Goal: Task Accomplishment & Management: Use online tool/utility

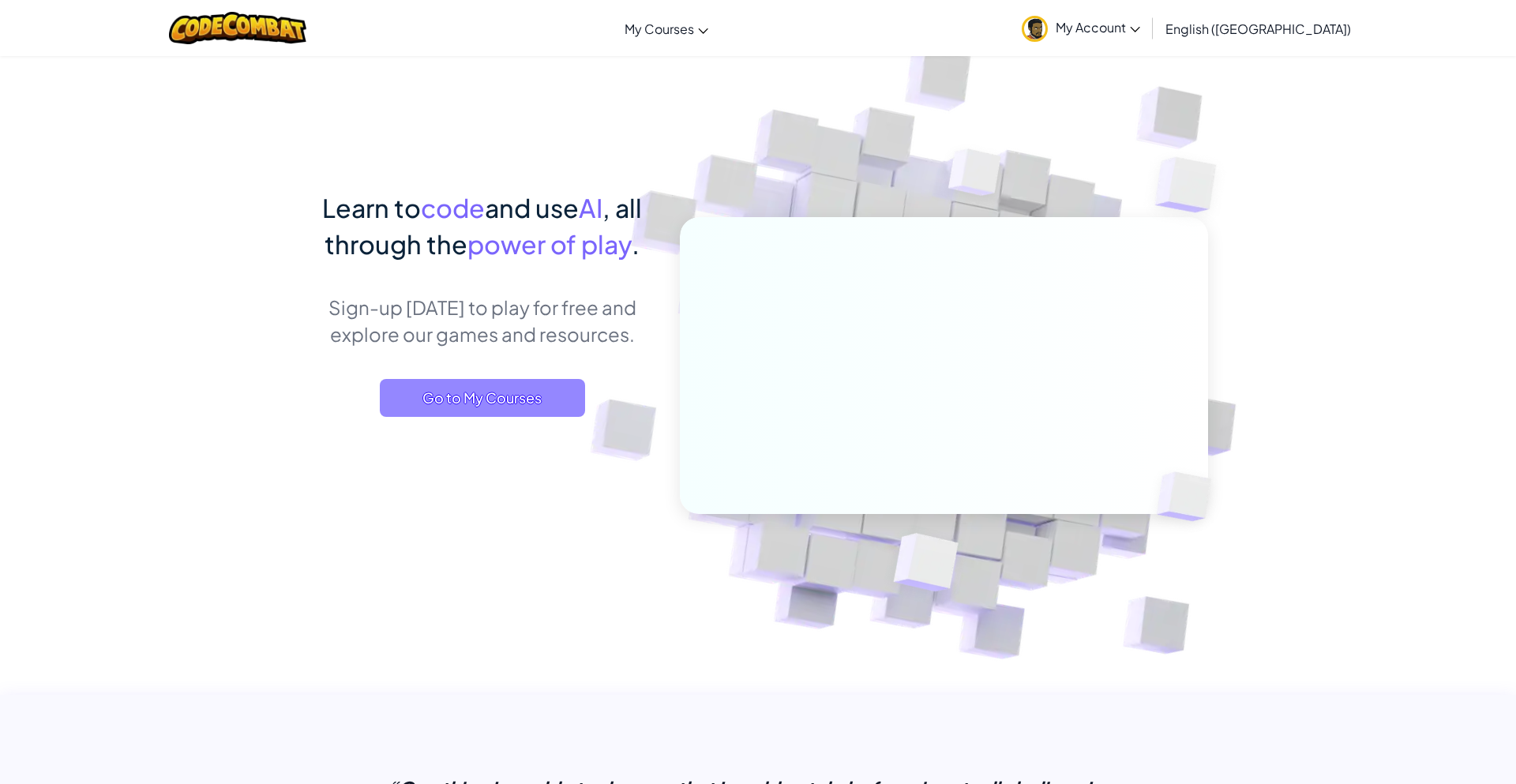
click at [496, 402] on span "Go to My Courses" at bounding box center [482, 397] width 205 height 38
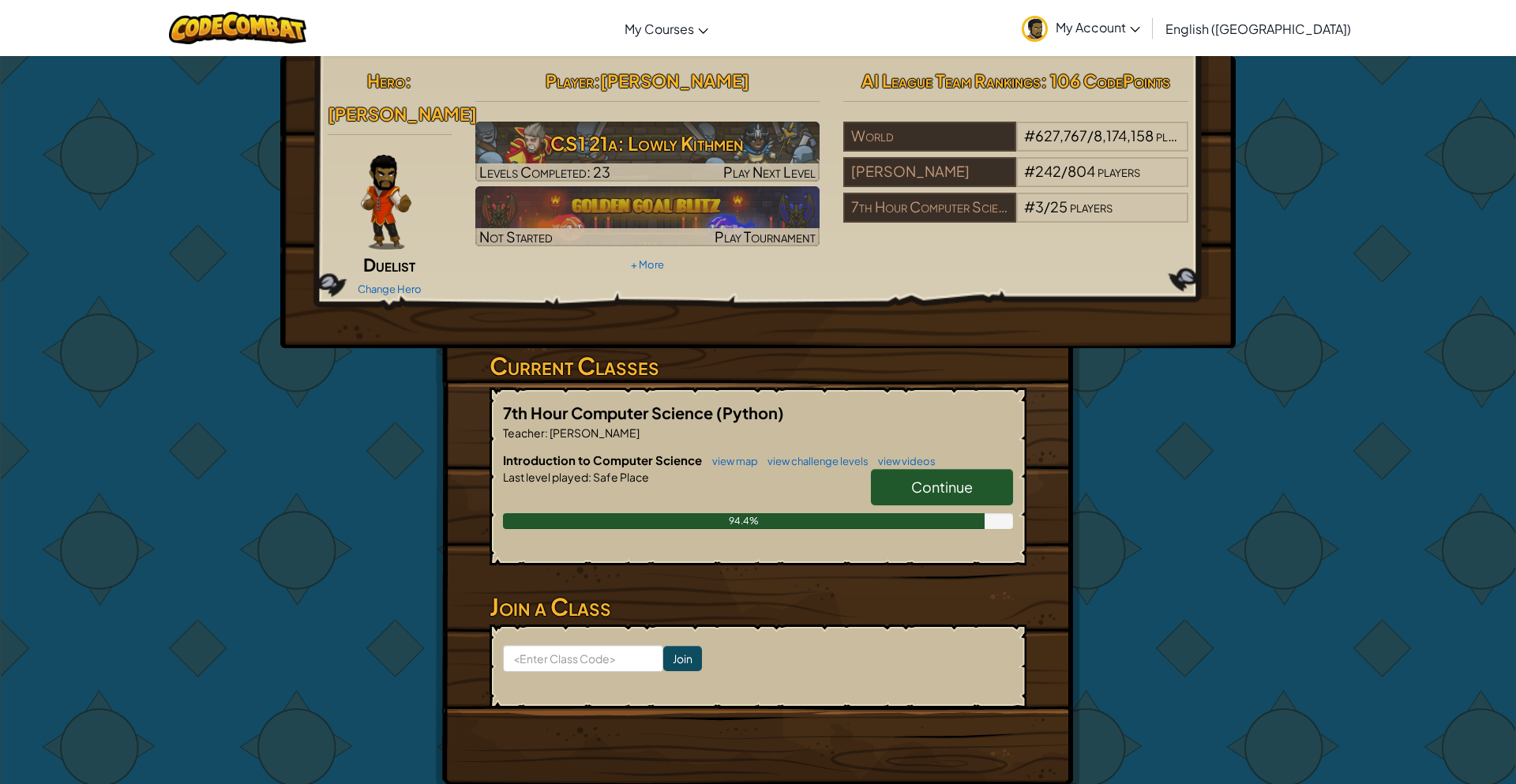
click at [936, 478] on span "Continue" at bounding box center [942, 487] width 61 height 18
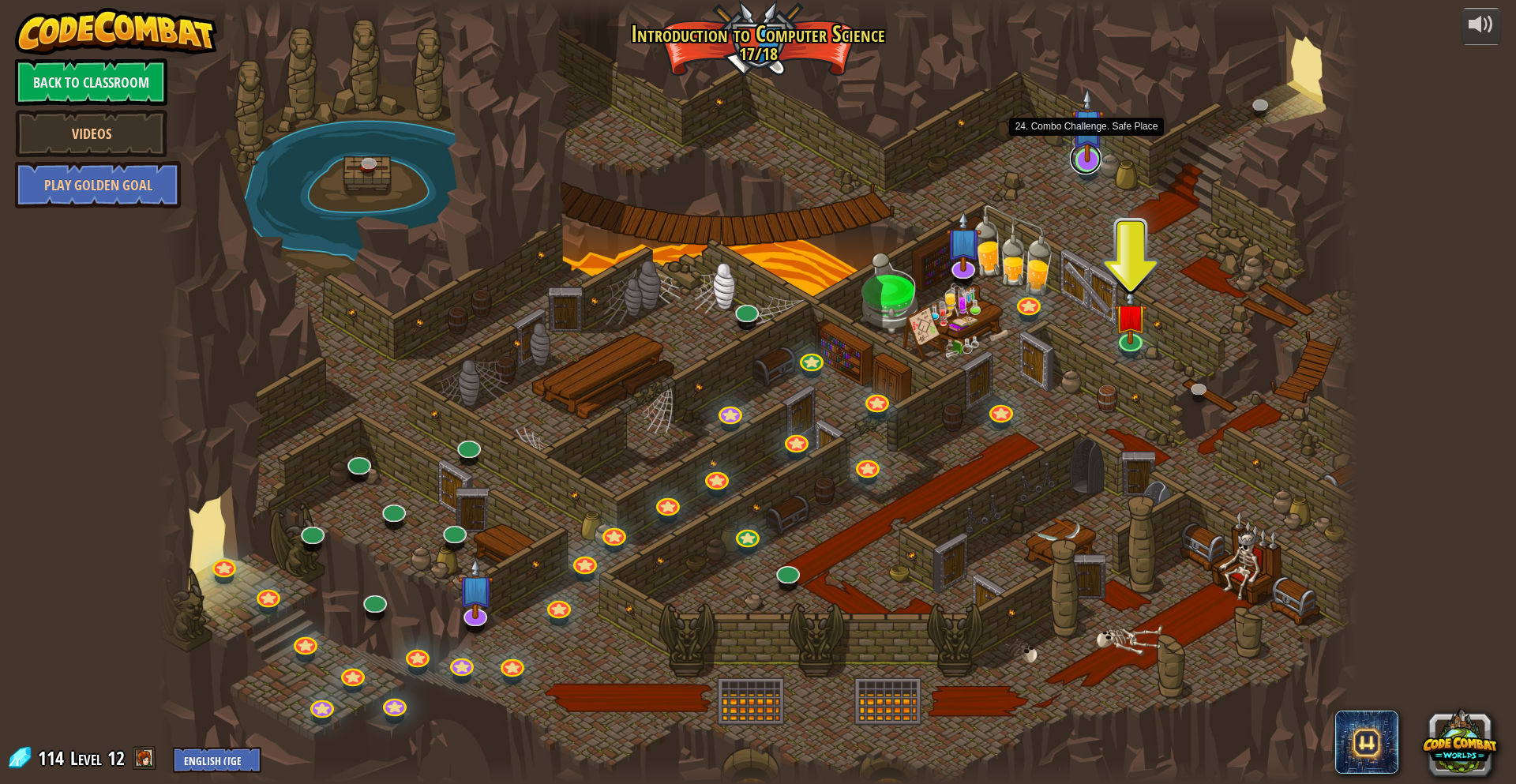
click at [1087, 166] on link at bounding box center [1086, 159] width 32 height 32
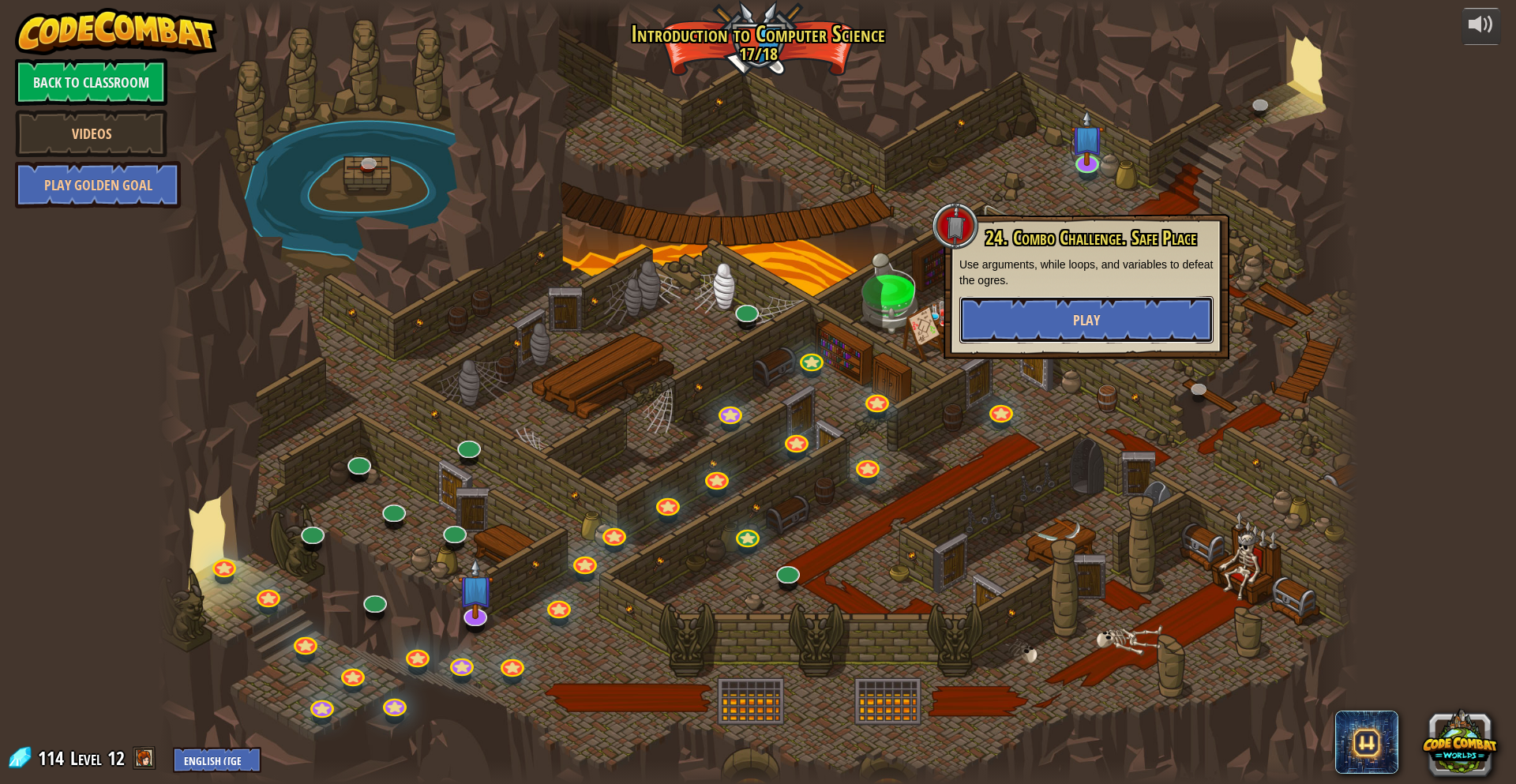
click at [1099, 326] on span "Play" at bounding box center [1087, 321] width 27 height 20
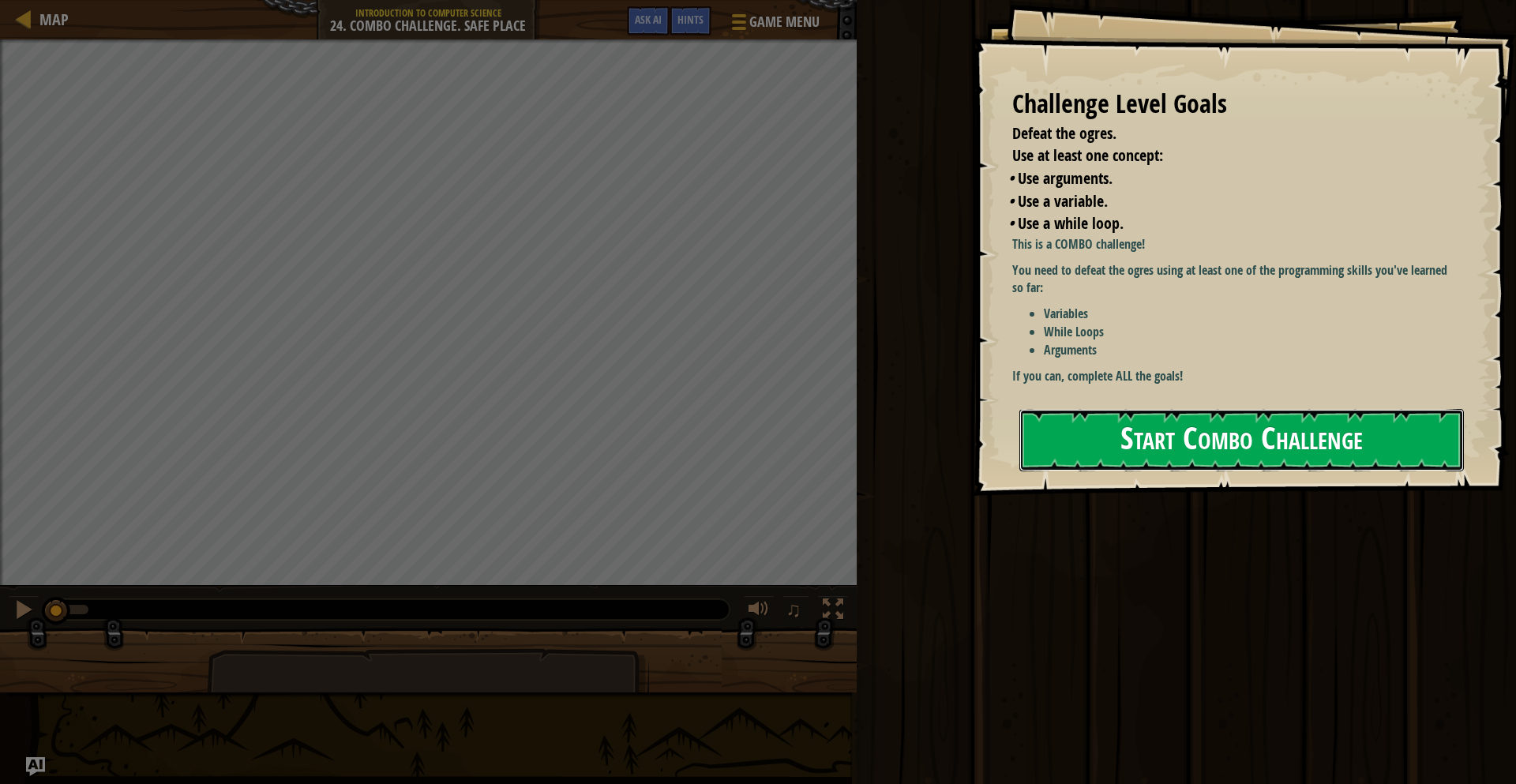
click at [1039, 429] on button "Start Combo Challenge" at bounding box center [1241, 440] width 444 height 62
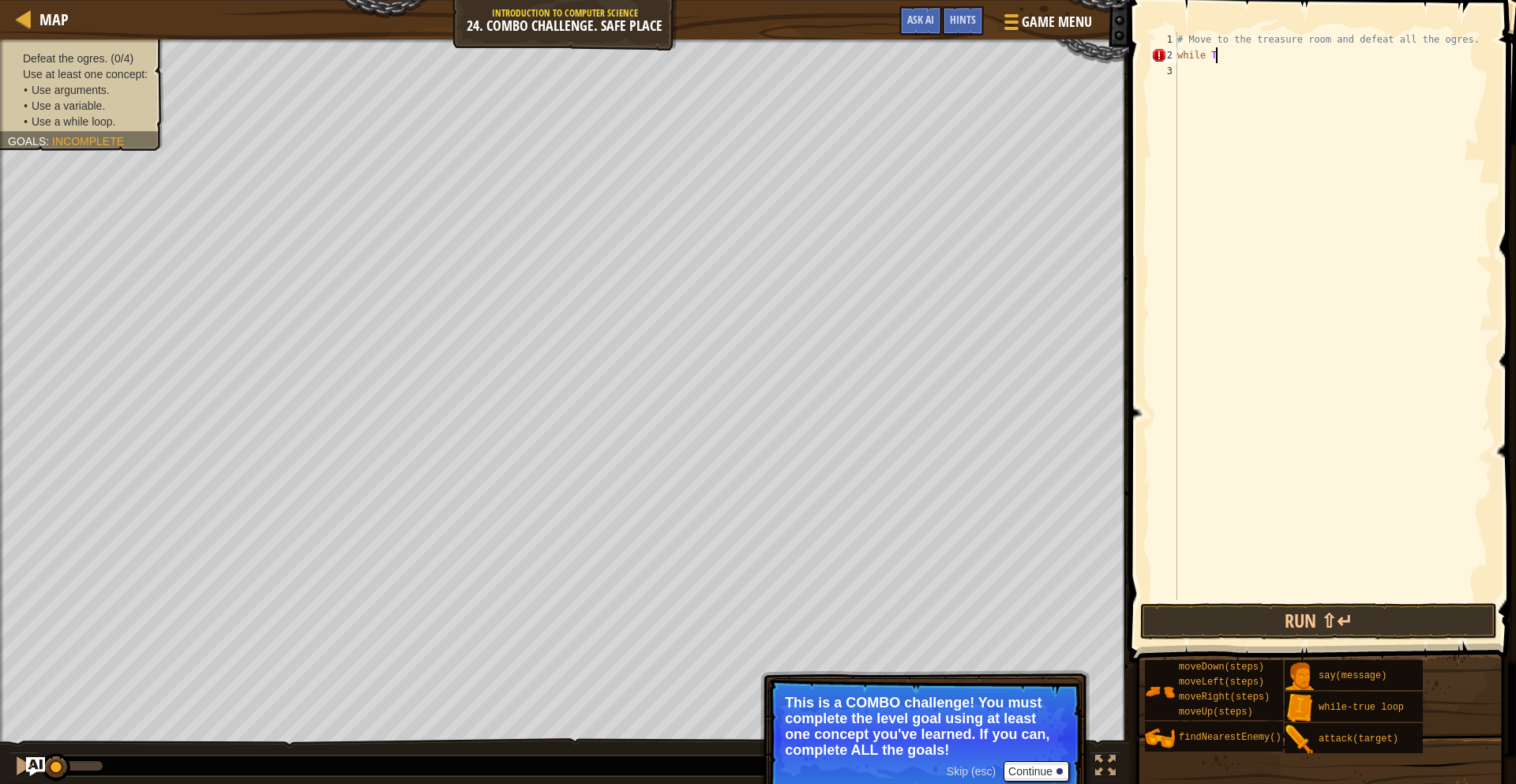
scroll to position [7, 6]
type textarea "while True:"
click at [1216, 74] on div "# Move to the treasure room and defeat all the ogres. while True :" at bounding box center [1333, 332] width 318 height 600
click at [1255, 56] on div "# Move to the treasure room and defeat all the ogres. while True :" at bounding box center [1333, 332] width 318 height 600
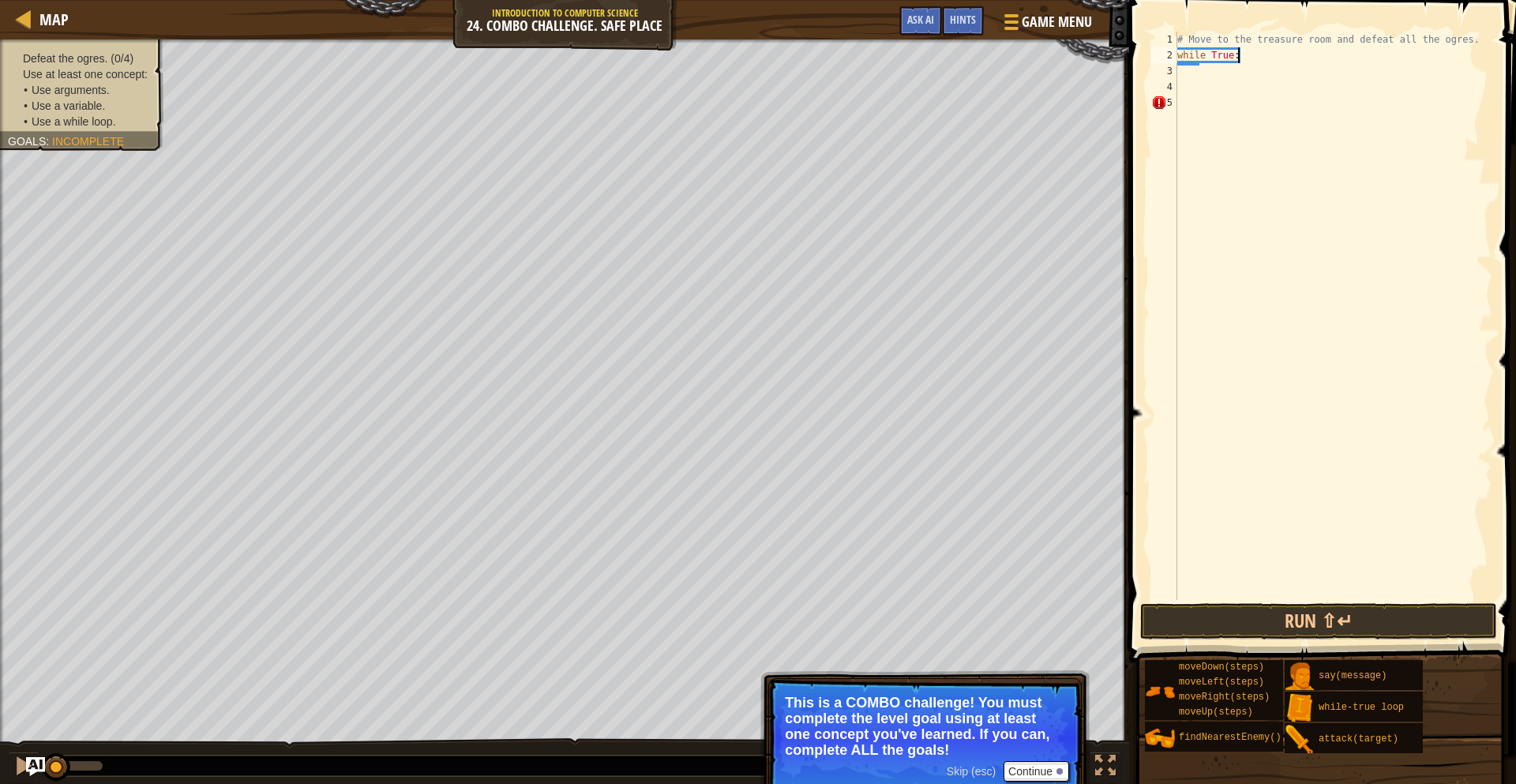
type textarea "while True:"
type textarea "s"
type textarea "M"
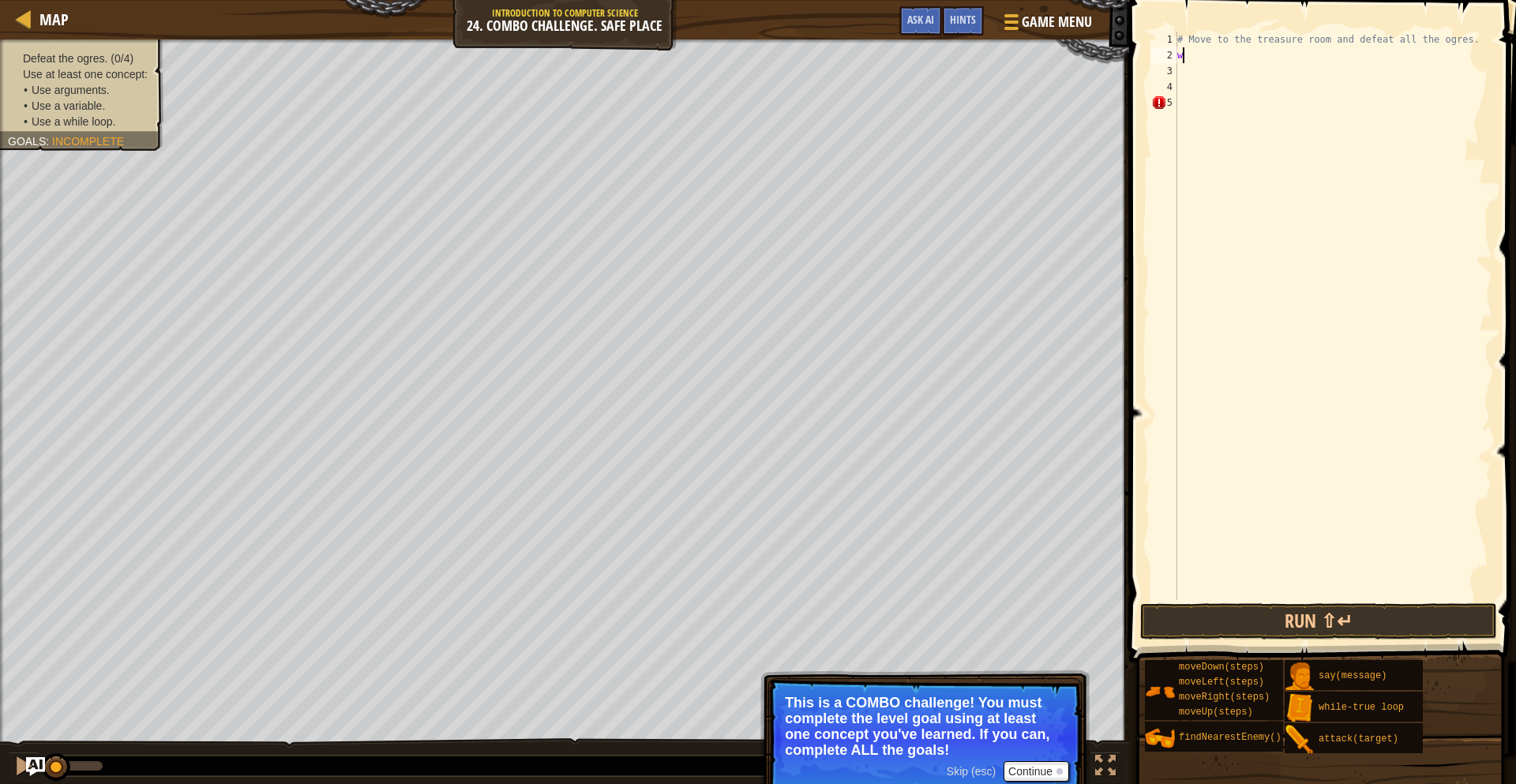
type textarea "w"
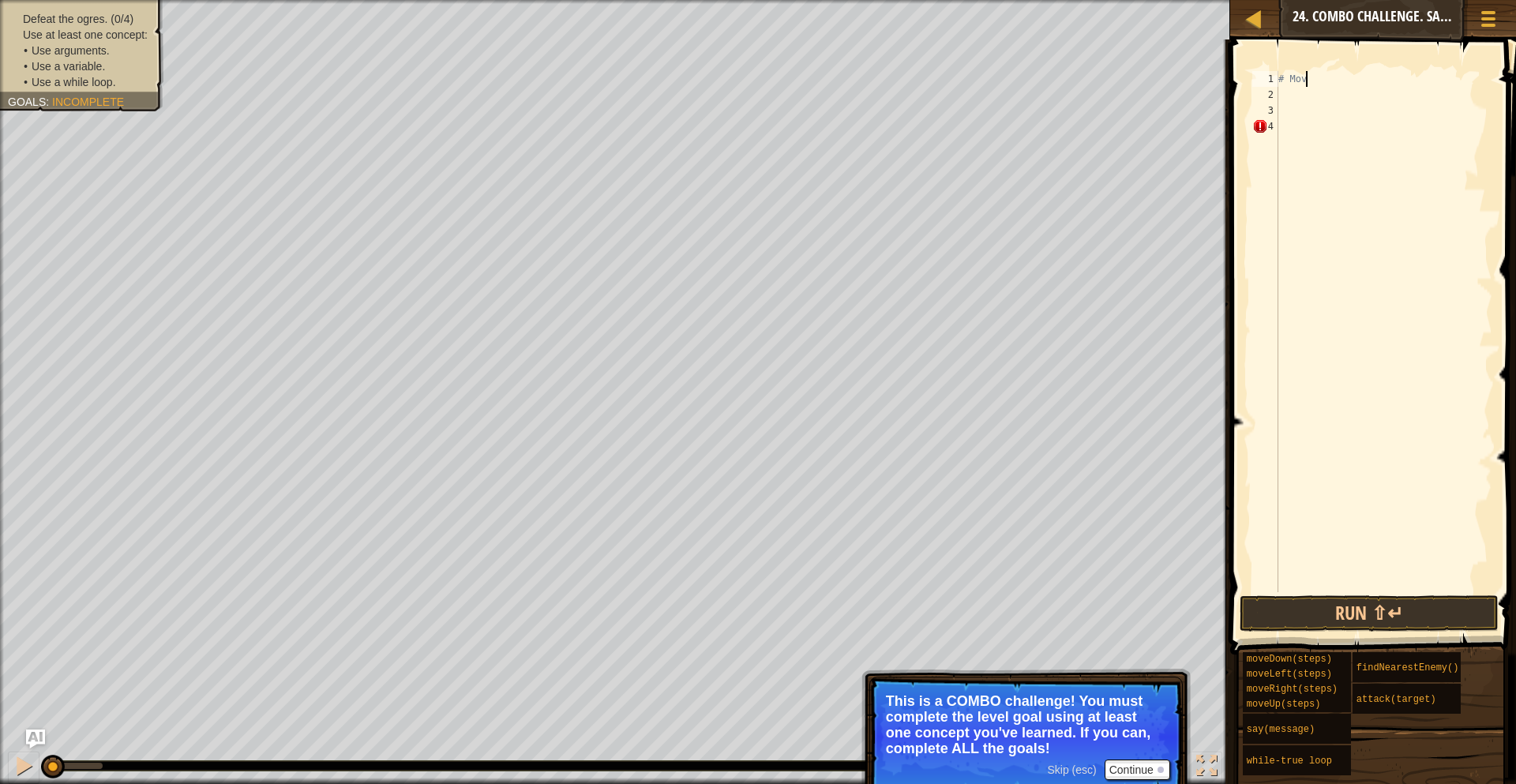
type textarea "#"
type textarea "hero.moveUp(4)"
type textarea "hero.moveRight(4)"
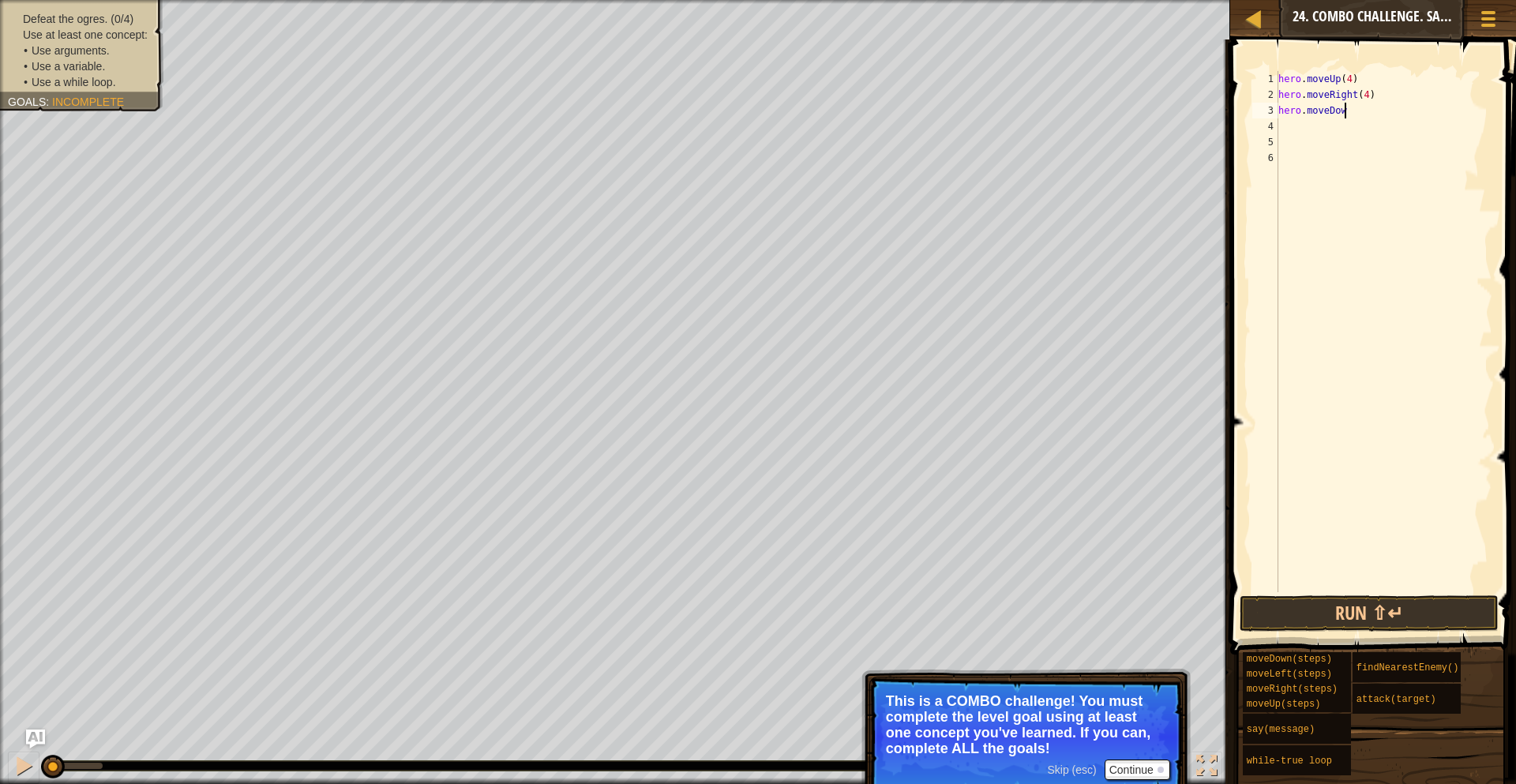
scroll to position [7, 9]
type textarea "hero.moveDown(3)"
type textarea ":"
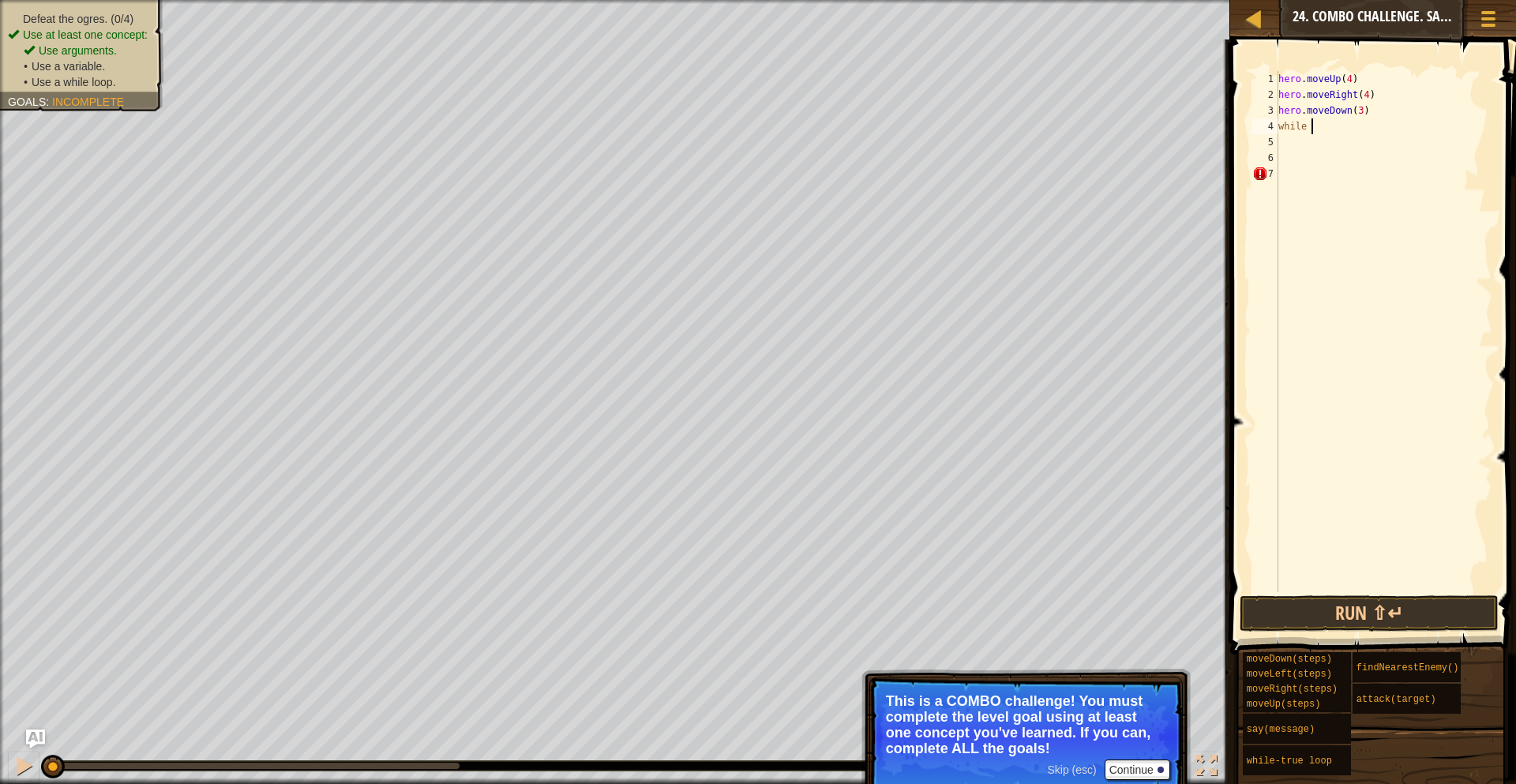
type textarea "w"
type textarea "hero.moveLeft(1)"
click at [1295, 144] on div "hero . moveUp ( 4 ) hero . moveRight ( 4 ) hero . moveDown ( 3 ) hero . moveLef…" at bounding box center [1384, 348] width 218 height 552
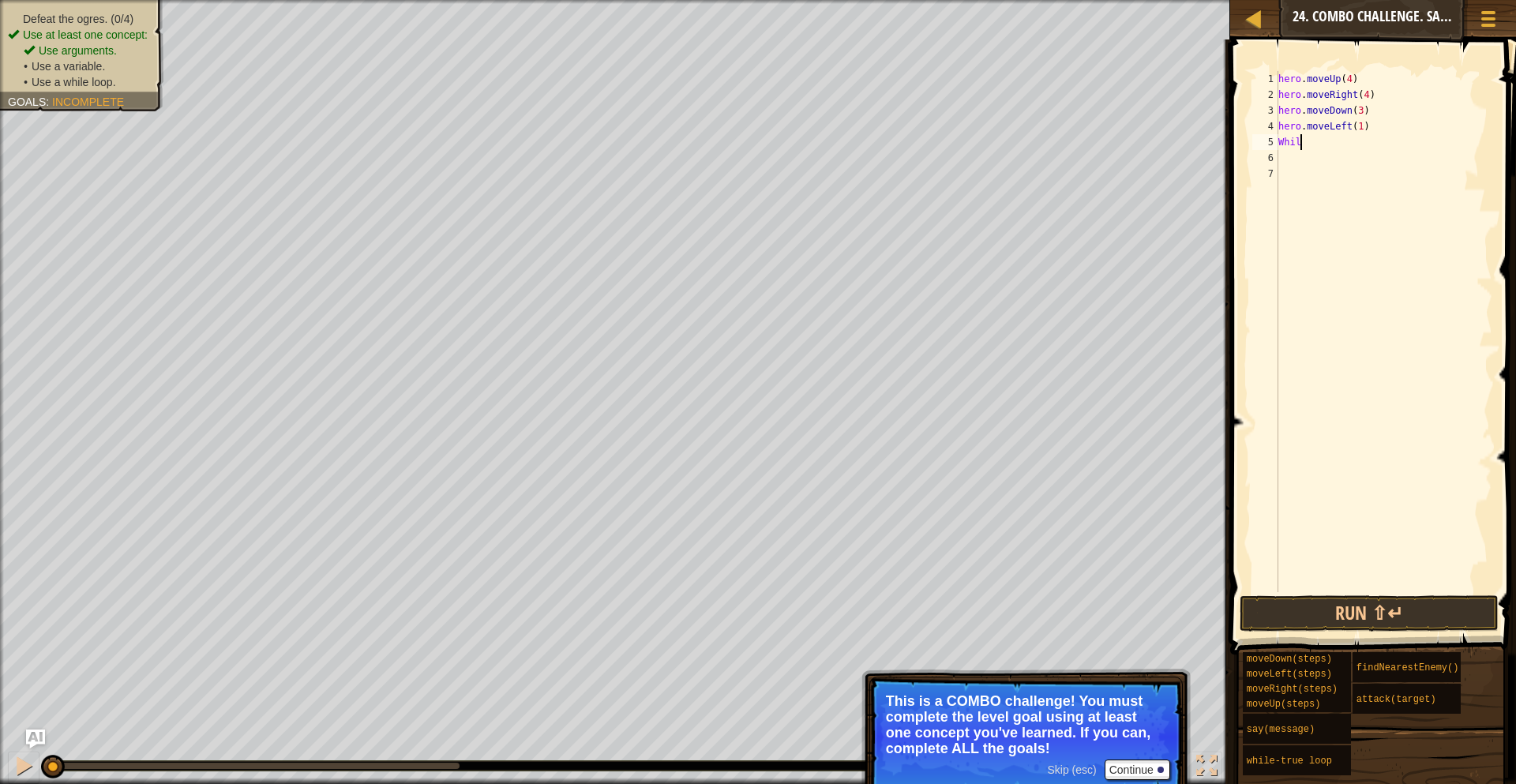
scroll to position [7, 3]
type textarea "W"
type textarea "while true:"
type textarea "s"
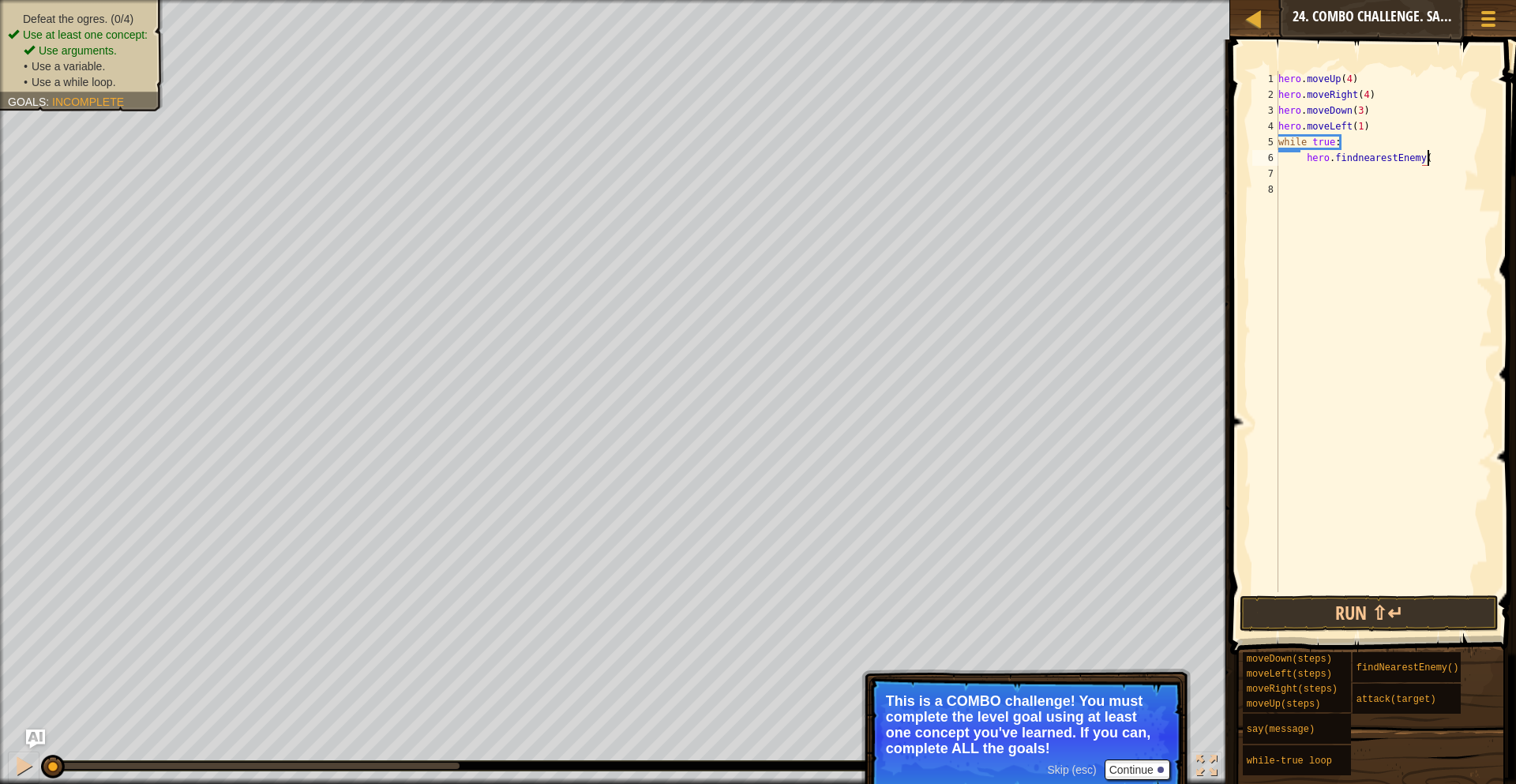
type textarea "hero.findnearestEnemy()"
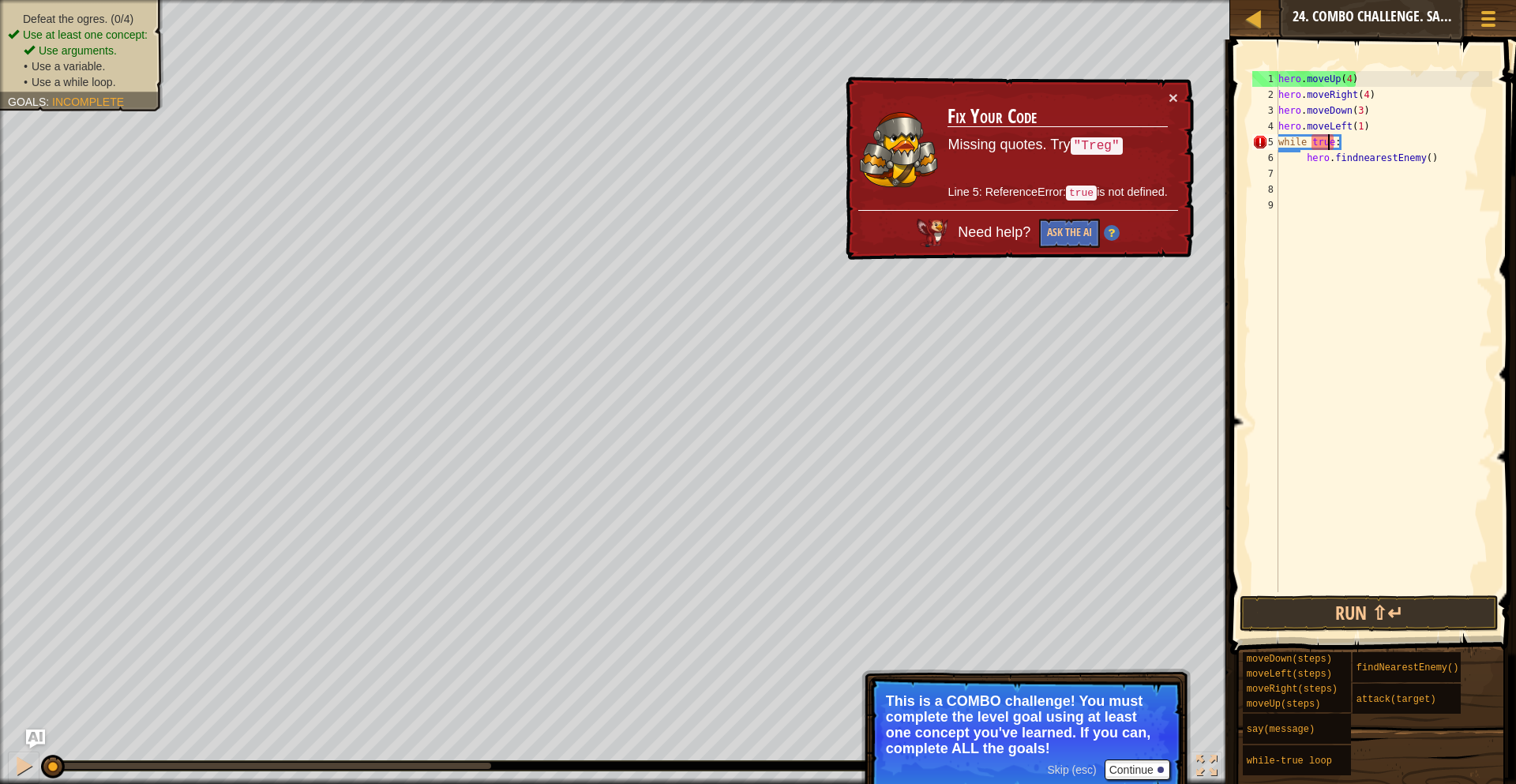
click at [1329, 139] on div "hero . moveUp ( 4 ) hero . moveRight ( 4 ) hero . moveDown ( 3 ) hero . moveLef…" at bounding box center [1384, 348] width 218 height 552
click at [1309, 158] on div "hero . moveUp ( 4 ) hero . moveRight ( 4 ) hero . moveDown ( 3 ) hero . moveLef…" at bounding box center [1384, 348] width 218 height 552
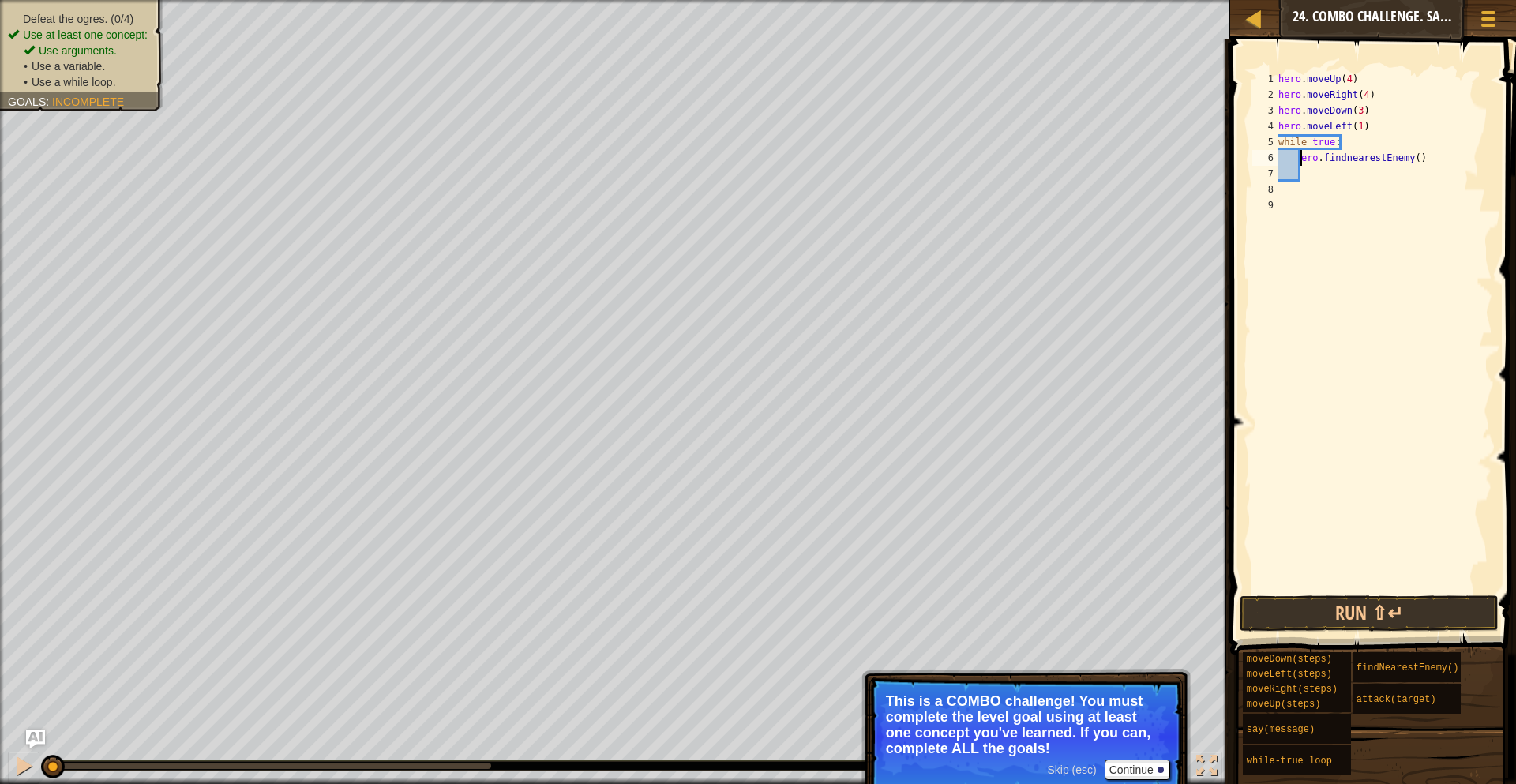
scroll to position [7, 4]
click at [1308, 158] on div "hero . moveUp ( 4 ) hero . moveRight ( 4 ) hero . moveDown ( 3 ) hero . moveLef…" at bounding box center [1384, 348] width 218 height 552
click at [1360, 616] on button "Run ⇧↵" at bounding box center [1369, 613] width 259 height 36
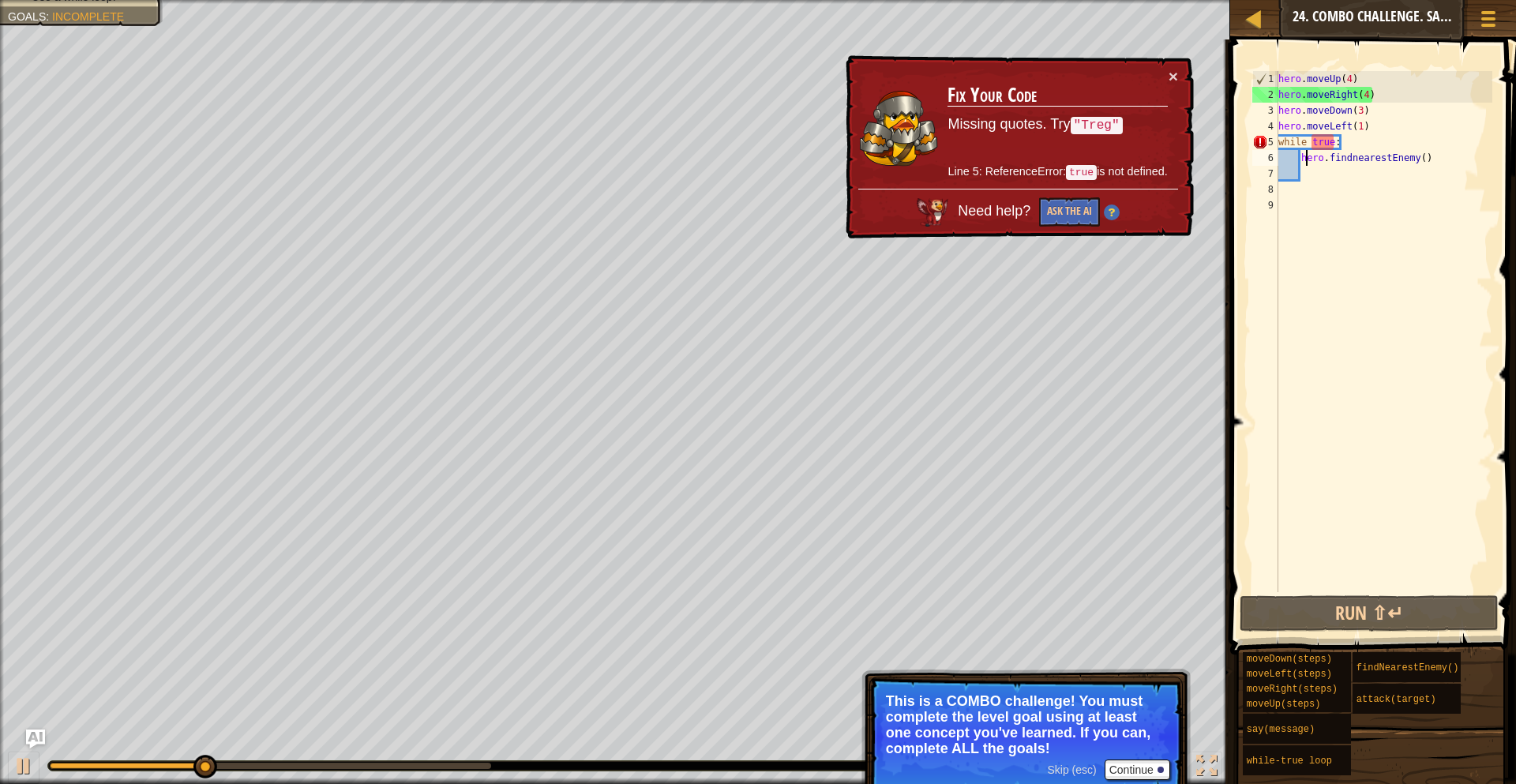
click at [1318, 142] on div "hero . moveUp ( 4 ) hero . moveRight ( 4 ) hero . moveDown ( 3 ) hero . moveLef…" at bounding box center [1384, 348] width 218 height 552
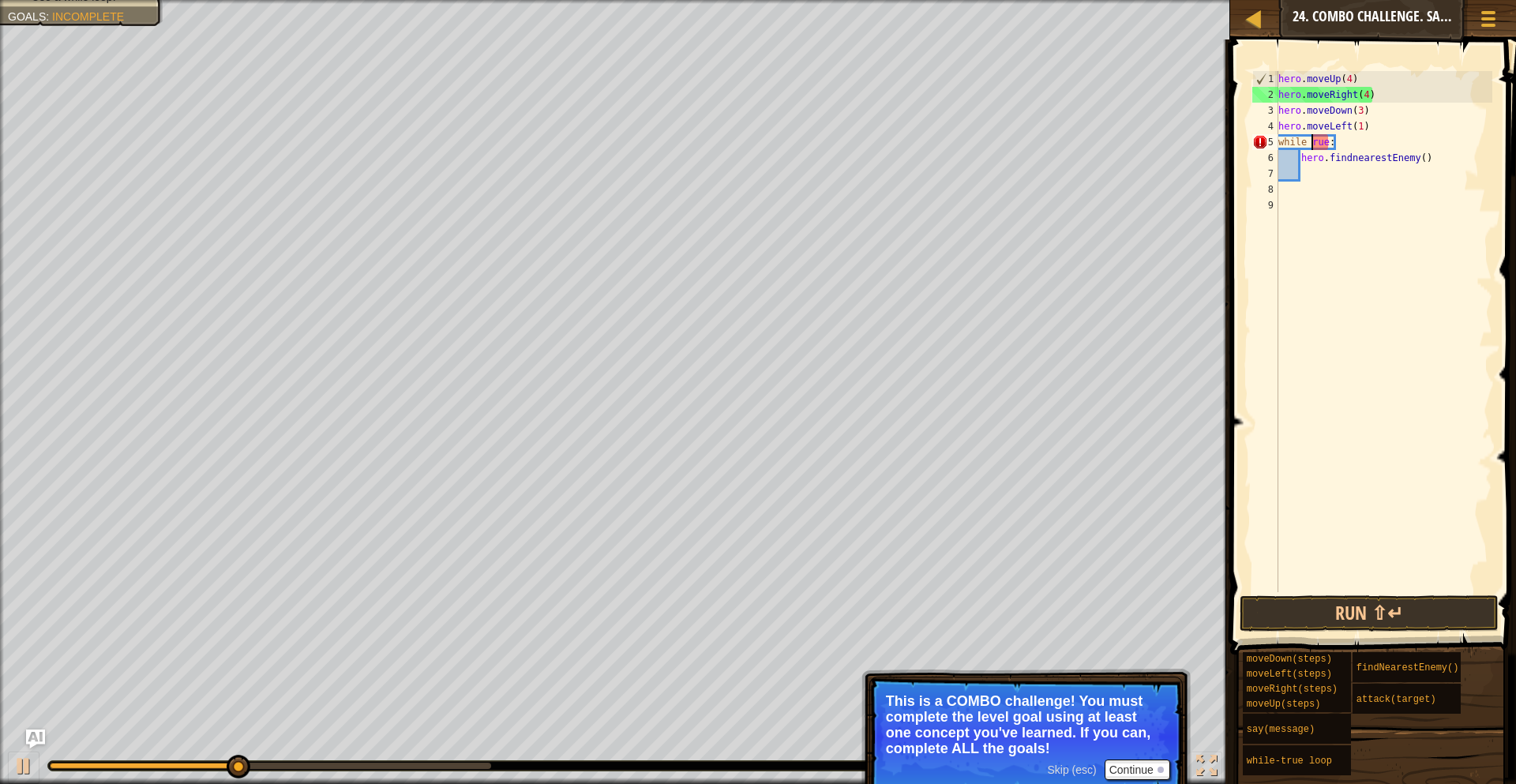
scroll to position [7, 6]
click at [1344, 619] on button "Run ⇧↵" at bounding box center [1369, 613] width 259 height 36
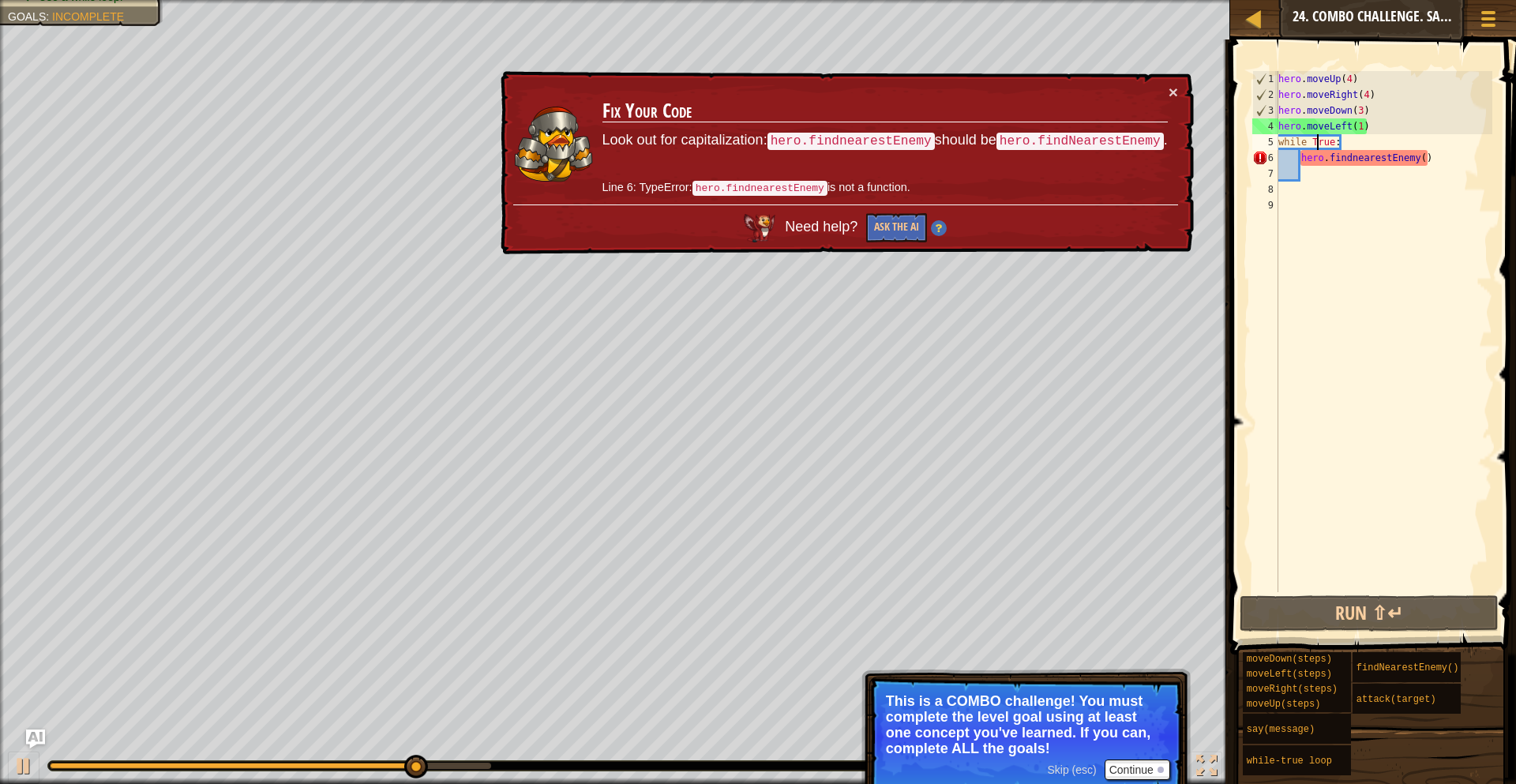
click at [1356, 157] on div "hero . moveUp ( 4 ) hero . moveRight ( 4 ) hero . moveDown ( 3 ) hero . moveLef…" at bounding box center [1384, 348] width 218 height 552
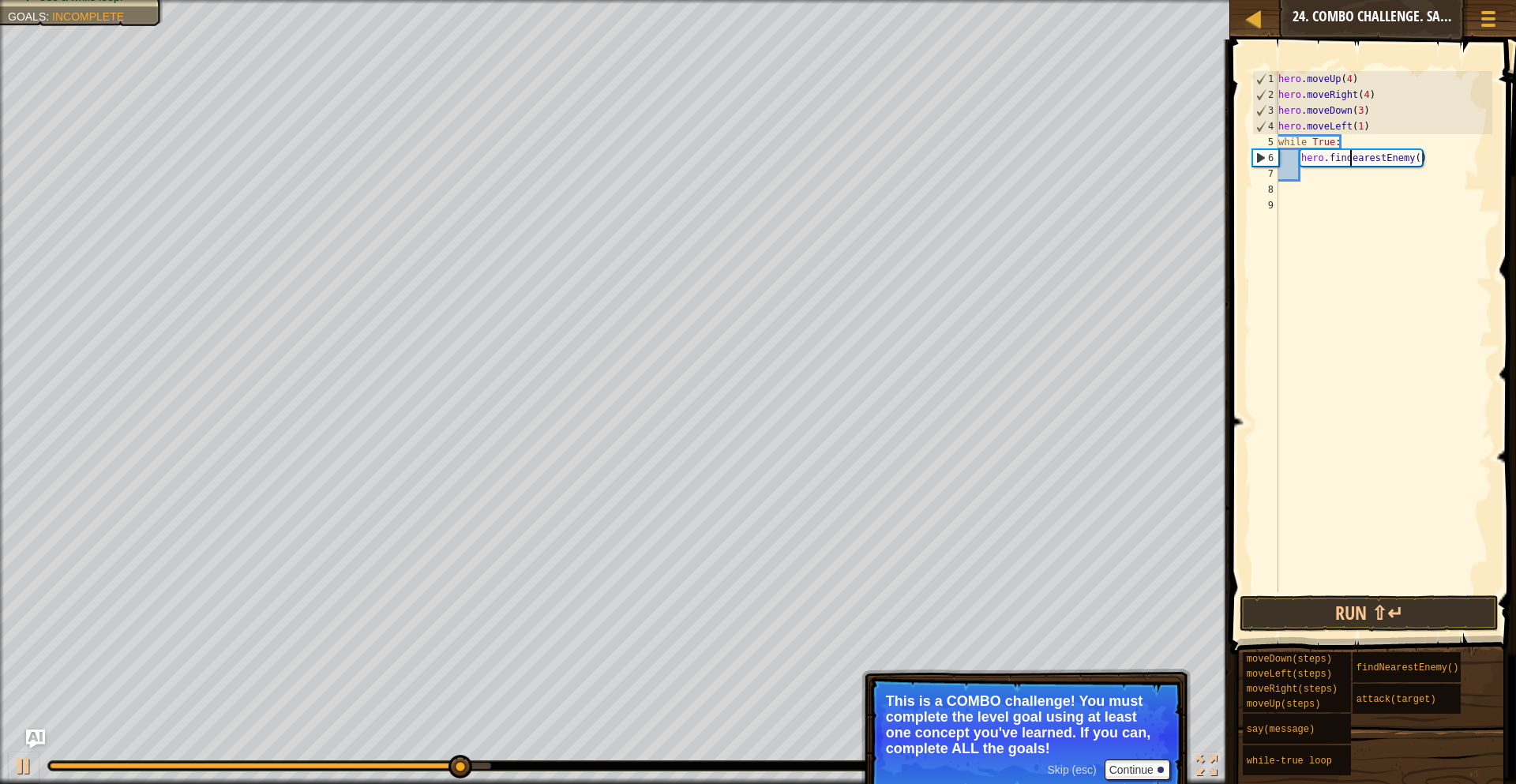
scroll to position [7, 11]
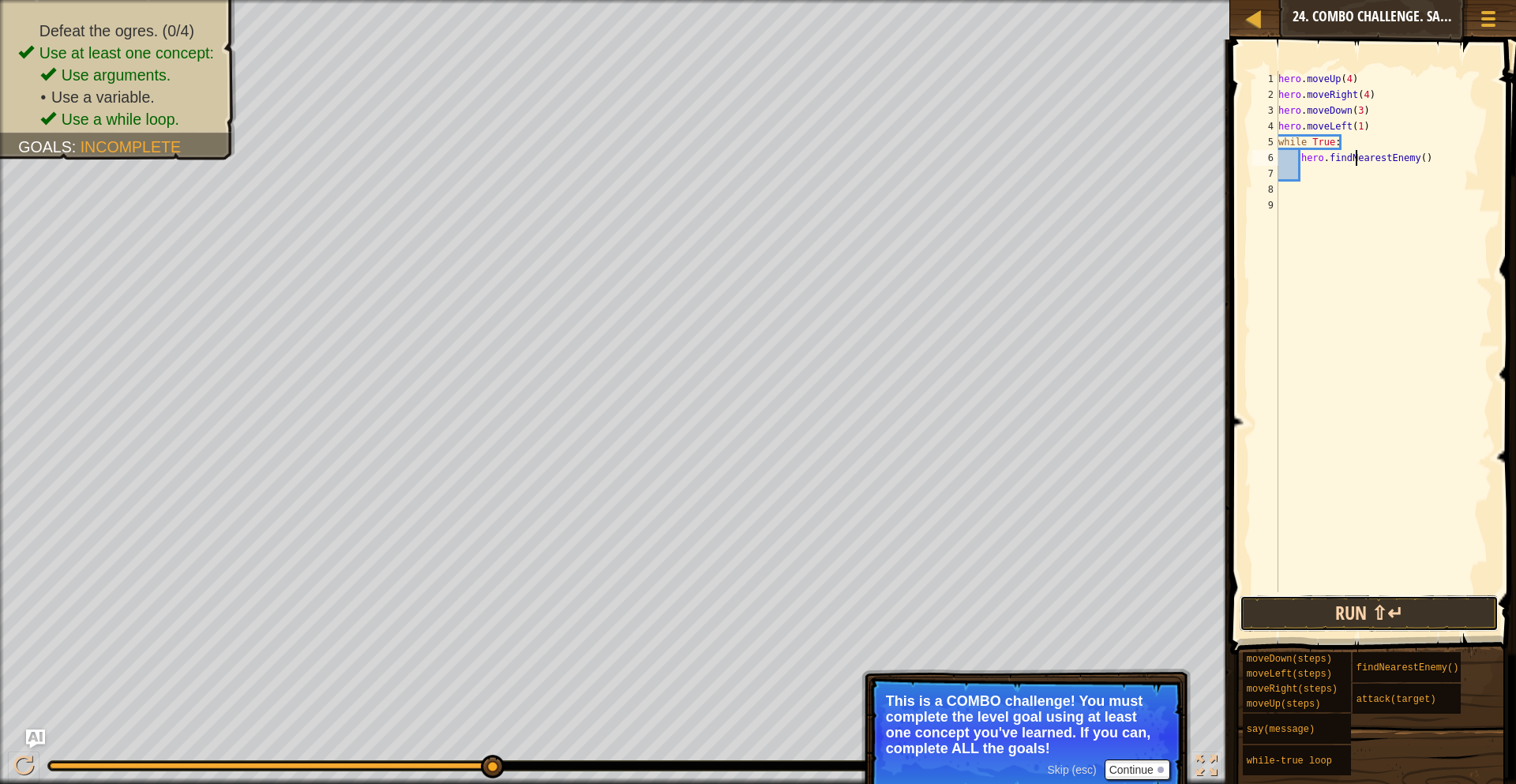
click at [1377, 623] on button "Run ⇧↵" at bounding box center [1369, 613] width 259 height 36
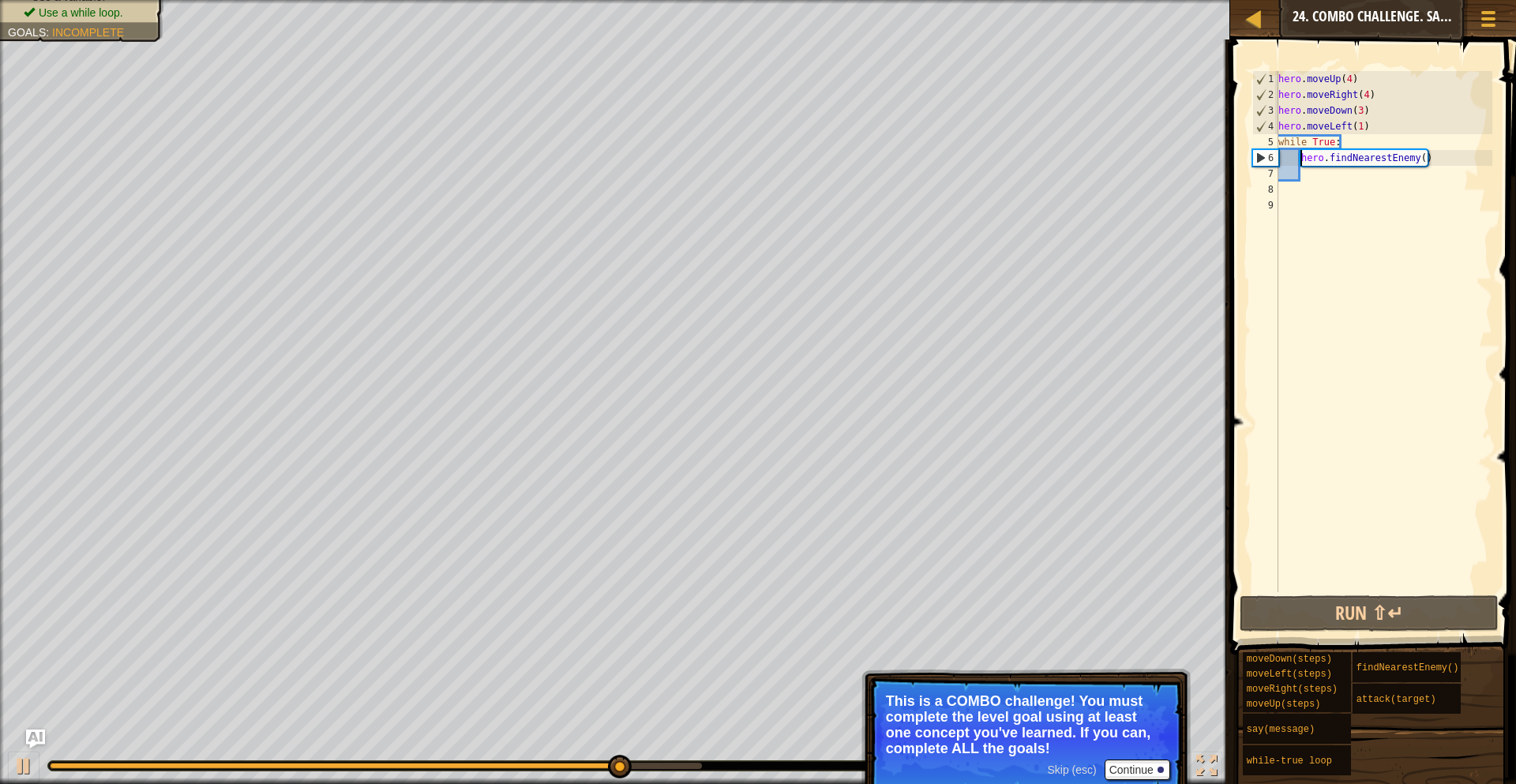
click at [1301, 161] on div "hero . moveUp ( 4 ) hero . moveRight ( 4 ) hero . moveDown ( 3 ) hero . moveLef…" at bounding box center [1384, 348] width 218 height 552
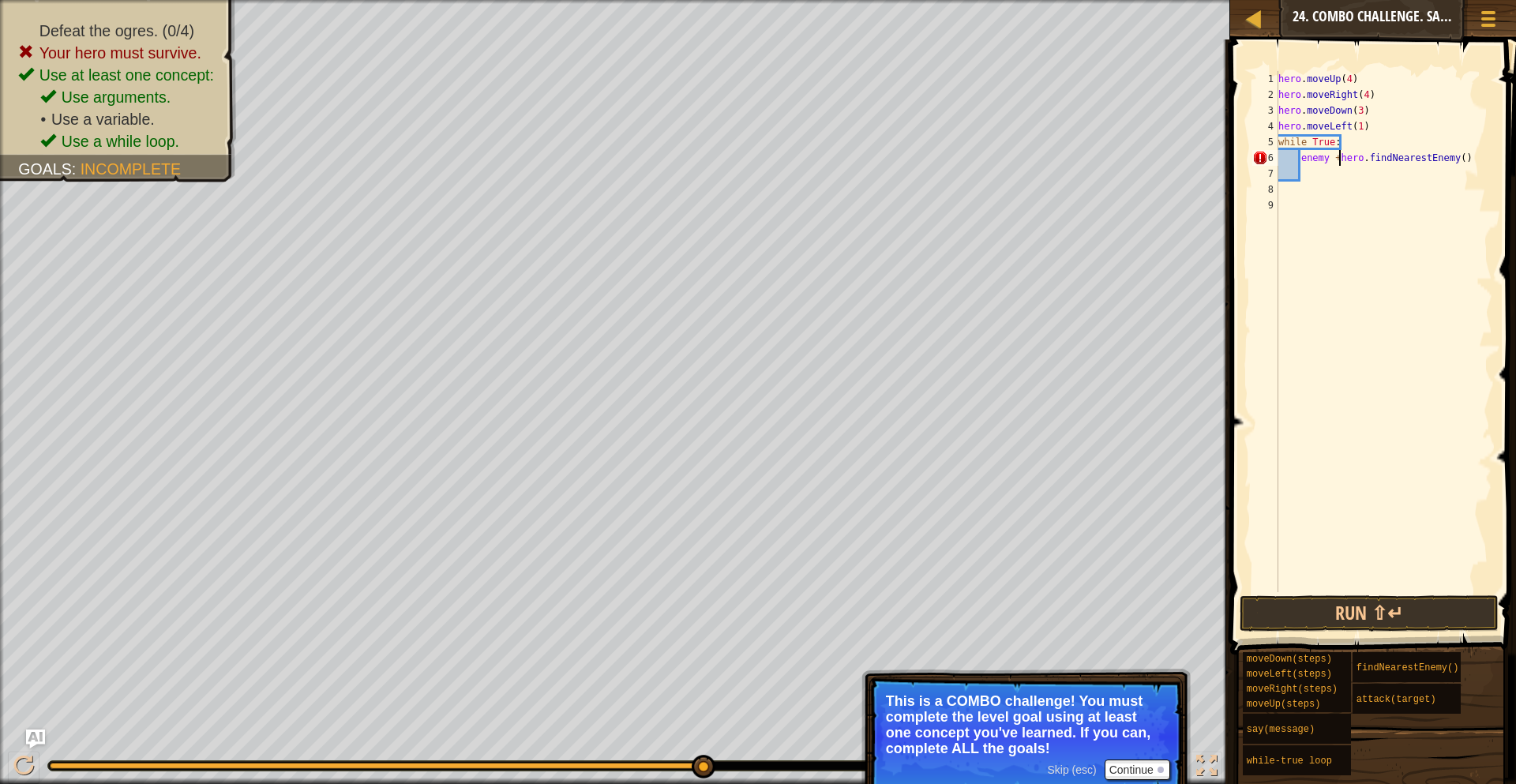
scroll to position [7, 8]
type textarea "enemy = hero.findNearestEnemy()"
click at [1369, 172] on div "hero . moveUp ( 4 ) hero . moveRight ( 4 ) hero . moveDown ( 3 ) hero . moveLef…" at bounding box center [1384, 348] width 218 height 552
type textarea "A"
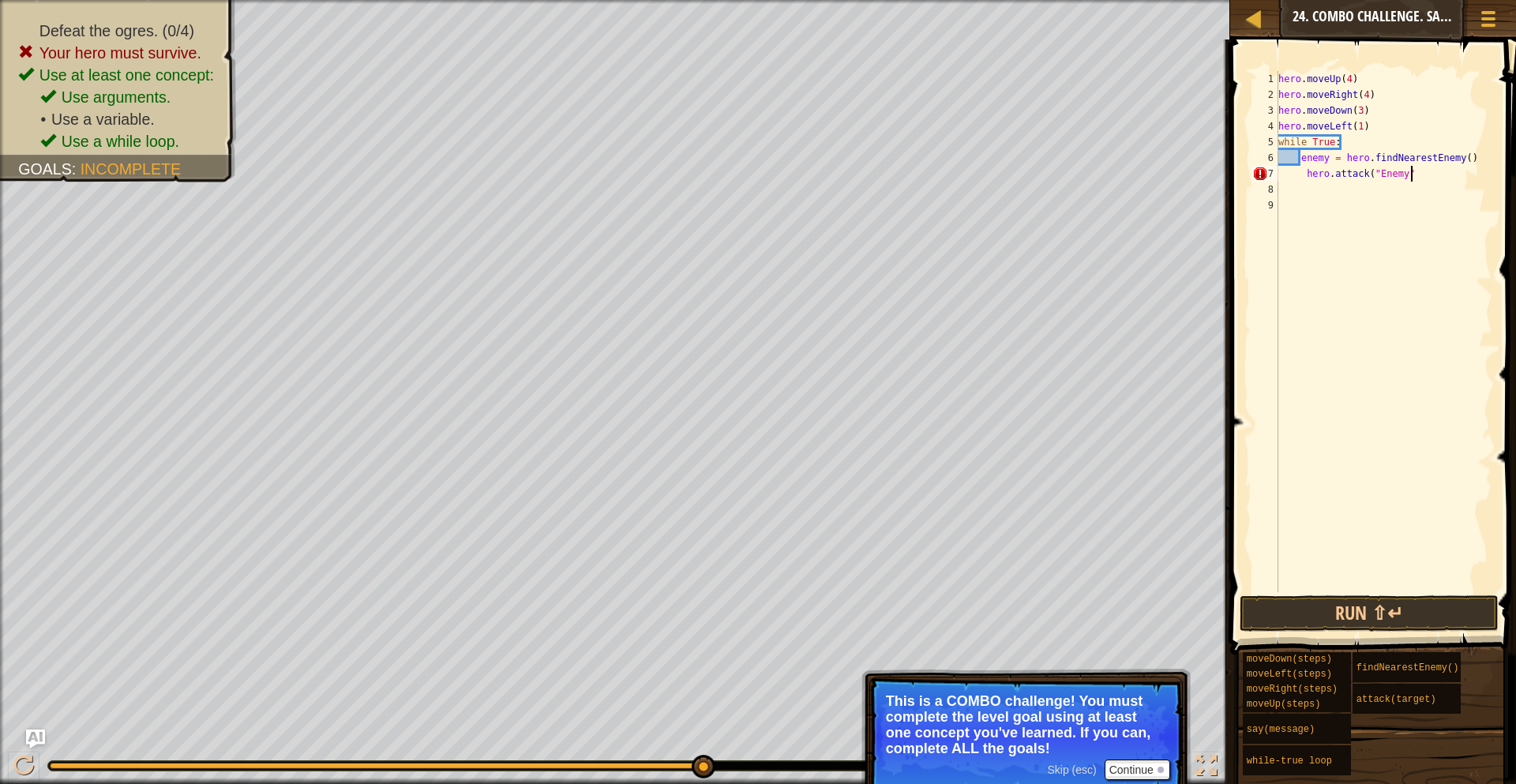
scroll to position [7, 19]
click at [1306, 159] on div "hero . moveUp ( 4 ) hero . moveRight ( 4 ) hero . moveDown ( 3 ) hero . moveLef…" at bounding box center [1384, 348] width 218 height 552
click at [1306, 179] on div "hero . moveUp ( 4 ) hero . moveRight ( 4 ) hero . moveDown ( 3 ) hero . moveLef…" at bounding box center [1384, 348] width 218 height 552
type textarea "hero.attack("Enemy")"
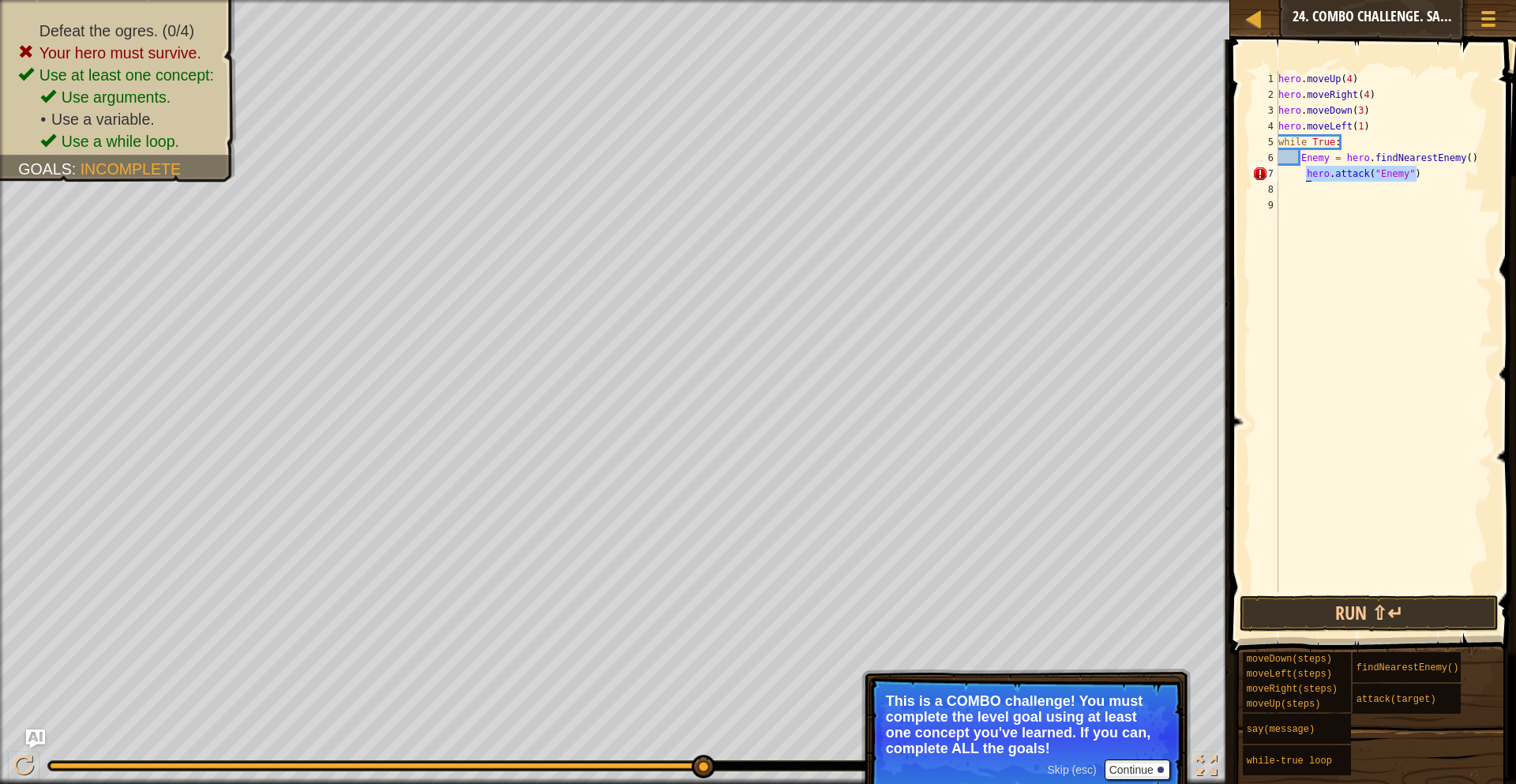
drag, startPoint x: 1402, startPoint y: 177, endPoint x: 1304, endPoint y: 167, distance: 98.5
click at [1304, 167] on div "hero . moveUp ( 4 ) hero . moveRight ( 4 ) hero . moveDown ( 3 ) hero . moveLef…" at bounding box center [1384, 348] width 218 height 552
paste textarea "hero.attack("Enemy")"
type textarea "h"
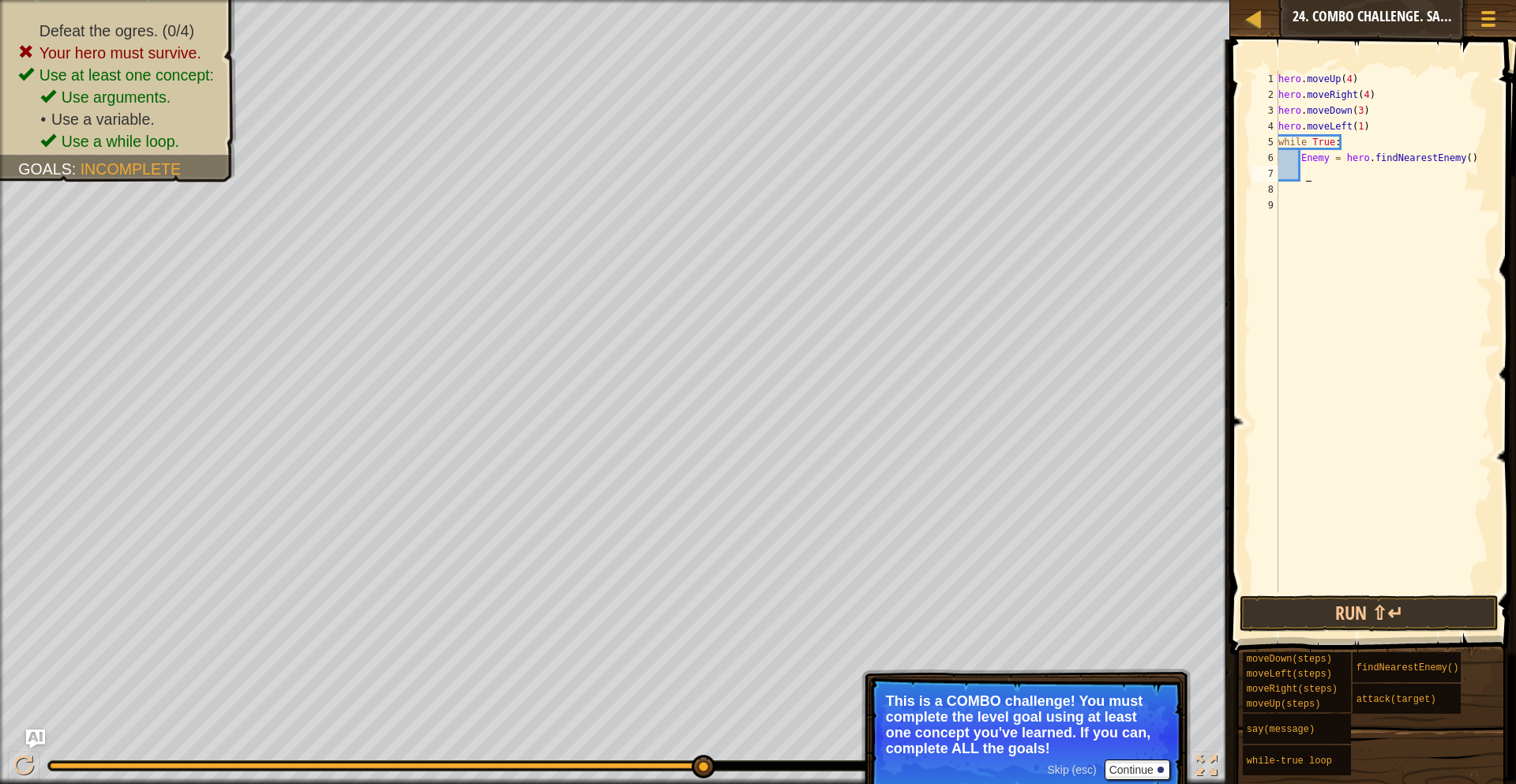
scroll to position [7, 3]
paste textarea "hero.attack("Enemy")"
type textarea "hero.attack("Enemy")"
paste textarea "hero.attack("Enemy")"
type textarea "hero.attack("Enemy")"
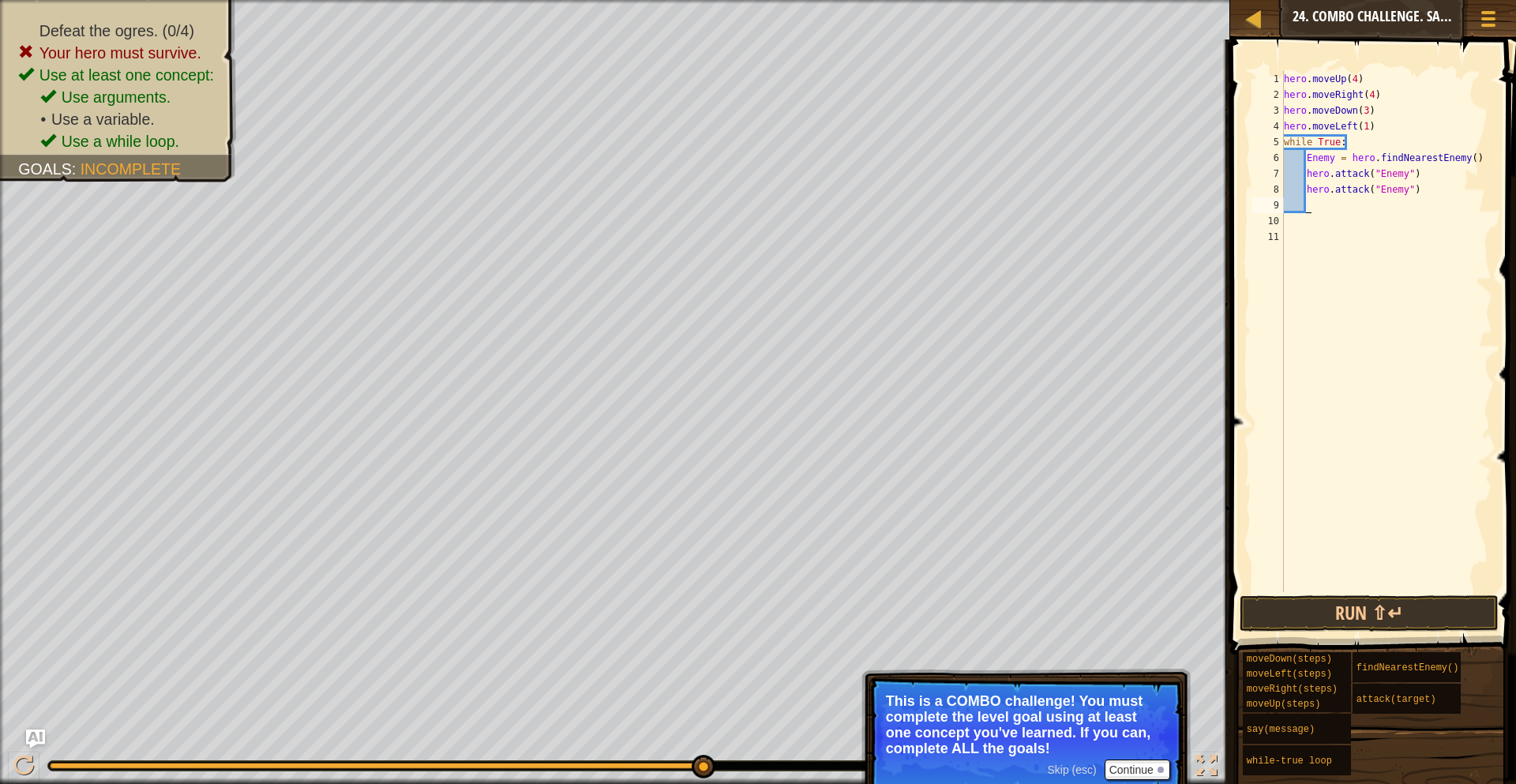
paste textarea "hero.attack("Enemy")"
type textarea "hero.attack("Enemy")"
paste textarea "hero.attack("Enemy")"
type textarea "hero.attack("Enemy")"
paste textarea "hero.attack("Enemy")"
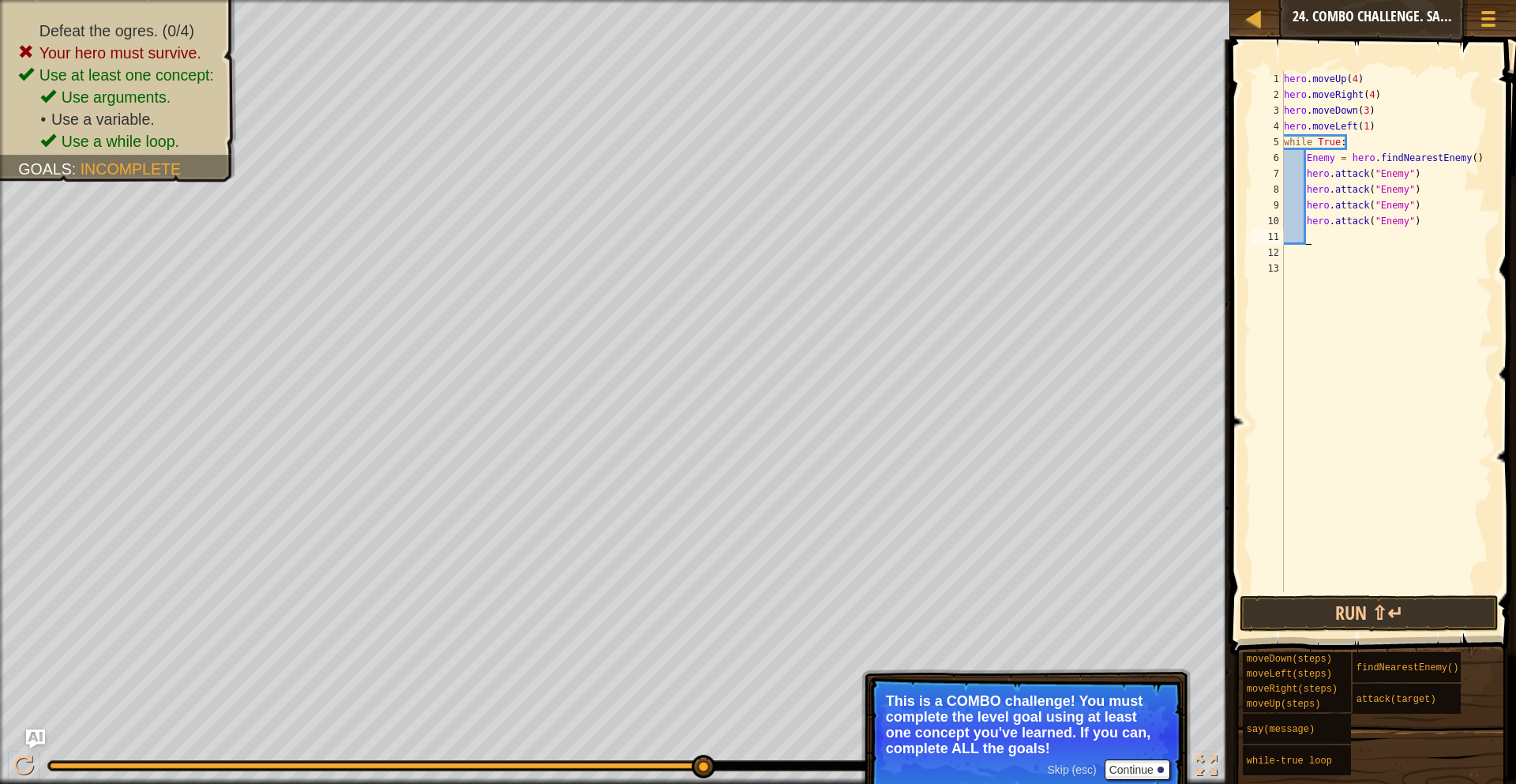
type textarea "hero.attack("Enemy")"
paste textarea "hero.attack("Enemy")"
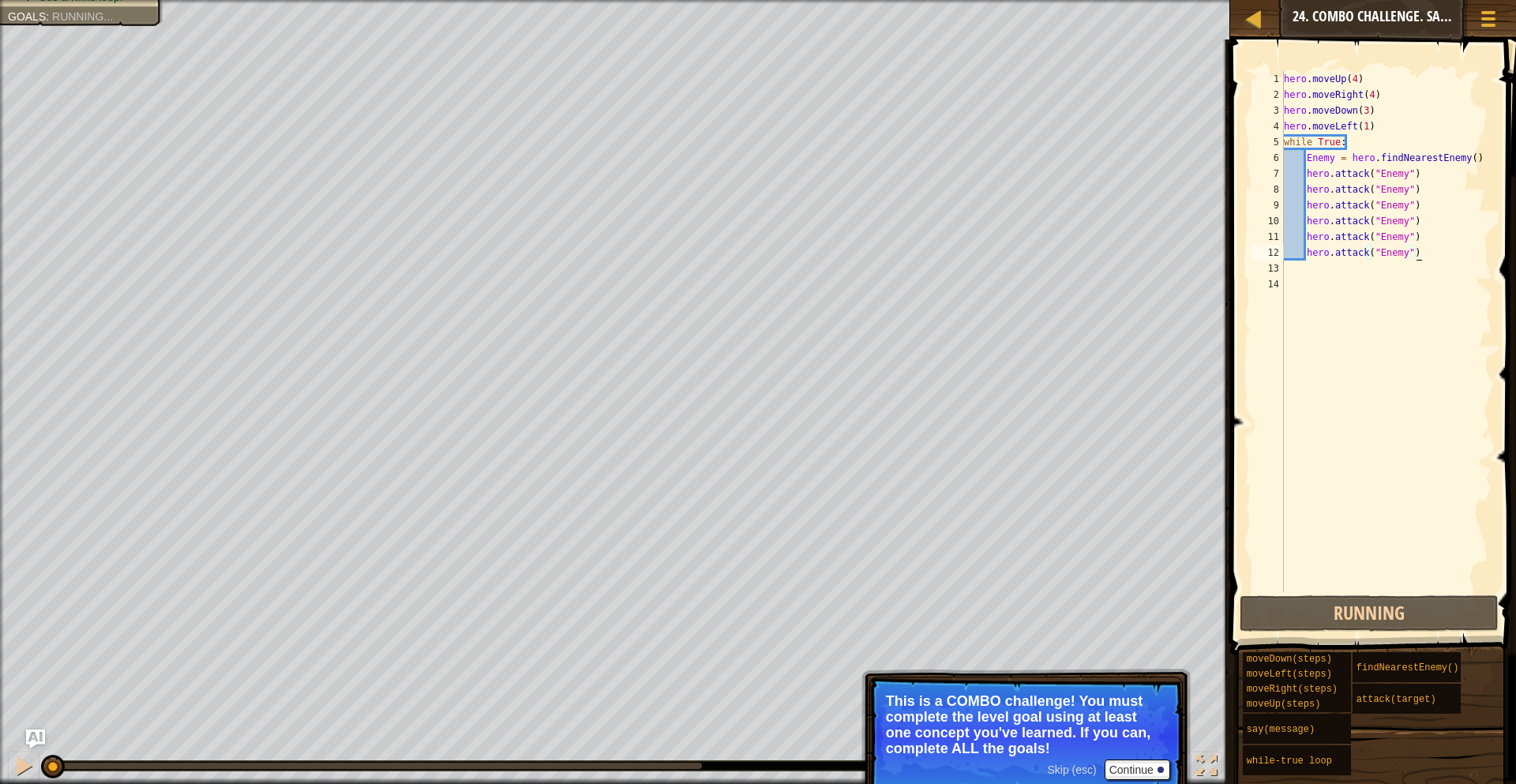
paste textarea "hero.attack("Enemy")"
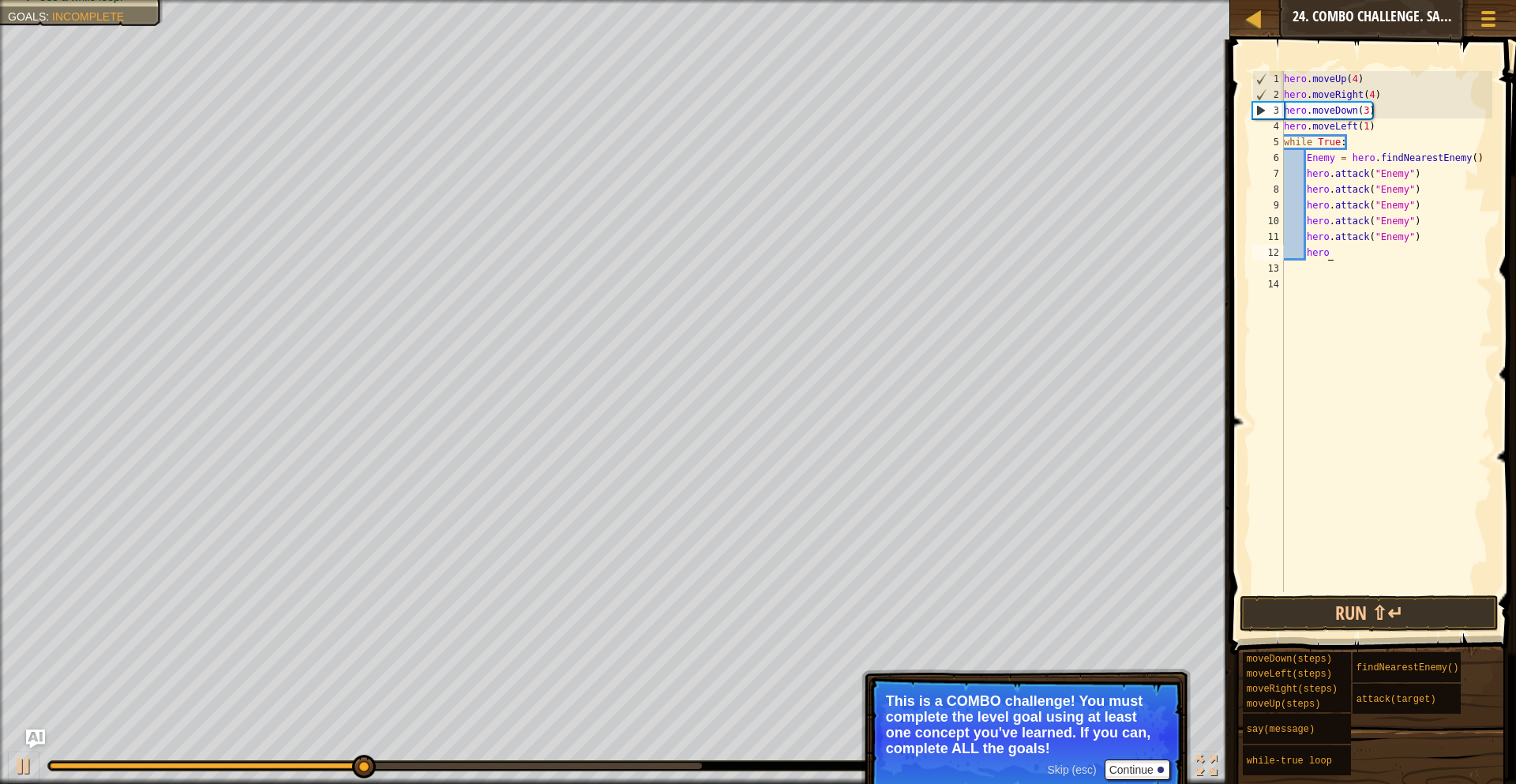
type textarea "h"
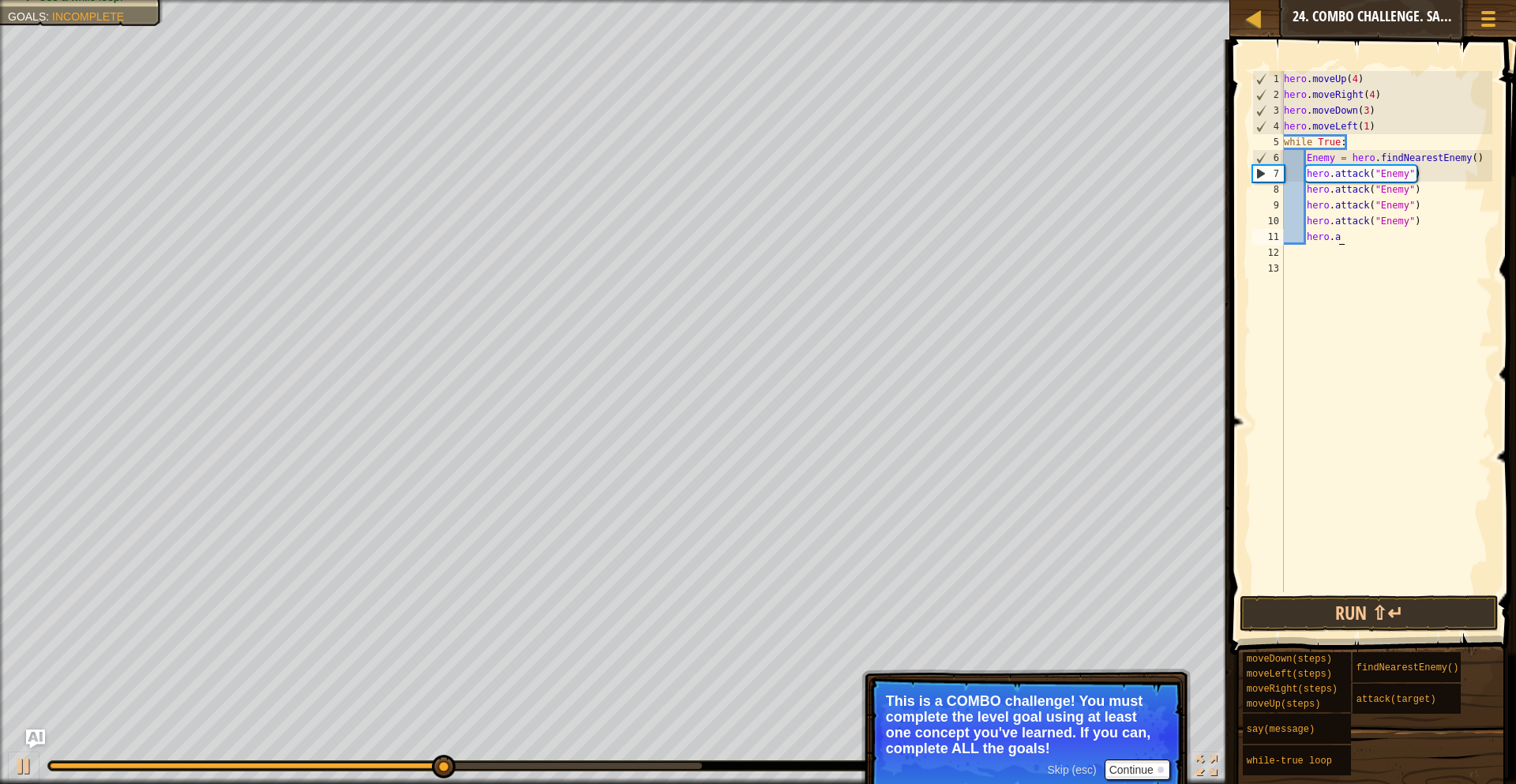
type textarea "h"
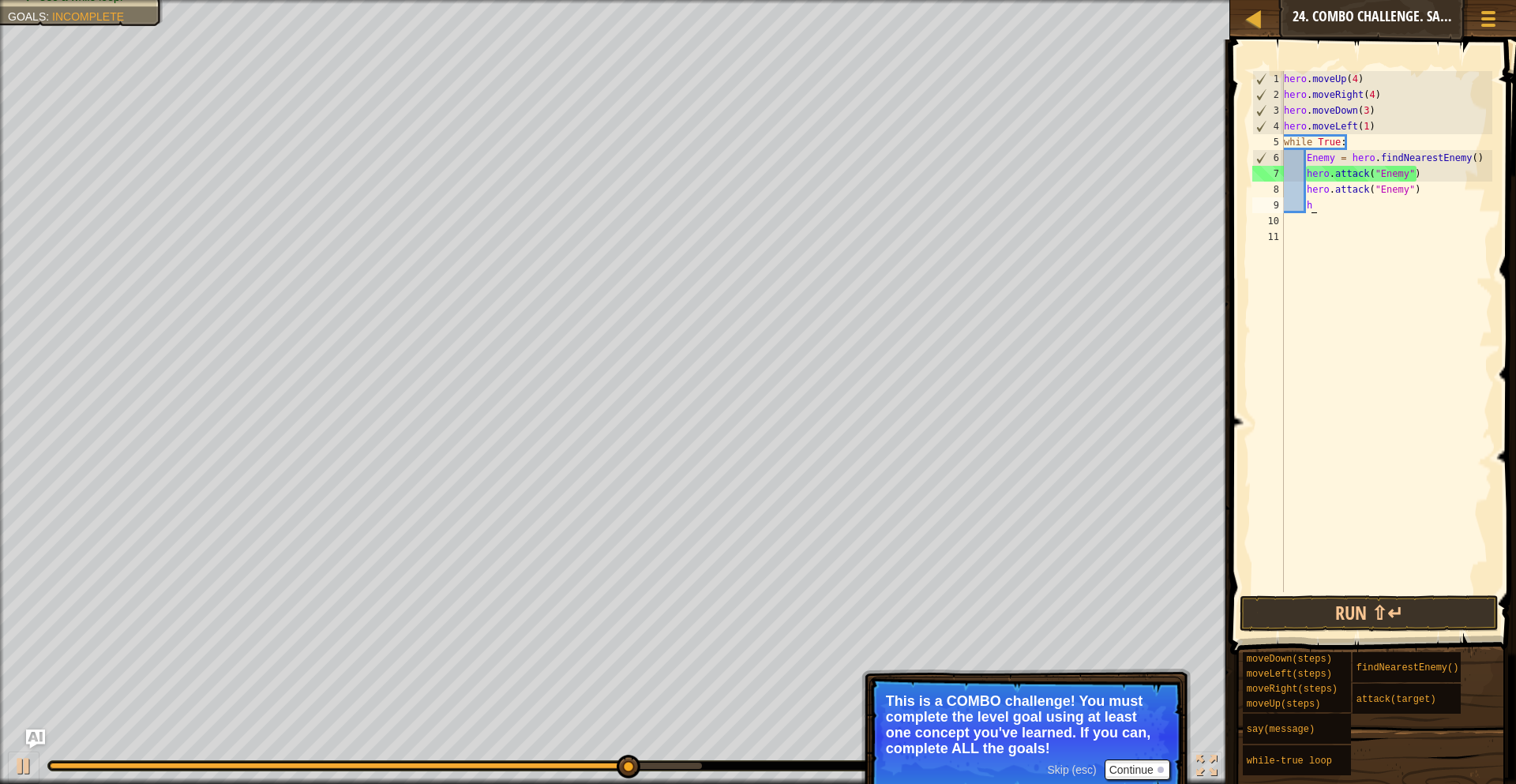
type textarea "h"
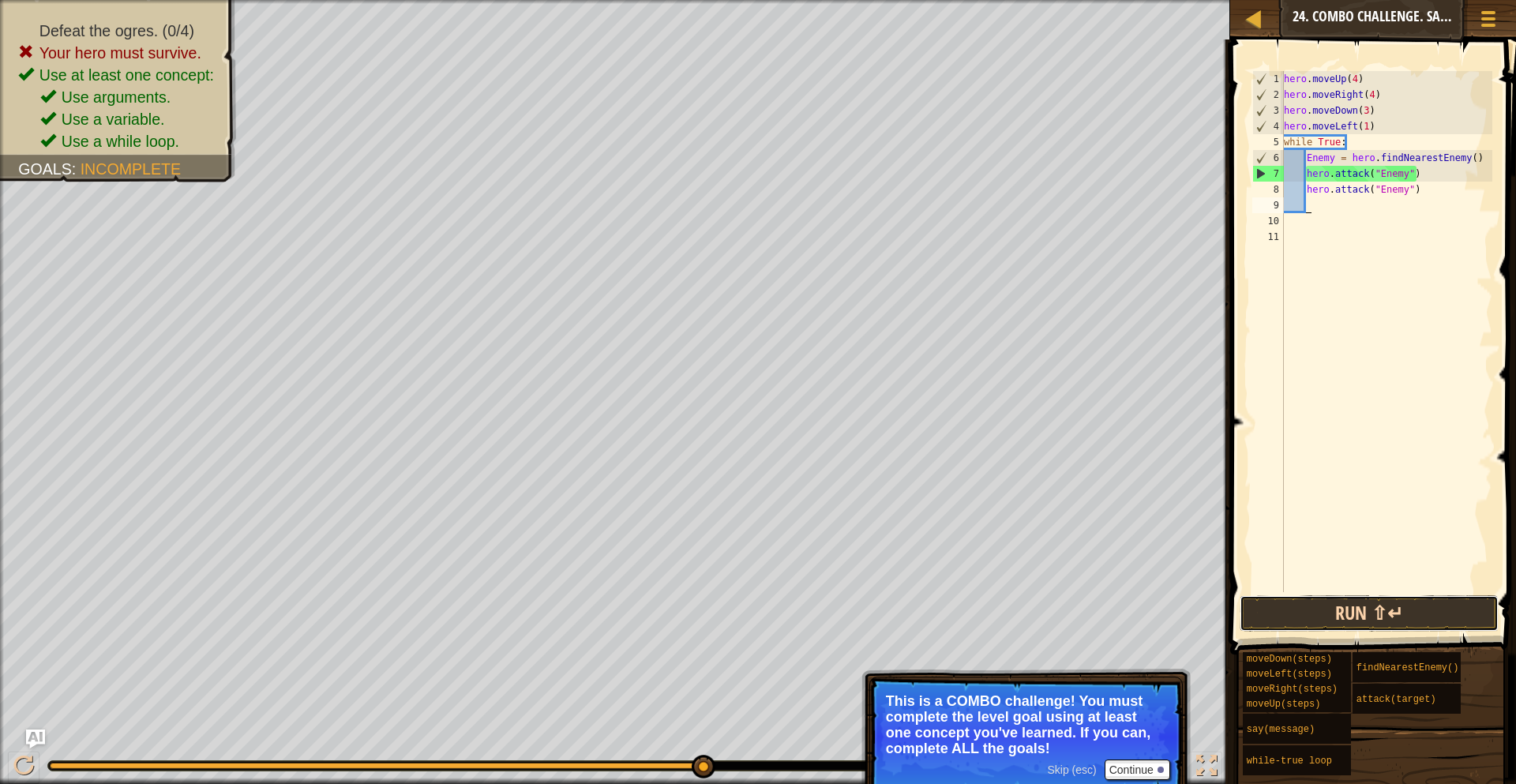
click at [1378, 604] on button "Run ⇧↵" at bounding box center [1369, 613] width 259 height 36
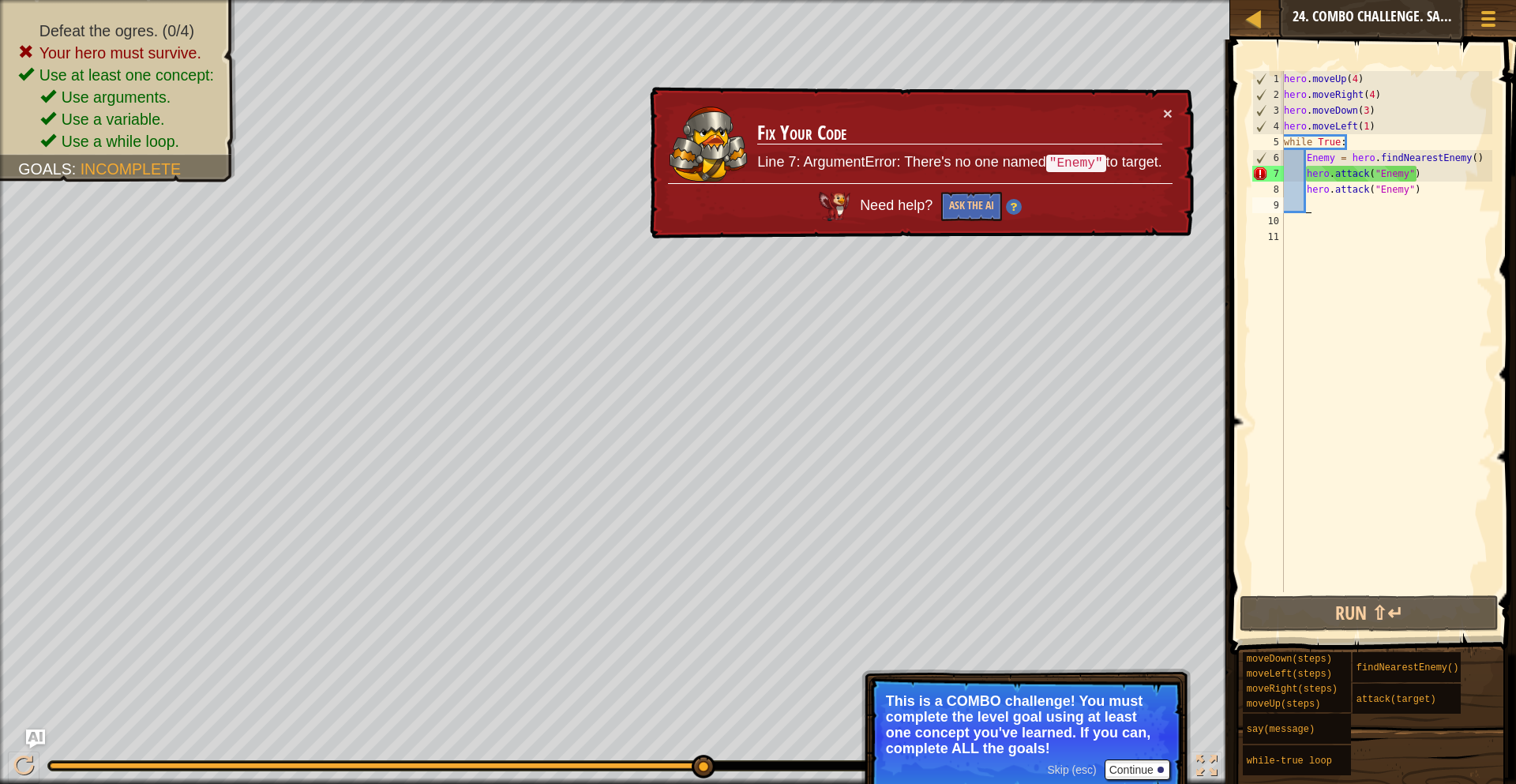
click at [1099, 209] on div "× Fix Your Code Line 7: ArgumentError: There's no one named "Enemy" to target. …" at bounding box center [921, 162] width 548 height 152
drag, startPoint x: 1380, startPoint y: 124, endPoint x: 1286, endPoint y: 128, distance: 94.1
click at [1286, 128] on div "hero . moveUp ( 4 ) hero . moveRight ( 4 ) hero . moveDown ( 3 ) hero . moveLef…" at bounding box center [1387, 348] width 212 height 552
type textarea "hero.moveLeft(1)"
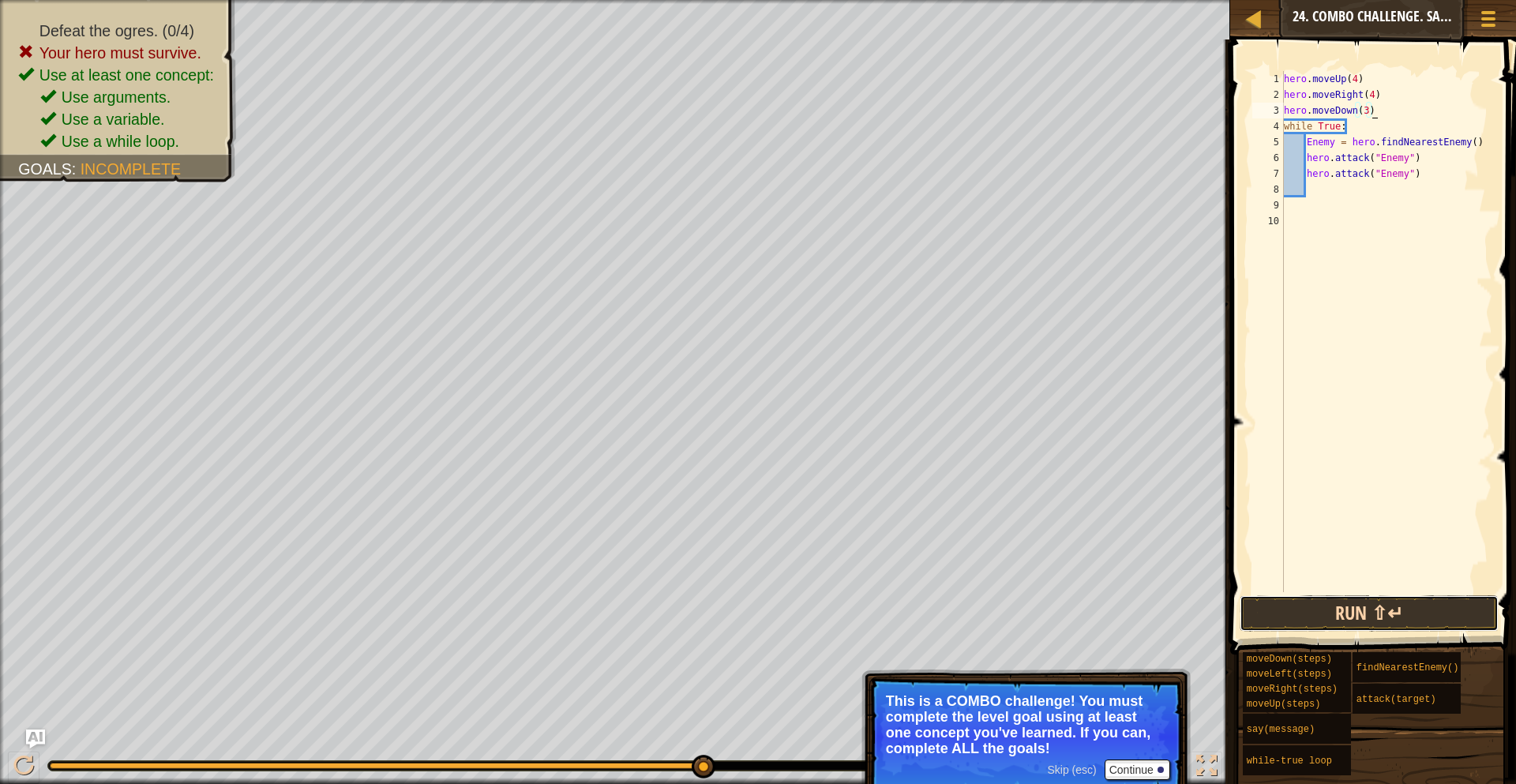
click at [1381, 611] on button "Run ⇧↵" at bounding box center [1369, 613] width 259 height 36
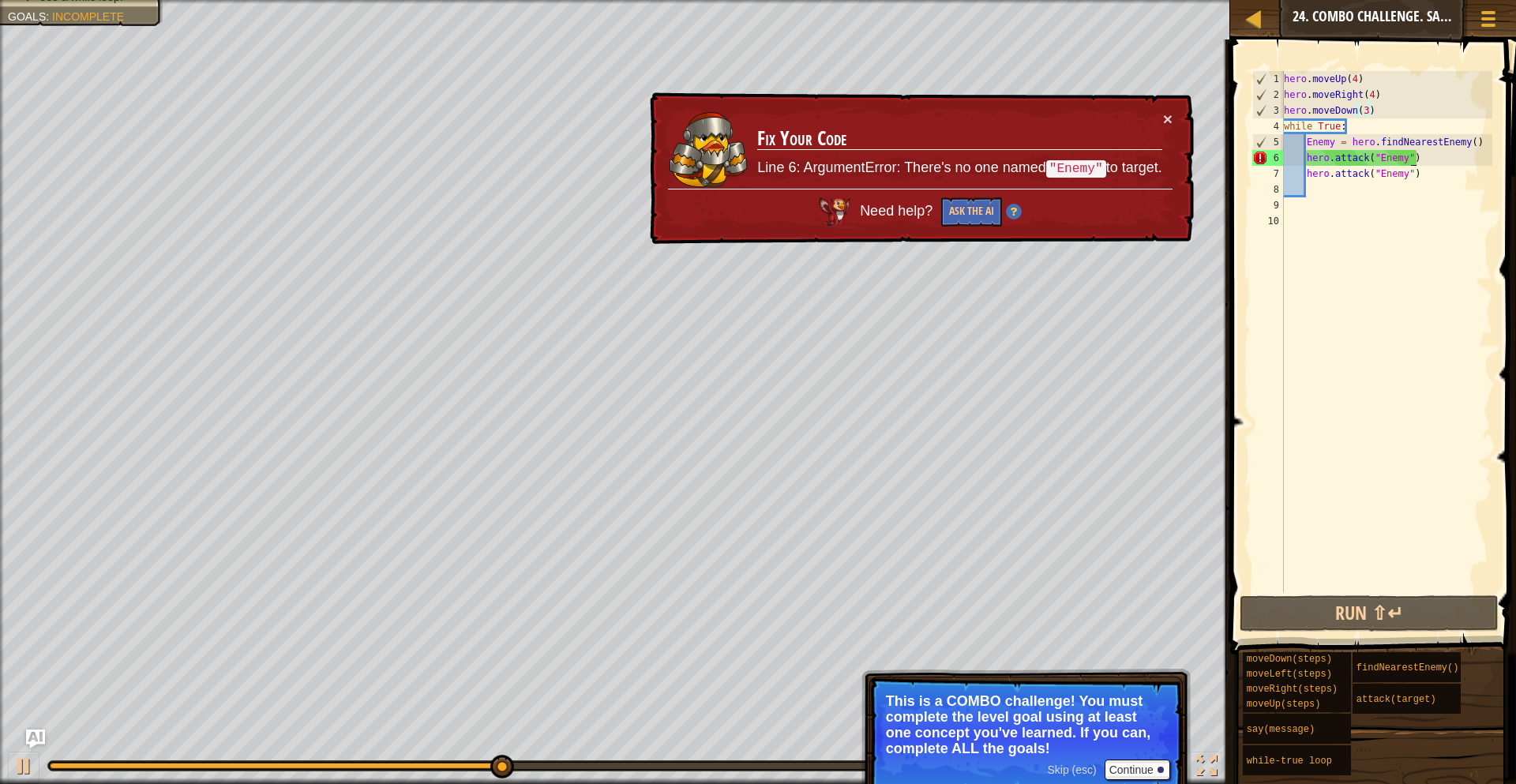
click at [1414, 159] on div "hero . moveUp ( 4 ) hero . moveRight ( 4 ) hero . moveDown ( 3 ) while True : E…" at bounding box center [1387, 348] width 212 height 552
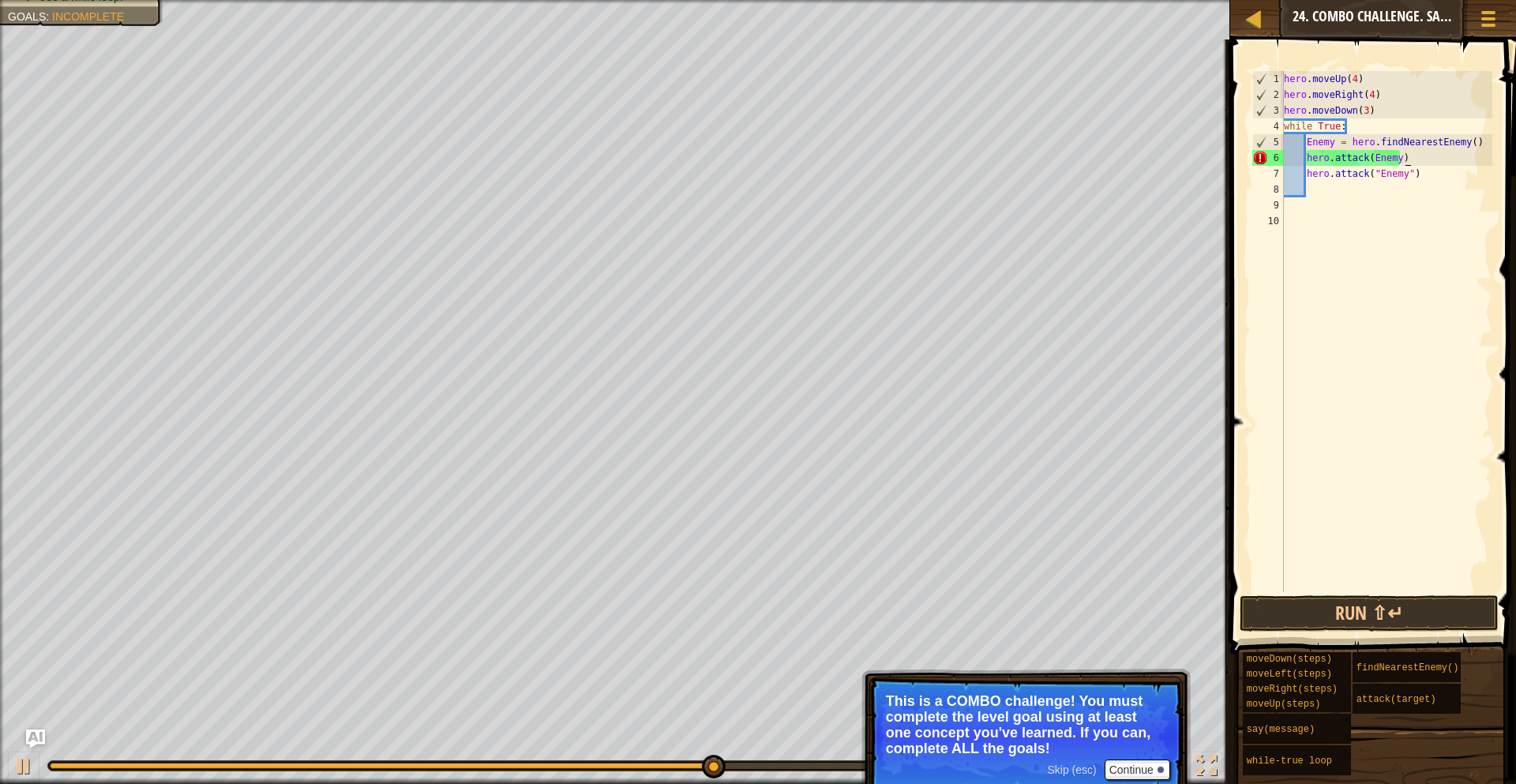
scroll to position [7, 17]
drag, startPoint x: 1429, startPoint y: 178, endPoint x: 1302, endPoint y: 170, distance: 127.3
click at [1302, 170] on div "hero . moveUp ( 4 ) hero . moveRight ( 4 ) hero . moveDown ( 3 ) while True : E…" at bounding box center [1387, 348] width 212 height 552
type textarea "hero.attack("Enemy")"
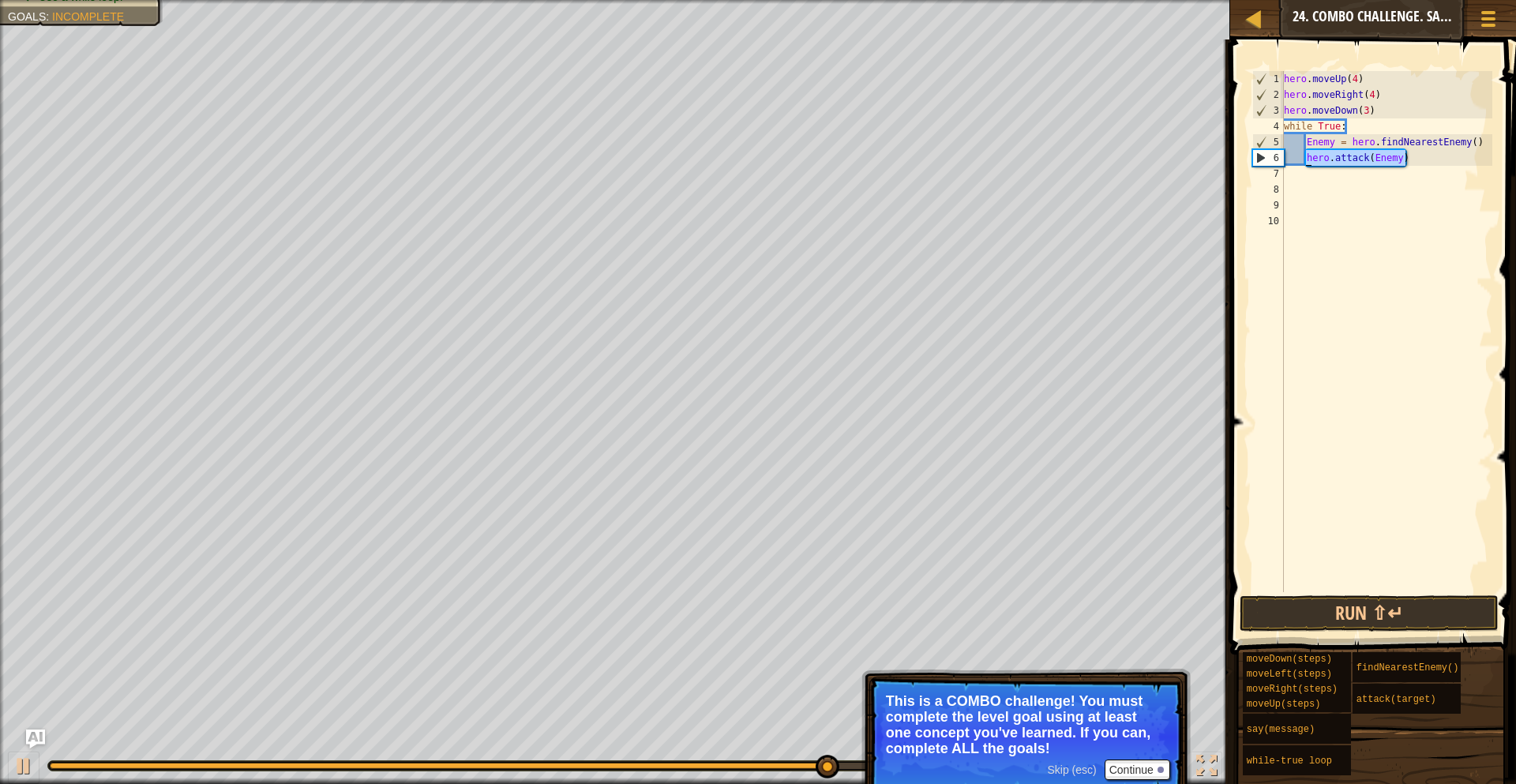
drag, startPoint x: 1410, startPoint y: 159, endPoint x: 1308, endPoint y: 161, distance: 102.0
click at [1308, 161] on div "hero . moveUp ( 4 ) hero . moveRight ( 4 ) hero . moveDown ( 3 ) while True : E…" at bounding box center [1387, 348] width 212 height 552
type textarea "hero.attack(Enemy)"
paste textarea
click at [1341, 622] on button "Run ⇧↵" at bounding box center [1369, 613] width 259 height 36
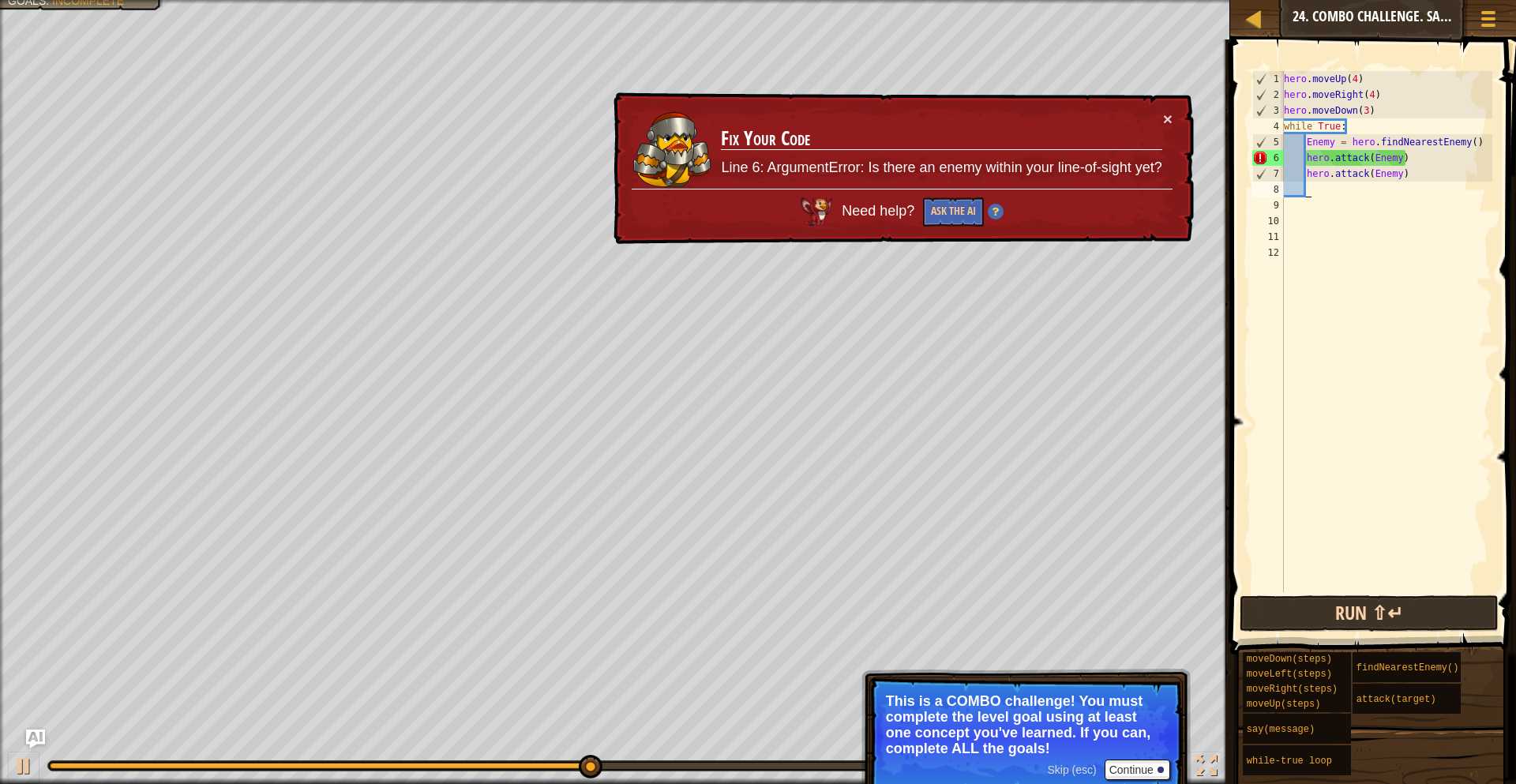
scroll to position [7, 0]
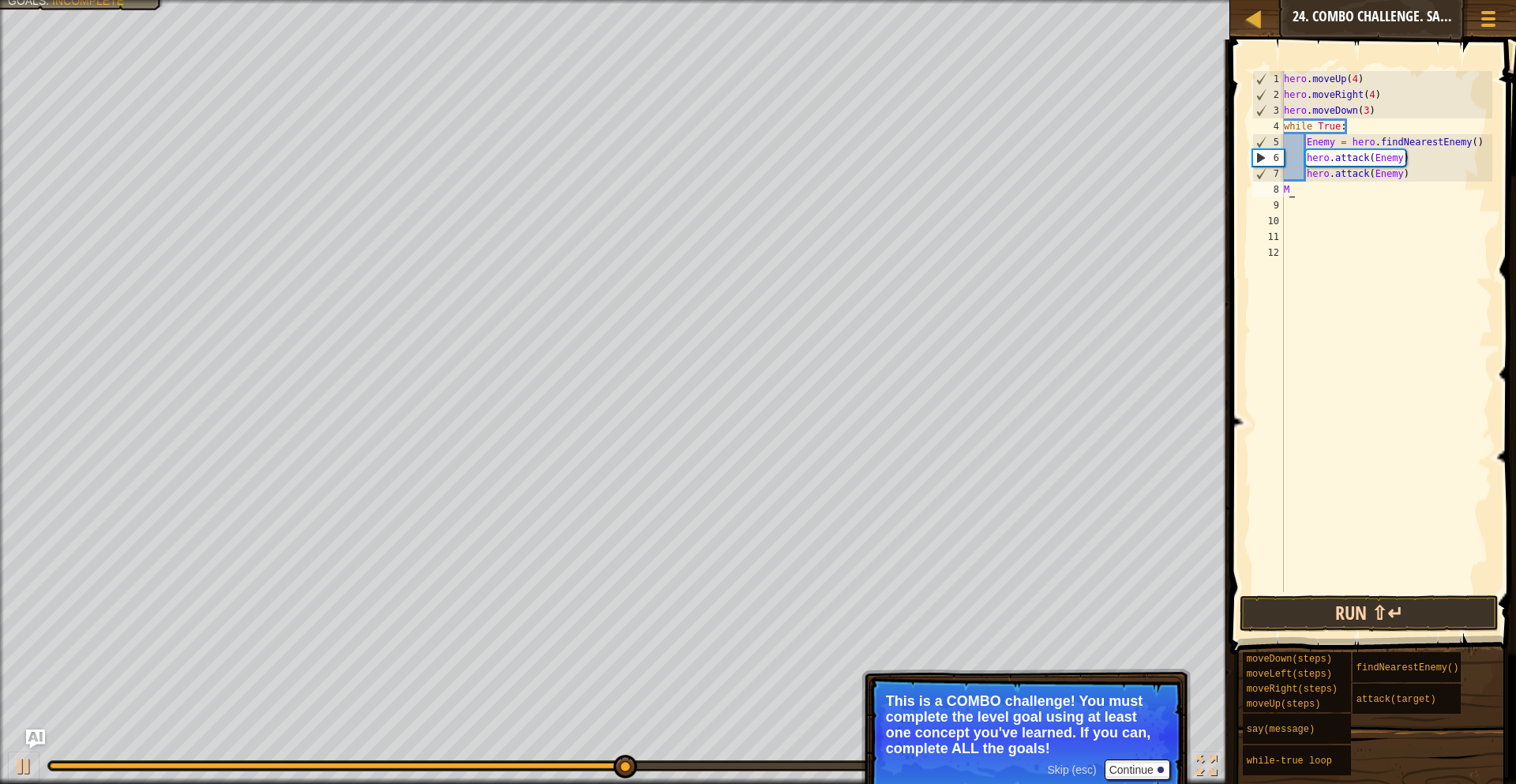
type textarea "M"
drag, startPoint x: 1492, startPoint y: 181, endPoint x: 1273, endPoint y: 121, distance: 227.1
click at [1269, 123] on div "hero.moveLeft() 1 2 3 4 5 6 7 8 9 10 11 12 hero . moveUp ( 4 ) hero . moveRight…" at bounding box center [1371, 378] width 291 height 661
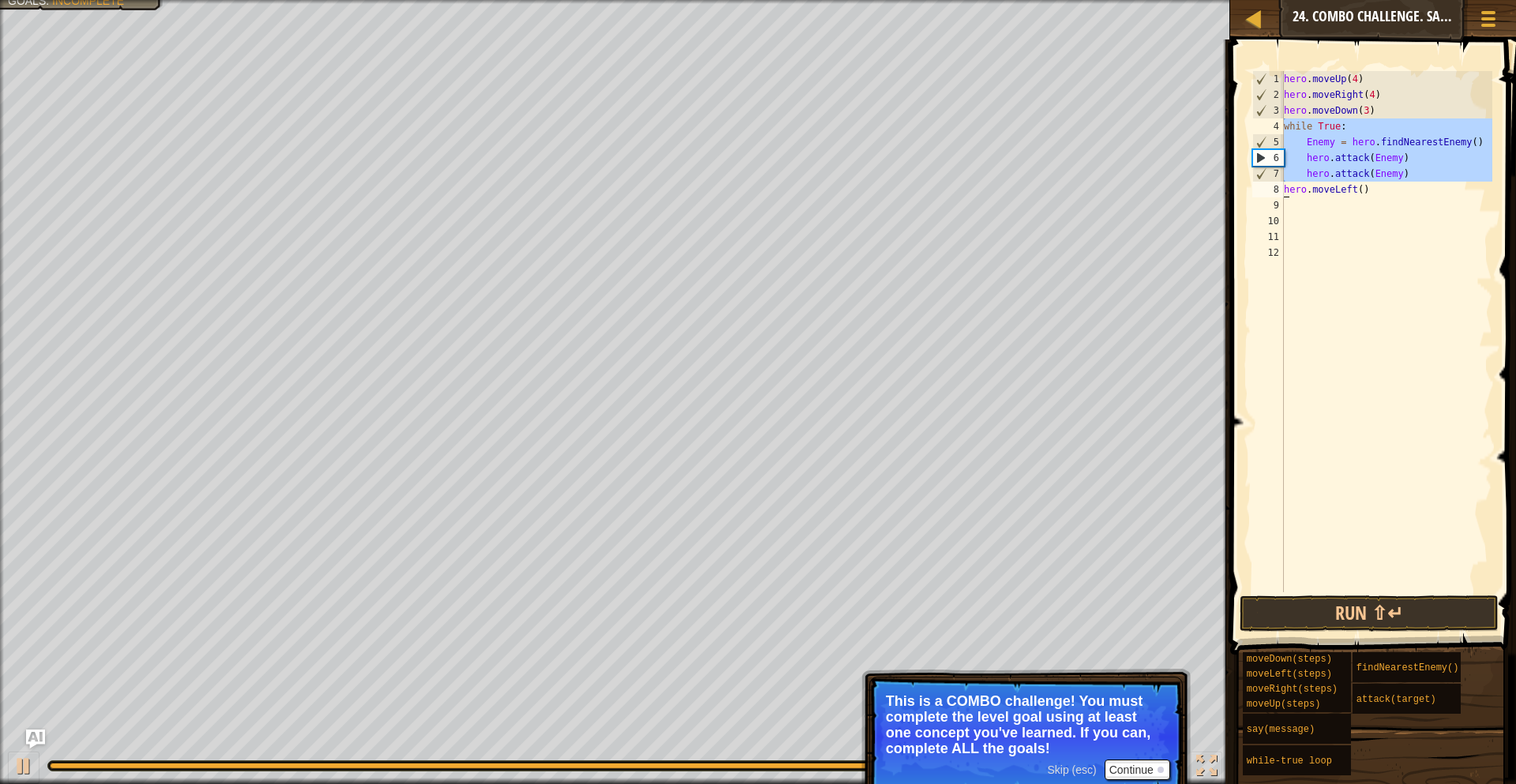
drag, startPoint x: 1286, startPoint y: 120, endPoint x: 1283, endPoint y: 193, distance: 73.1
click at [1283, 193] on div "hero.moveLeft() 1 2 3 4 5 6 7 8 9 10 11 12 hero . moveUp ( 4 ) hero . moveRight…" at bounding box center [1372, 332] width 244 height 521
type textarea "hero.attack(Enemy) hero.moveLeft()"
click at [1298, 205] on div "hero . moveUp ( 4 ) hero . moveRight ( 4 ) hero . moveDown ( 3 ) while True : E…" at bounding box center [1387, 348] width 212 height 552
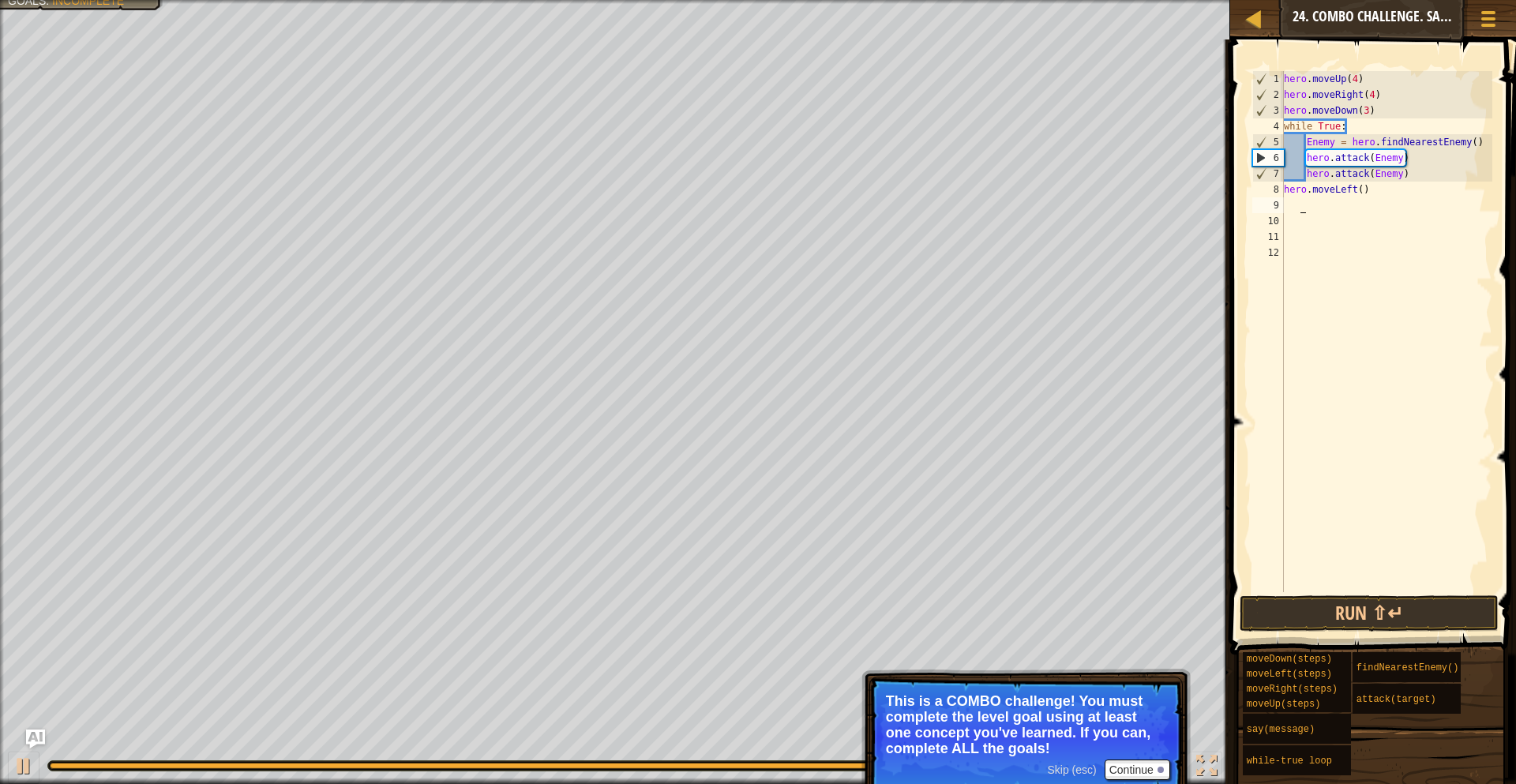
paste textarea
click at [1296, 209] on div "hero . moveUp ( 4 ) hero . moveRight ( 4 ) hero . moveDown ( 3 ) while True : E…" at bounding box center [1387, 348] width 212 height 552
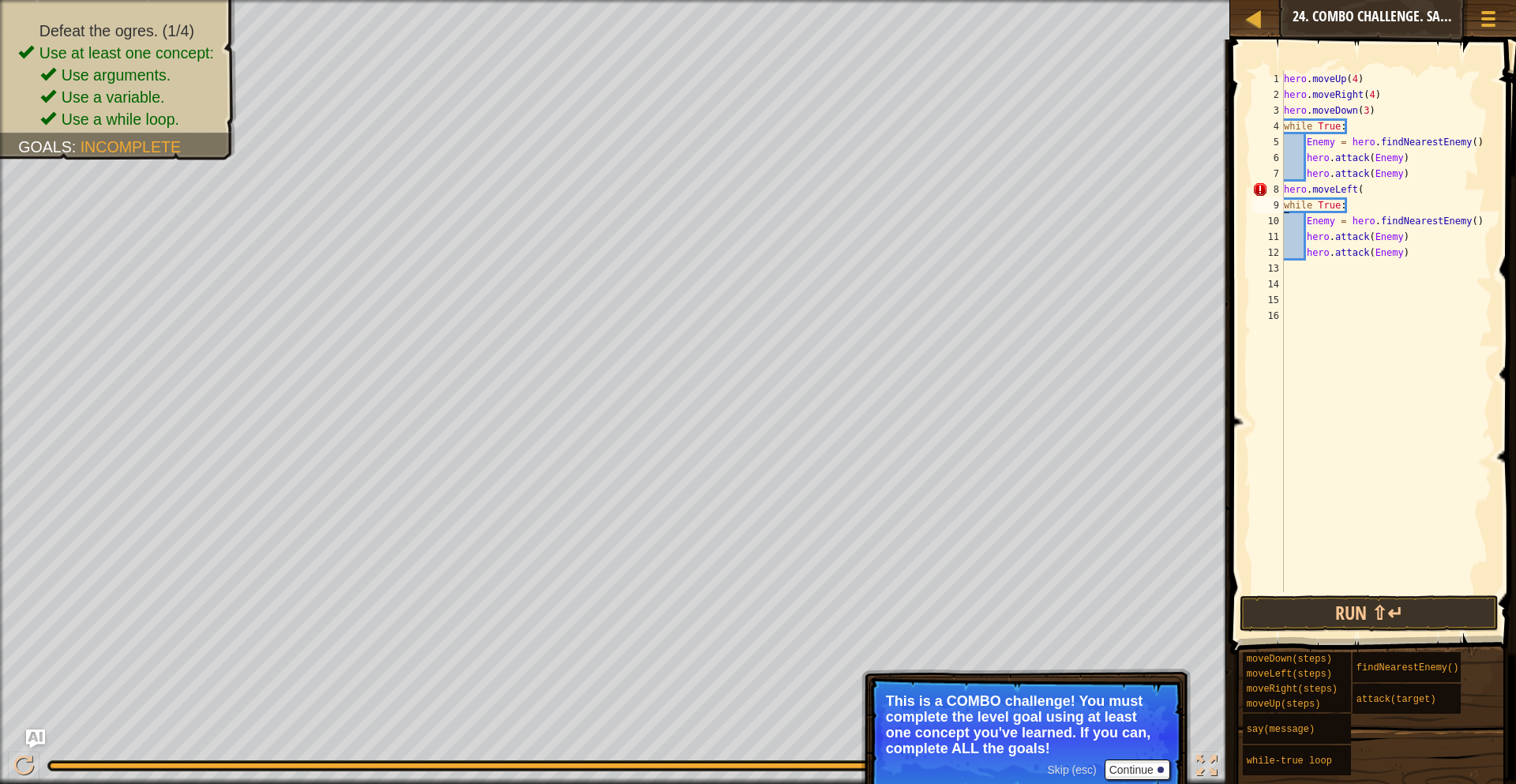
click at [1370, 195] on div "hero . moveUp ( 4 ) hero . moveRight ( 4 ) hero . moveDown ( 3 ) while True : E…" at bounding box center [1387, 348] width 212 height 552
click at [1376, 191] on div "hero . moveUp ( 4 ) hero . moveRight ( 4 ) hero . moveDown ( 3 ) while True : E…" at bounding box center [1387, 348] width 212 height 552
click at [1376, 191] on div "hero . moveUp ( 4 ) hero . moveRight ( 4 ) hero . moveDown ( 3 ) while True : E…" at bounding box center [1387, 348] width 212 height 552
click at [1352, 619] on button "Run ⇧↵" at bounding box center [1369, 613] width 259 height 36
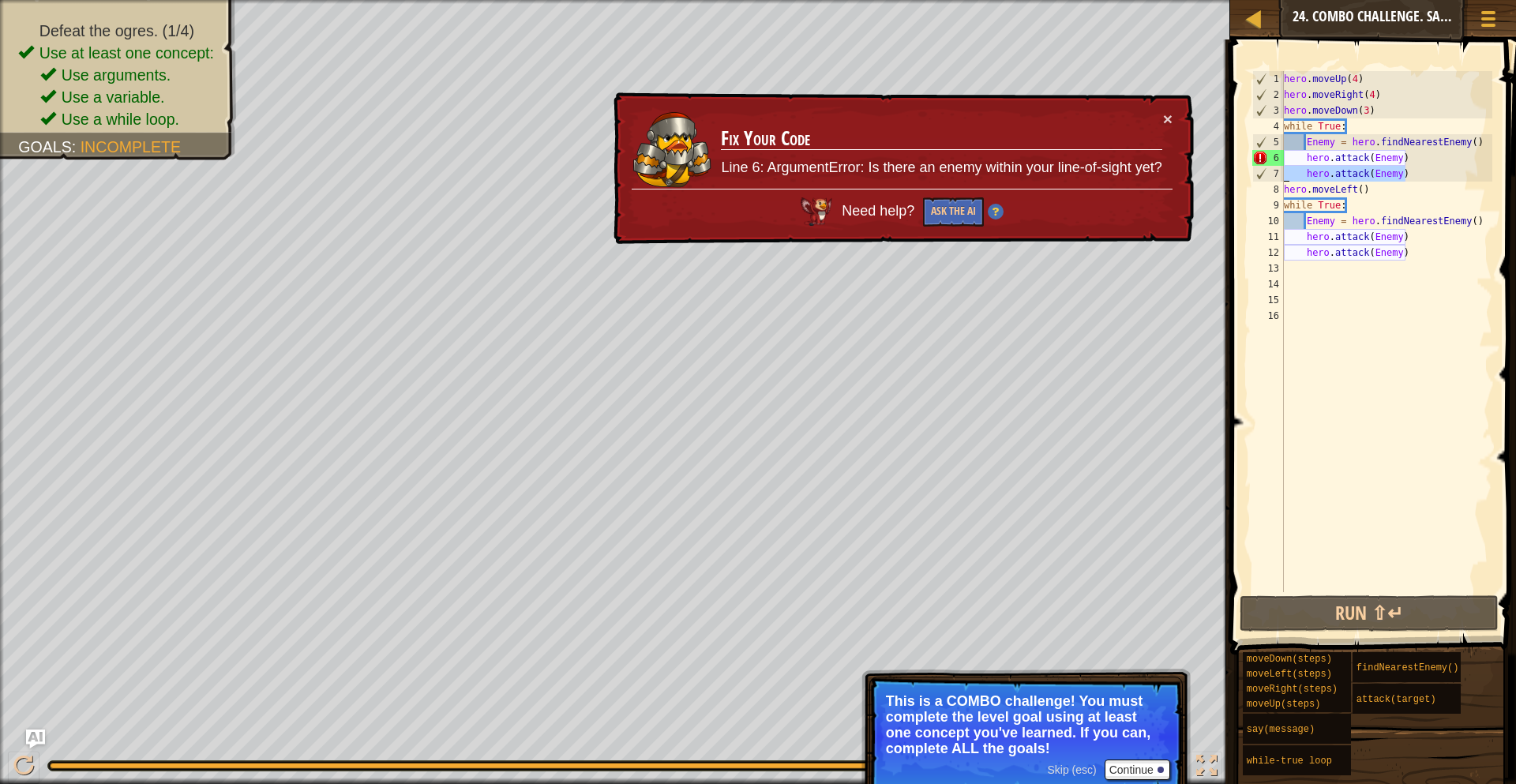
drag, startPoint x: 1425, startPoint y: 171, endPoint x: 1286, endPoint y: 178, distance: 139.2
click at [1286, 178] on div "hero . moveUp ( 4 ) hero . moveRight ( 4 ) hero . moveDown ( 3 ) while True : E…" at bounding box center [1387, 348] width 212 height 552
type textarea "hero.attack(Enemy)"
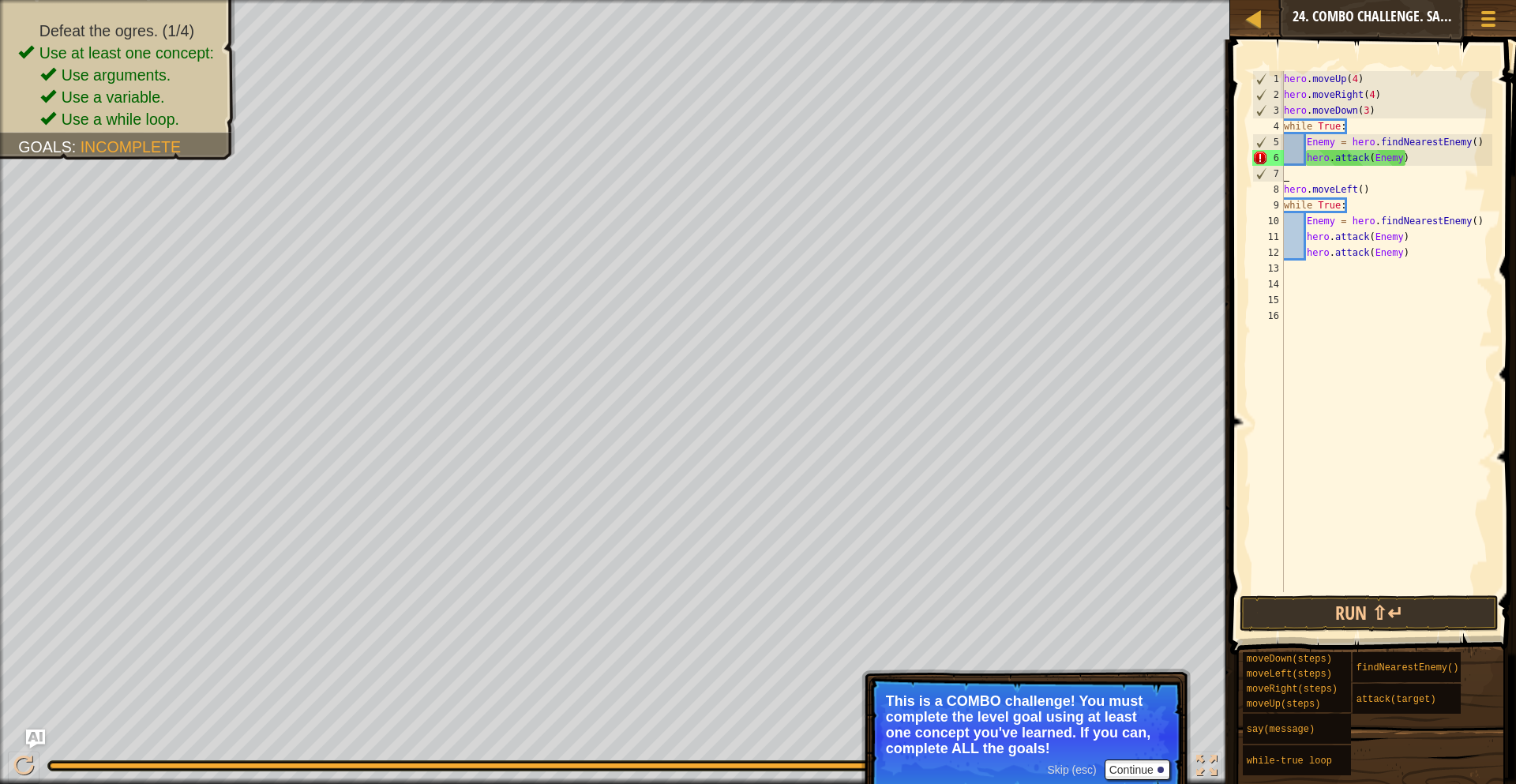
scroll to position [7, 0]
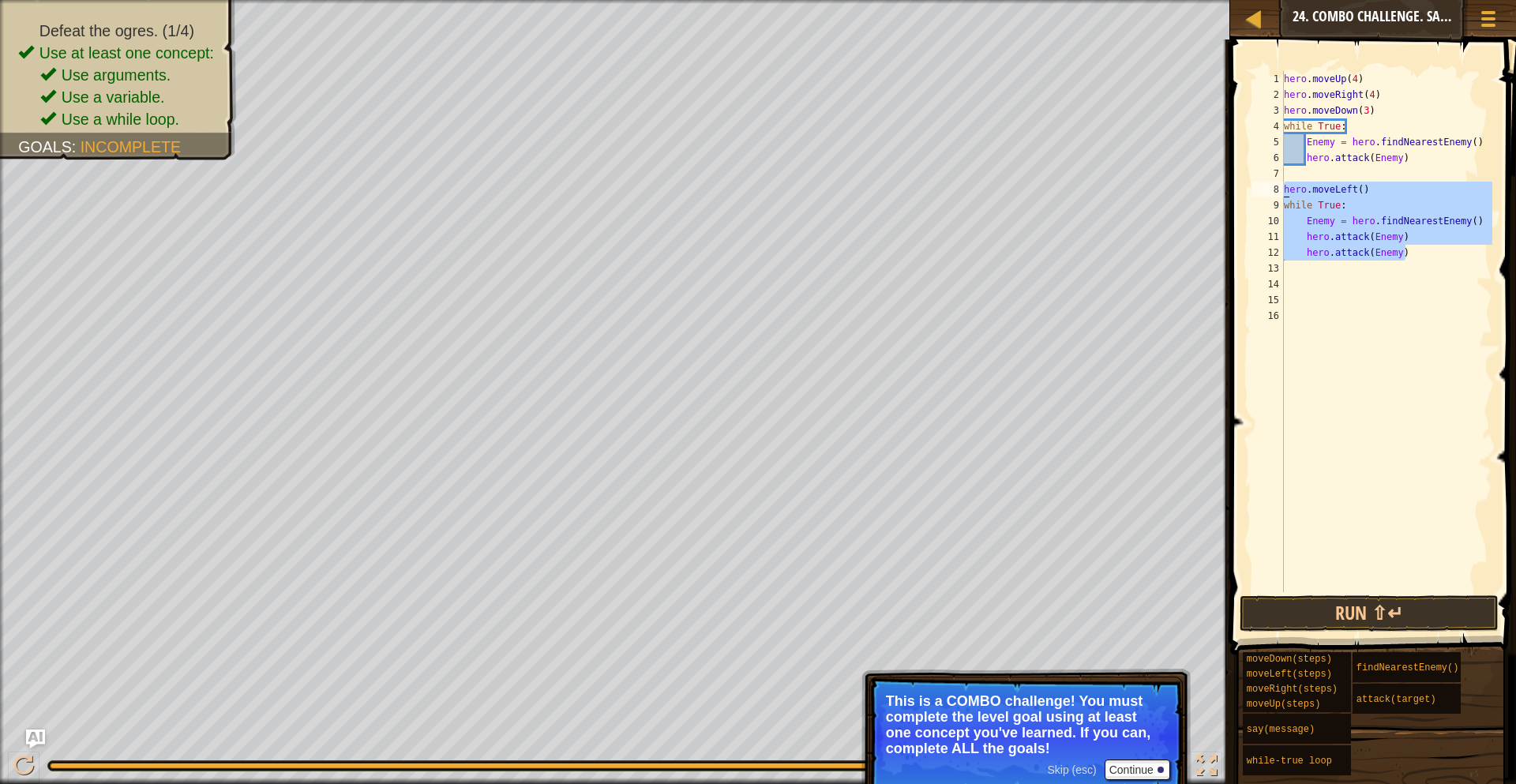
drag, startPoint x: 1436, startPoint y: 251, endPoint x: 1276, endPoint y: 189, distance: 171.6
click at [1276, 189] on div "1 2 3 4 5 6 7 8 9 10 11 12 13 14 15 16 hero . moveUp ( 4 ) hero . moveRight ( 4…" at bounding box center [1372, 332] width 244 height 521
type textarea "hero.moveLeft() while True:"
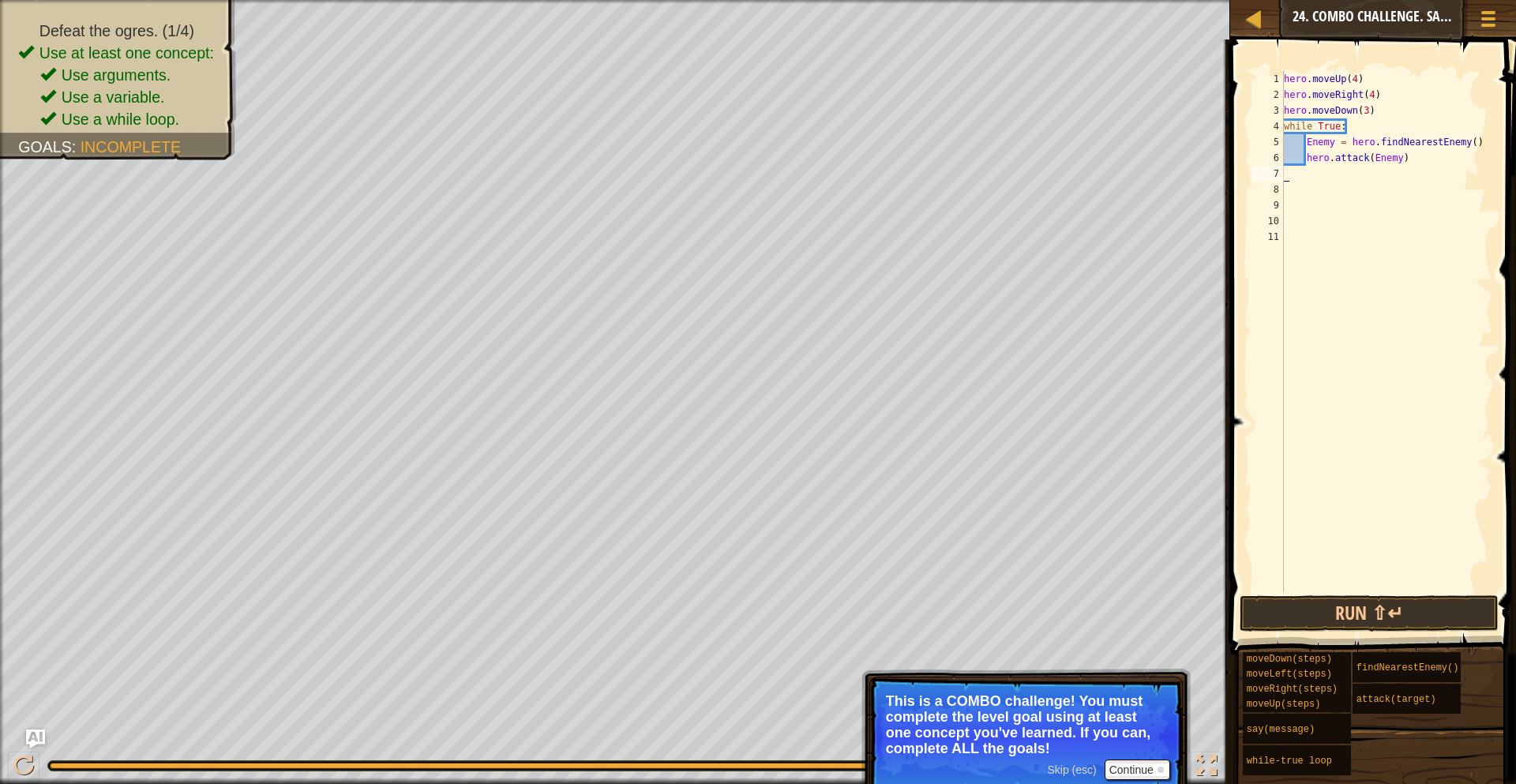
type textarea "hero.attack(Enemy)"
click at [1315, 211] on div "hero . moveUp ( 4 ) hero . moveRight ( 4 ) hero . moveDown ( 3 ) while True : E…" at bounding box center [1387, 348] width 212 height 552
type textarea "hero.attack(Enemy)"
click at [1420, 167] on div "hero . moveUp ( 4 ) hero . moveRight ( 4 ) hero . moveDown ( 3 ) while True : E…" at bounding box center [1384, 348] width 218 height 552
drag, startPoint x: 1422, startPoint y: 160, endPoint x: 1411, endPoint y: 163, distance: 11.4
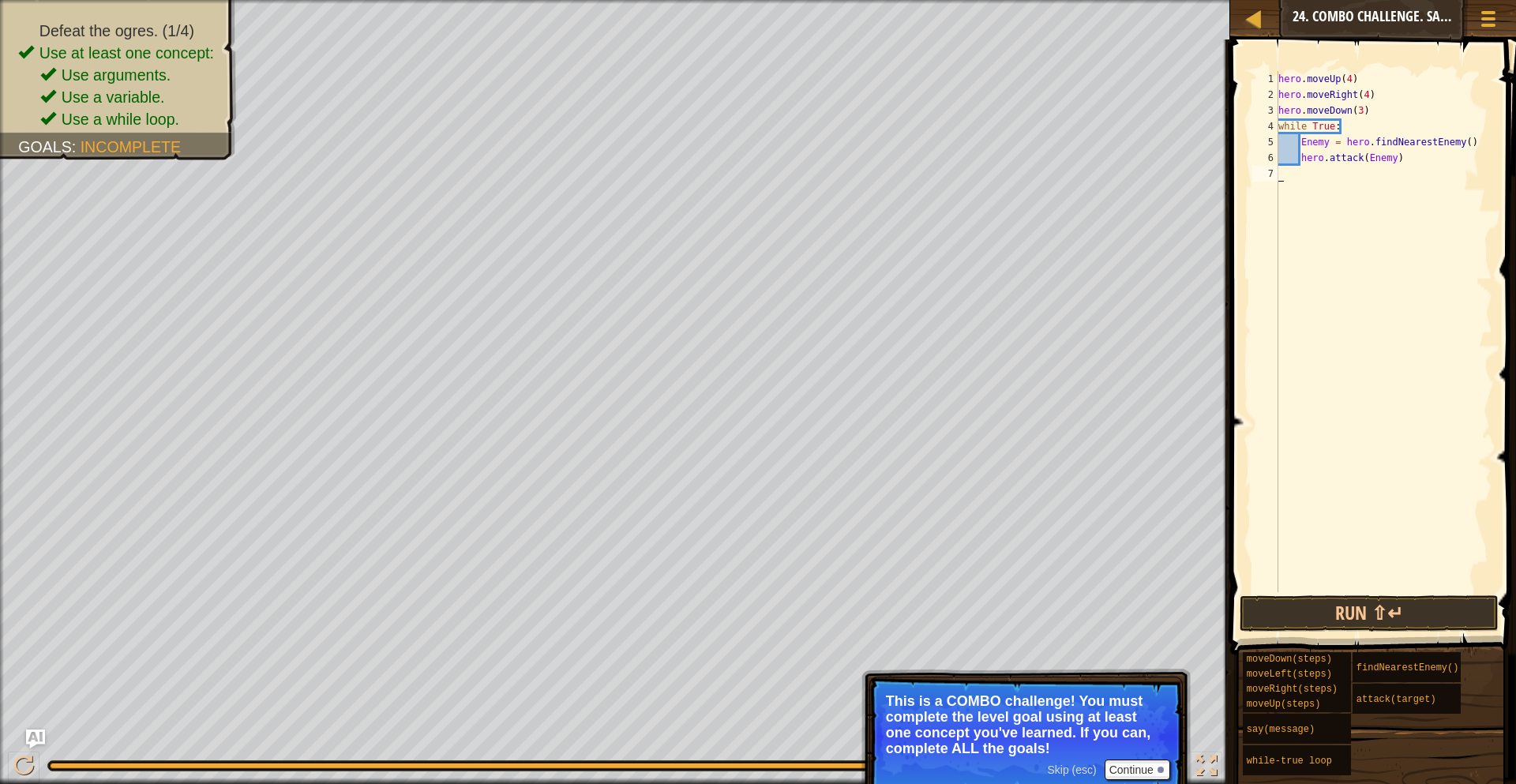
click at [1415, 160] on div "hero . moveUp ( 4 ) hero . moveRight ( 4 ) hero . moveDown ( 3 ) while True : E…" at bounding box center [1384, 348] width 218 height 552
drag, startPoint x: 1476, startPoint y: 143, endPoint x: 1298, endPoint y: 143, distance: 178.0
click at [1298, 143] on div "hero . moveUp ( 4 ) hero . moveRight ( 4 ) hero . moveDown ( 3 ) while True : E…" at bounding box center [1384, 348] width 218 height 552
click at [1403, 156] on div "hero . moveUp ( 4 ) hero . moveRight ( 4 ) hero . moveDown ( 3 ) while True : E…" at bounding box center [1384, 348] width 218 height 552
type textarea "hero.attack(Enemy)"
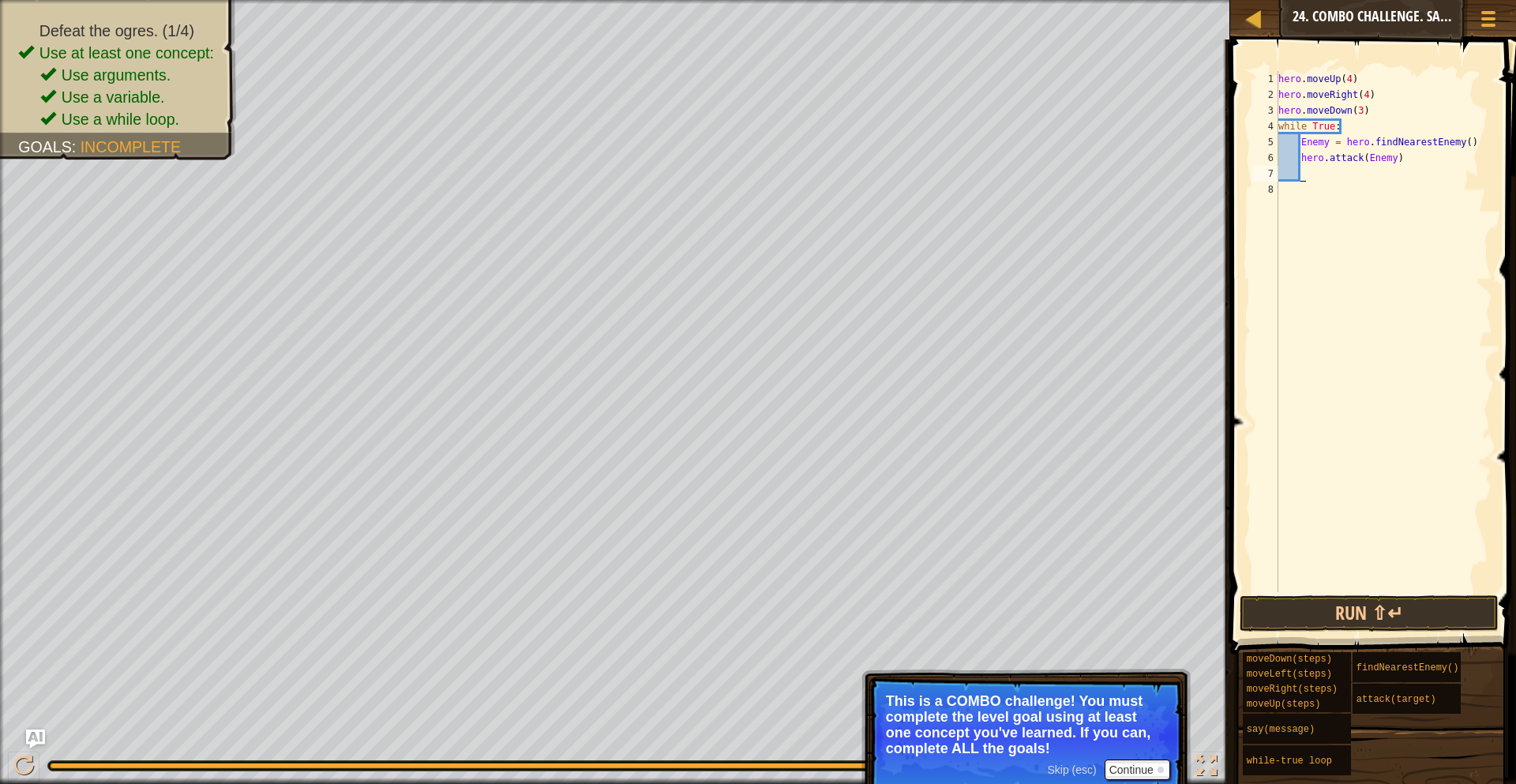
paste textarea "Enemy = hero.findNearestEnemy()"
type textarea "Enemy = hero.findNearestEnemy()"
type textarea "d"
click at [1319, 184] on div "hero . moveUp ( 4 ) hero . moveRight ( 4 ) hero . moveDown ( 3 ) while True : E…" at bounding box center [1387, 348] width 212 height 552
type textarea "d"
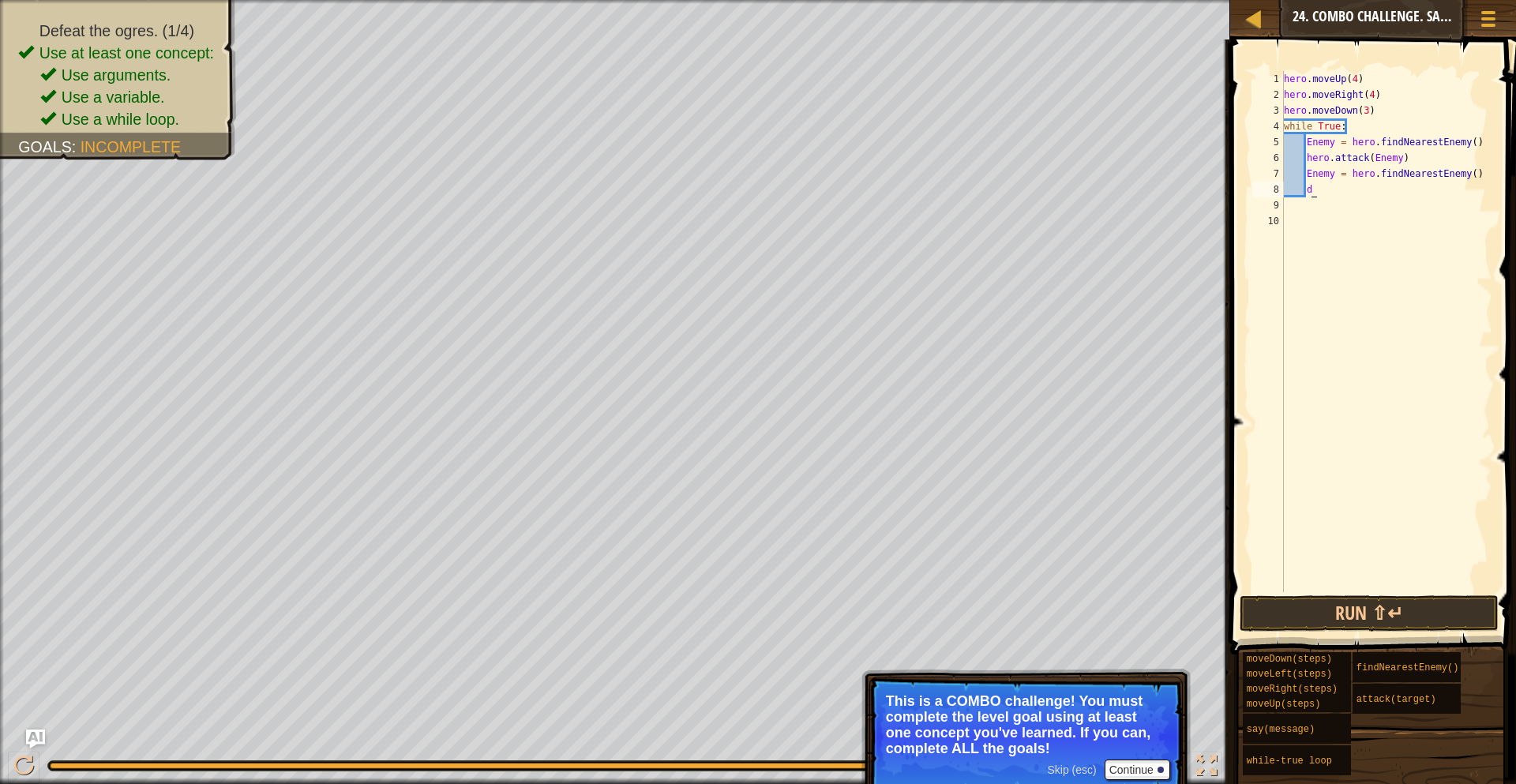
scroll to position [7, 3]
paste textarea "Enemy = hero.findNearestEnemy()"
type textarea "Enemy = hero.findNearestEnemy()"
type textarea "d"
paste textarea "Enemy = hero.findNearestEnemy()"
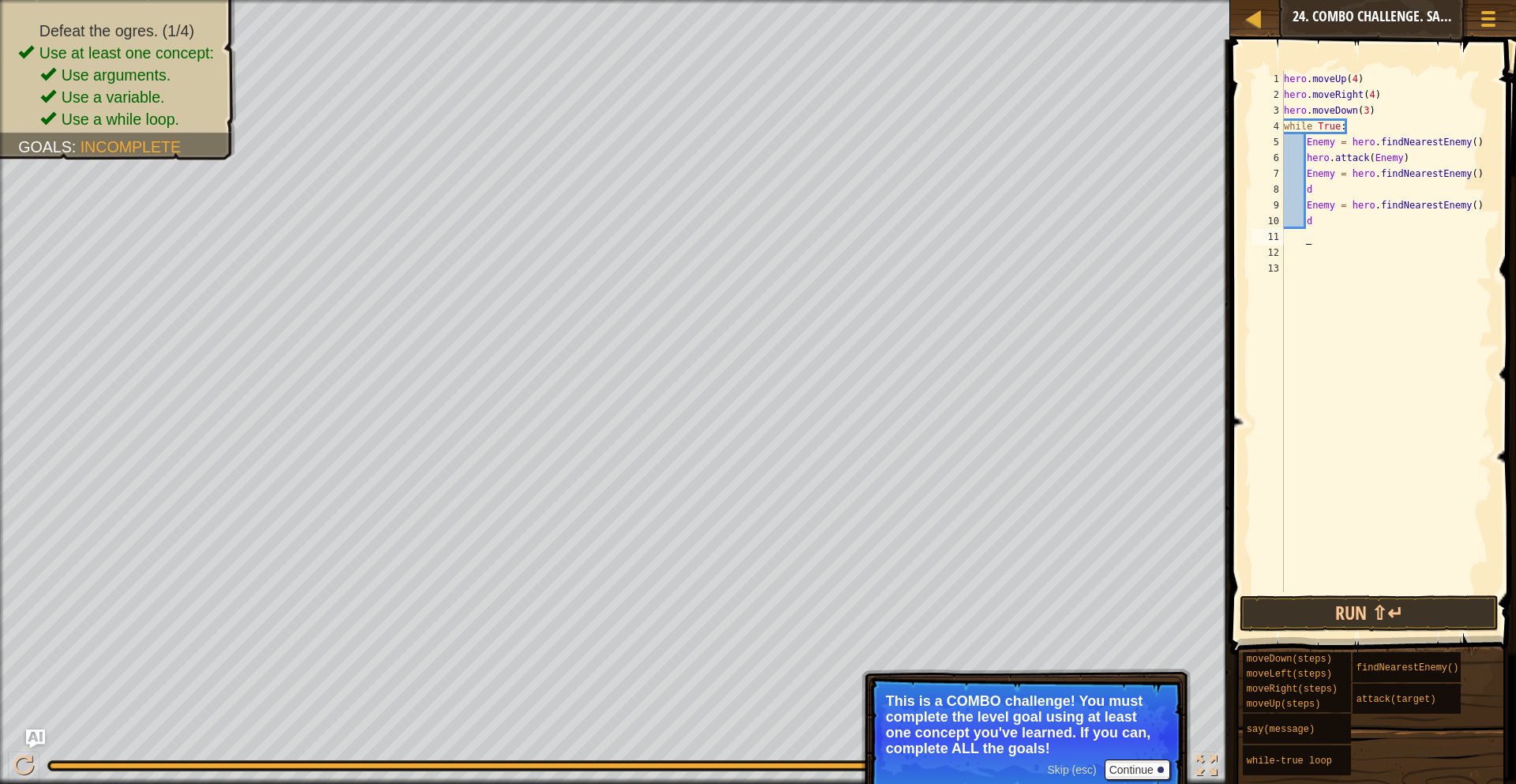
type textarea "Enemy = hero.findNearestEnemy()"
drag, startPoint x: 1414, startPoint y: 161, endPoint x: 1309, endPoint y: 159, distance: 105.0
click at [1309, 159] on div "hero . moveUp ( 4 ) hero . moveRight ( 4 ) hero . moveDown ( 3 ) while True : E…" at bounding box center [1387, 348] width 212 height 552
type textarea "hero.attack(Enemy)"
click at [1314, 253] on div "hero . moveUp ( 4 ) hero . moveRight ( 4 ) hero . moveDown ( 3 ) while True : E…" at bounding box center [1387, 348] width 212 height 552
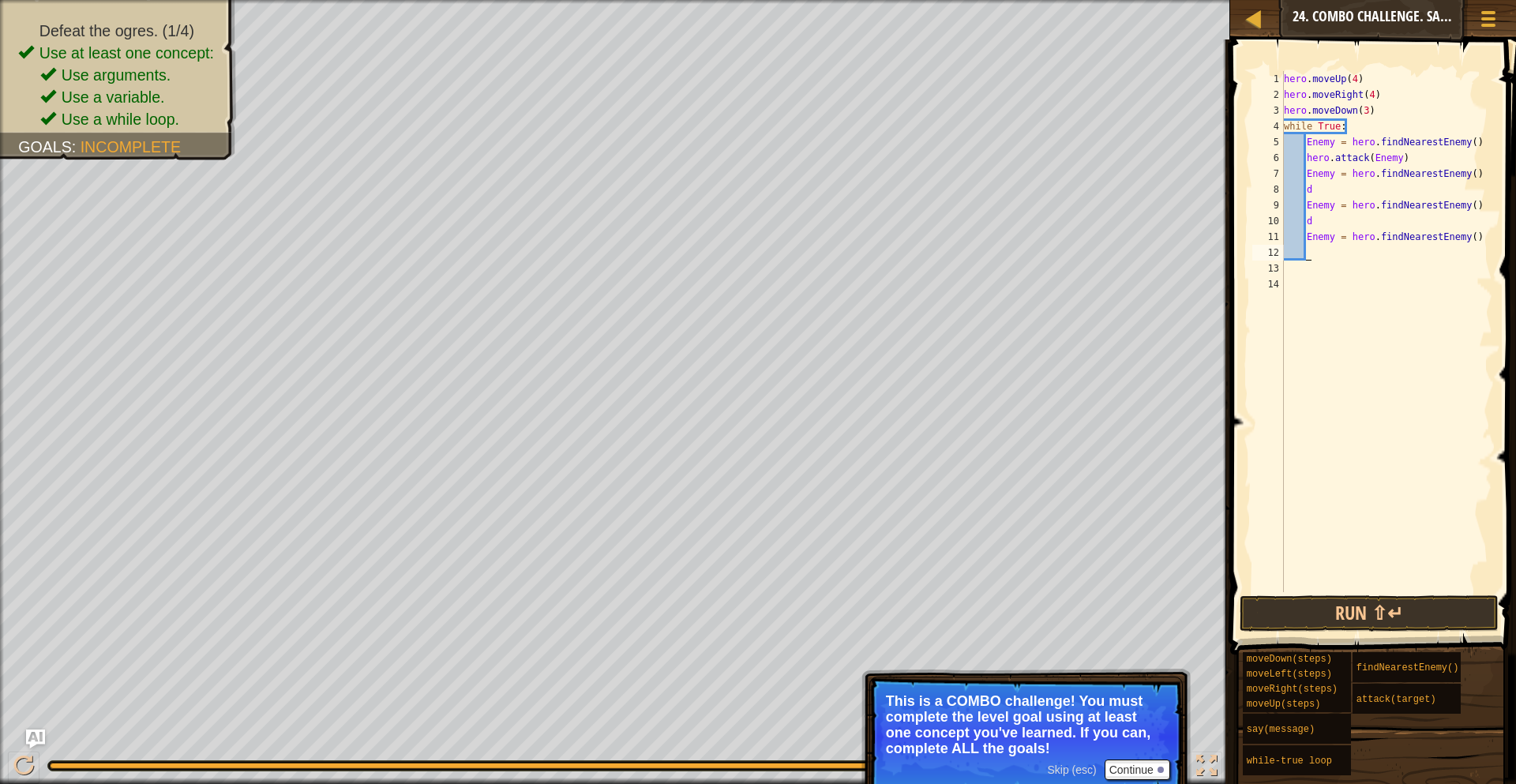
paste textarea "hero.attack(Enemy)"
click at [1321, 231] on div "hero . moveUp ( 4 ) hero . moveRight ( 4 ) hero . moveDown ( 3 ) while True : E…" at bounding box center [1387, 348] width 212 height 552
click at [1323, 227] on div "hero . moveUp ( 4 ) hero . moveRight ( 4 ) hero . moveDown ( 3 ) while True : E…" at bounding box center [1387, 348] width 212 height 552
type textarea "d"
paste textarea "hero.attack(Enemy)"
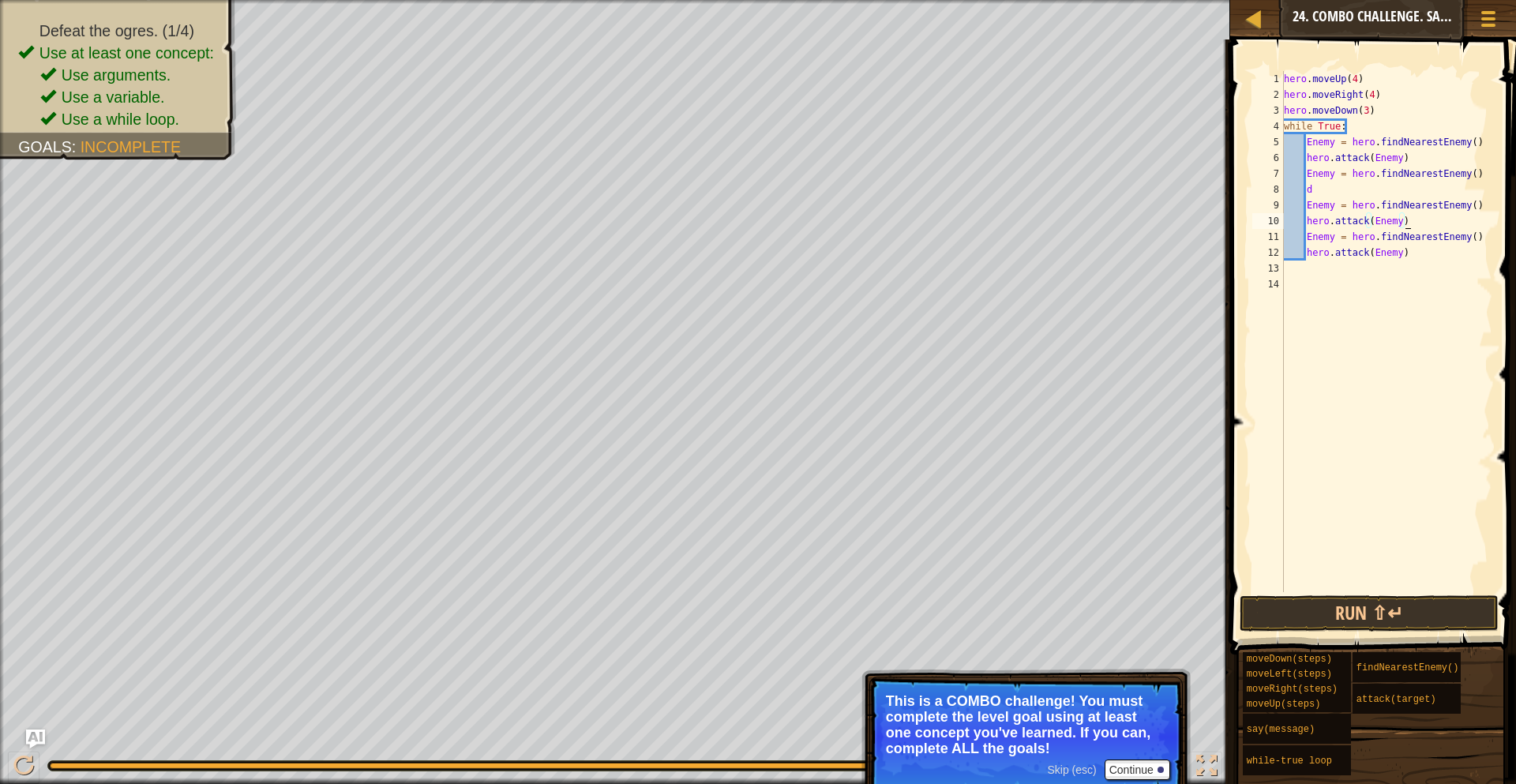
click at [1319, 188] on div "hero . moveUp ( 4 ) hero . moveRight ( 4 ) hero . moveDown ( 3 ) while True : E…" at bounding box center [1387, 348] width 212 height 552
paste textarea "hero.attack(Enemy)"
type textarea "d"
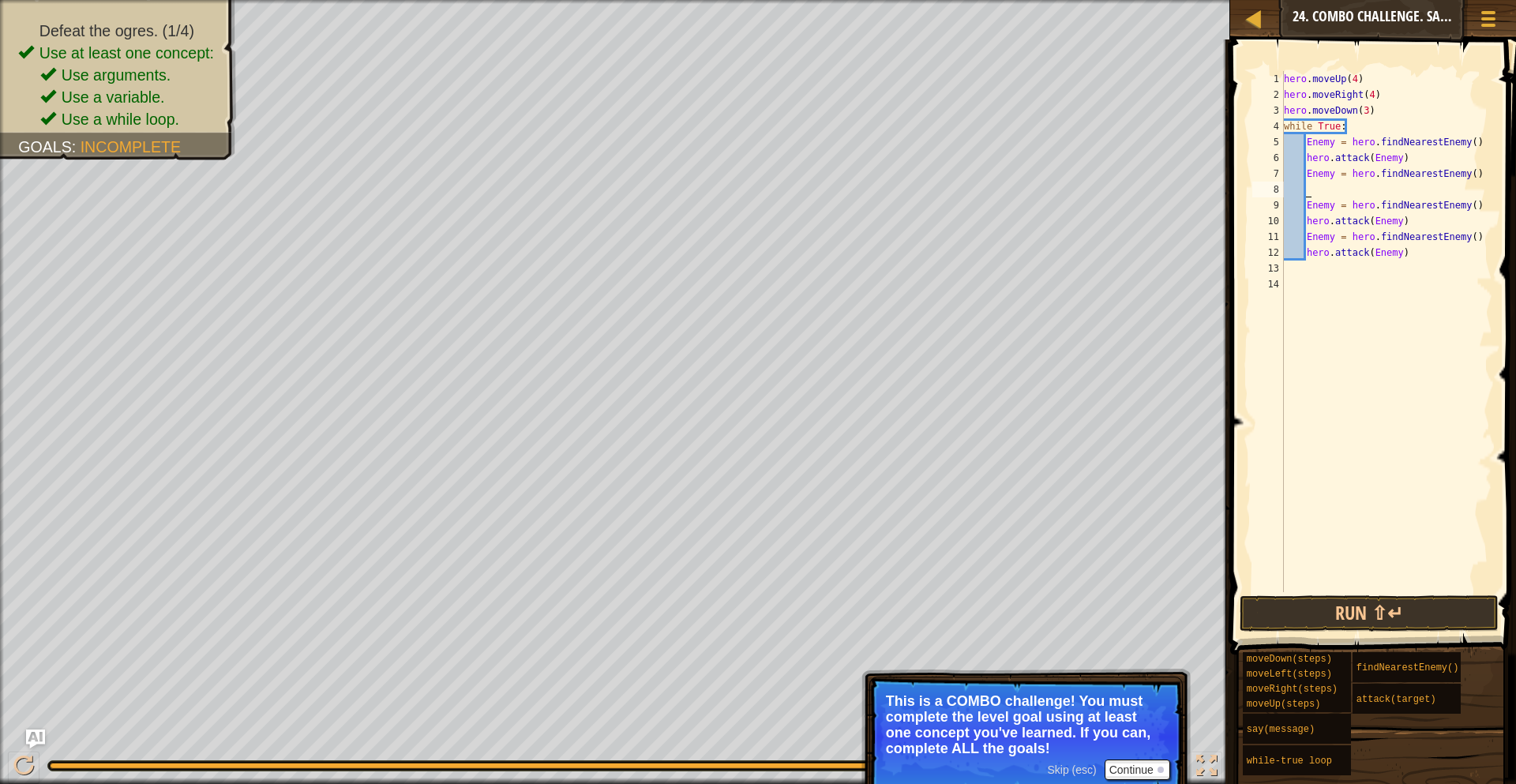
paste textarea "hero.attack(Enemy)"
click at [1327, 603] on button "Run ⇧↵" at bounding box center [1369, 613] width 259 height 36
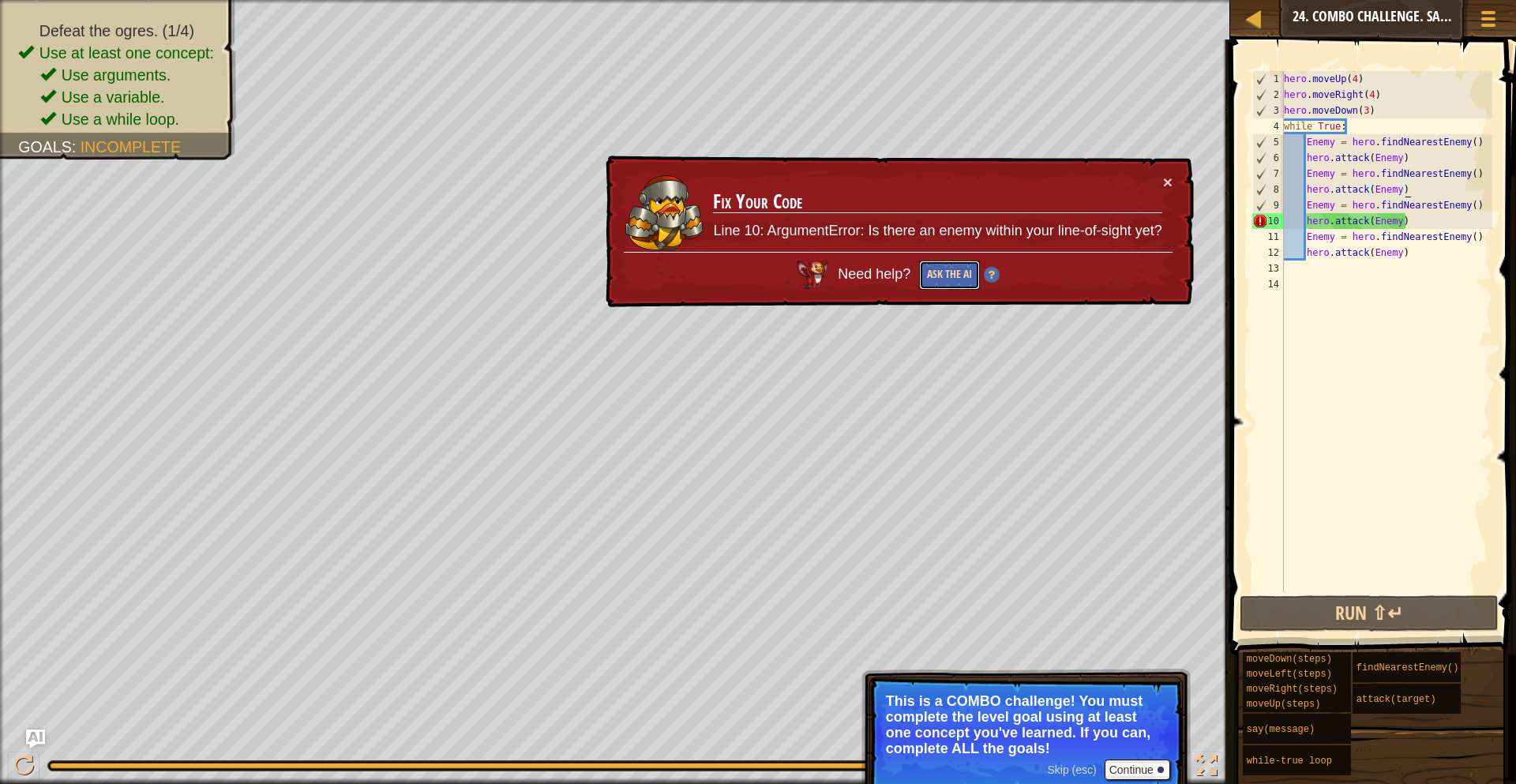
click at [958, 278] on button "Ask the AI" at bounding box center [950, 274] width 60 height 29
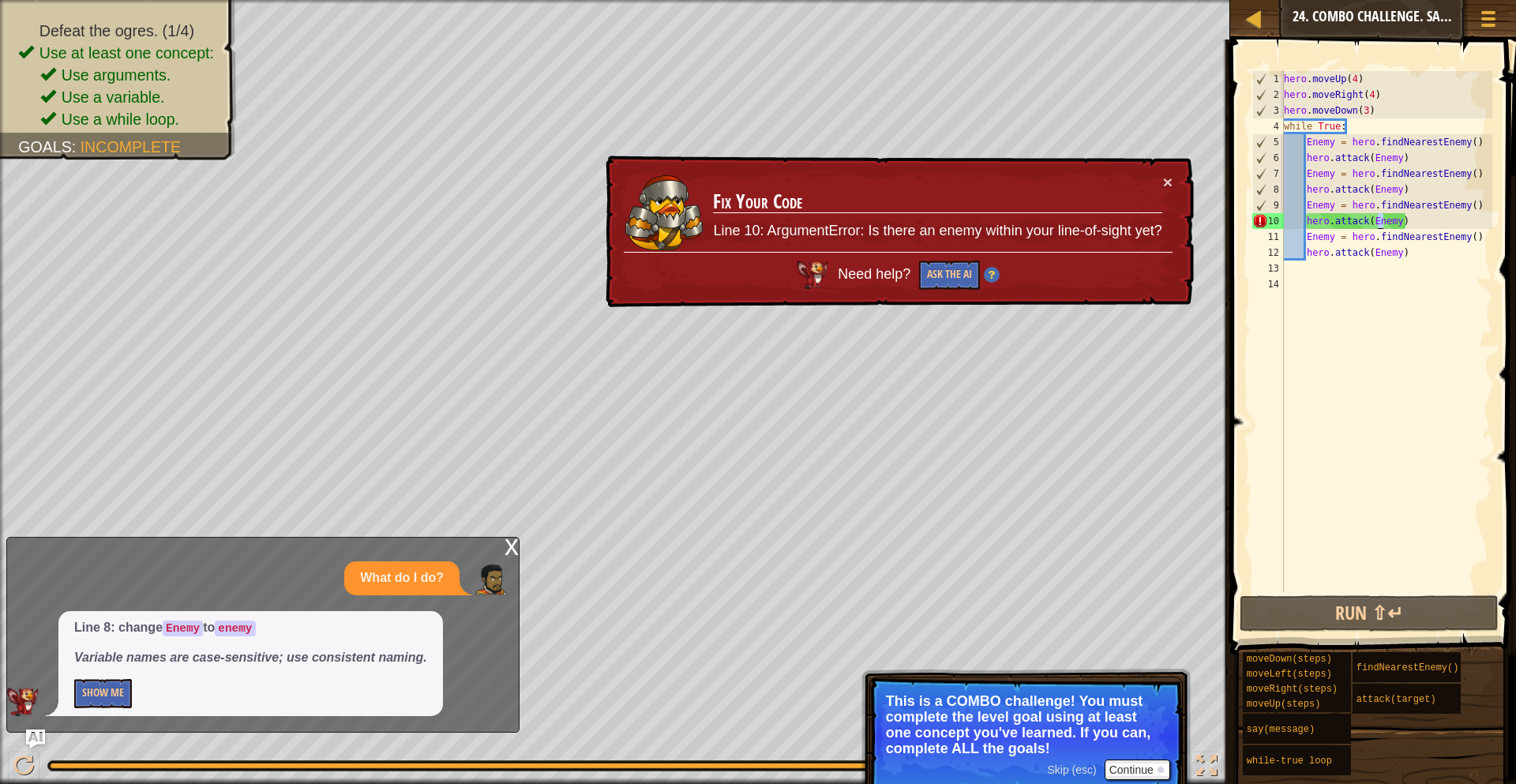
click at [1381, 219] on div "hero . moveUp ( 4 ) hero . moveRight ( 4 ) hero . moveDown ( 3 ) while True : E…" at bounding box center [1387, 348] width 212 height 552
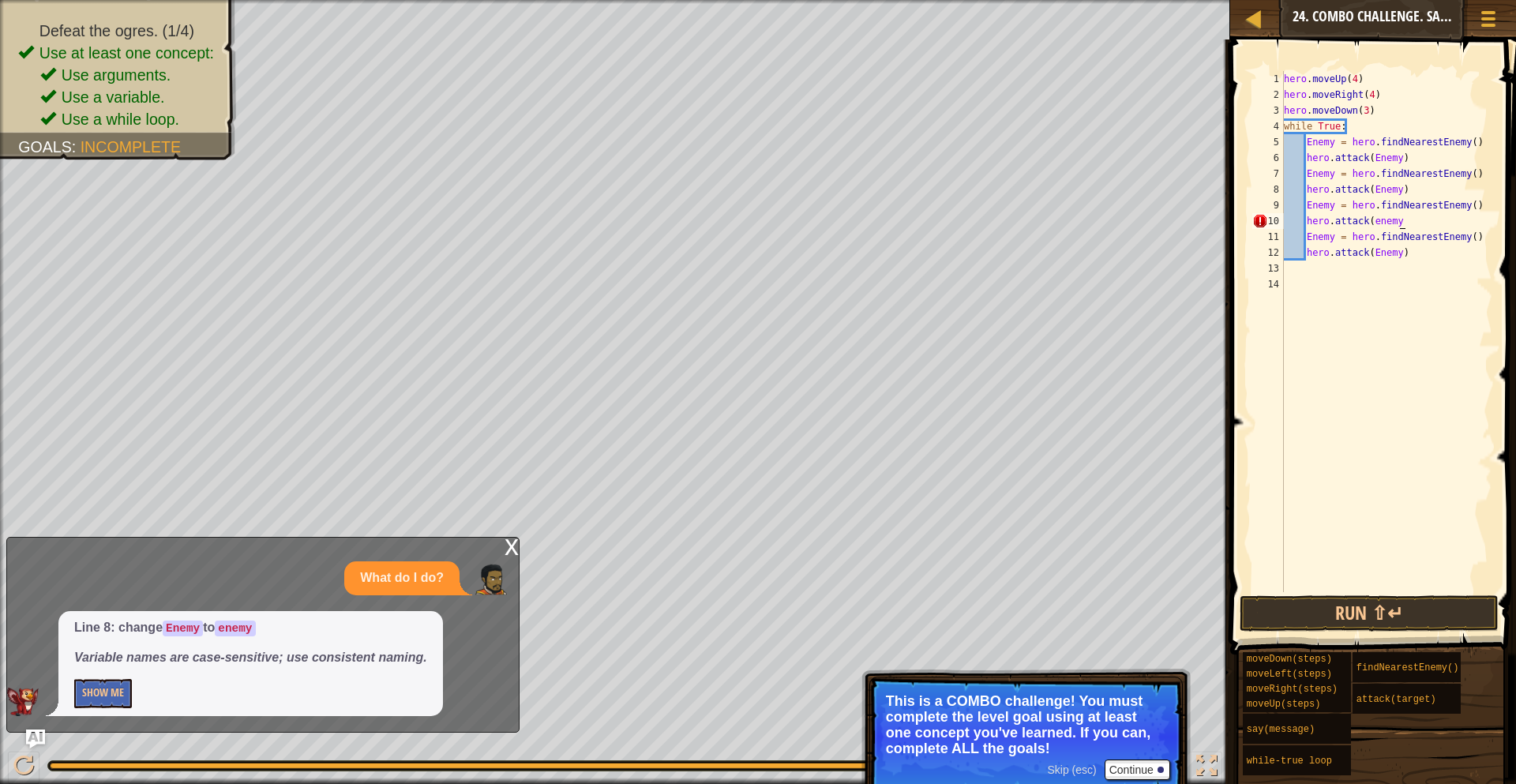
scroll to position [7, 18]
click at [1366, 623] on button "Run ⇧↵" at bounding box center [1369, 613] width 259 height 36
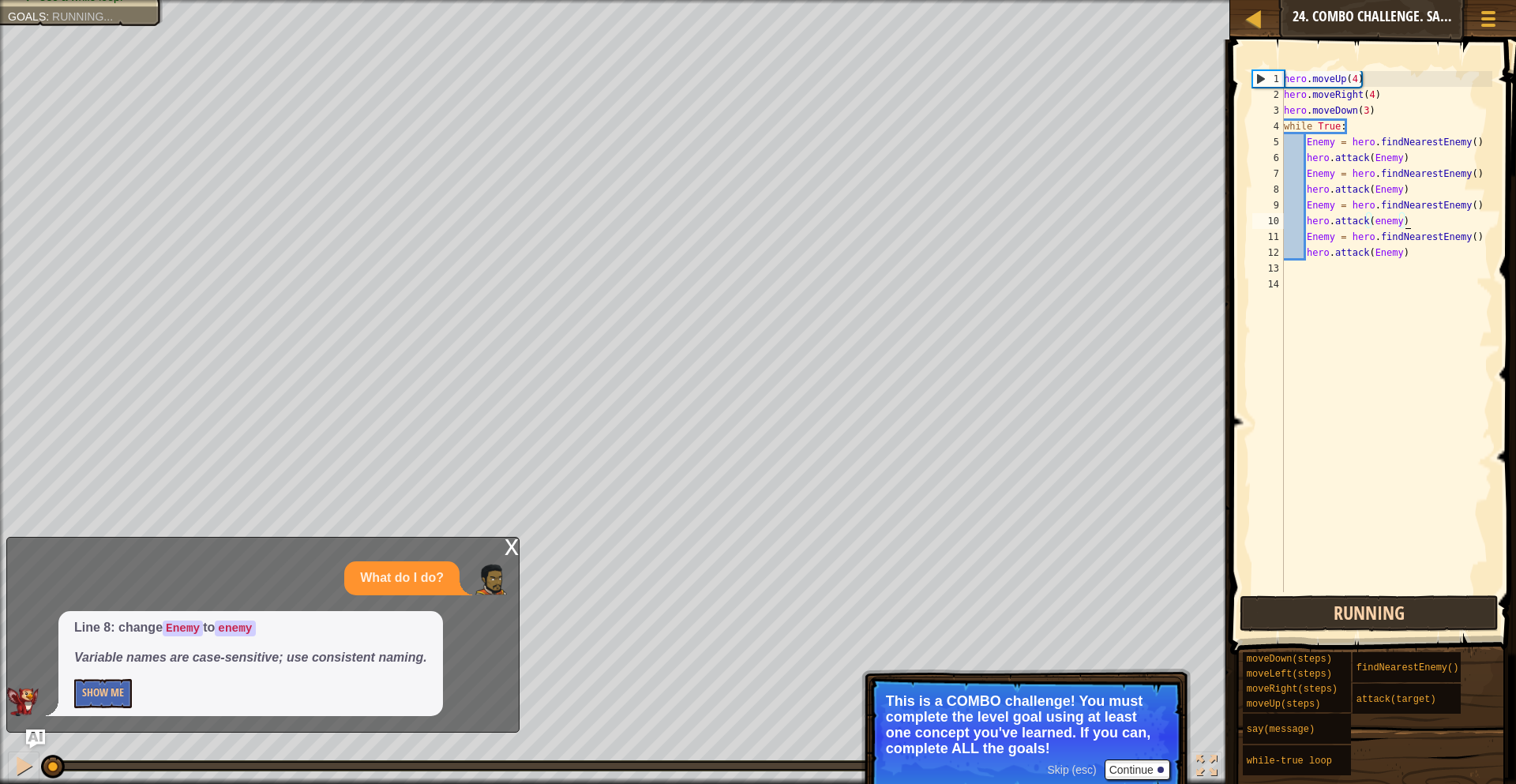
scroll to position [7, 17]
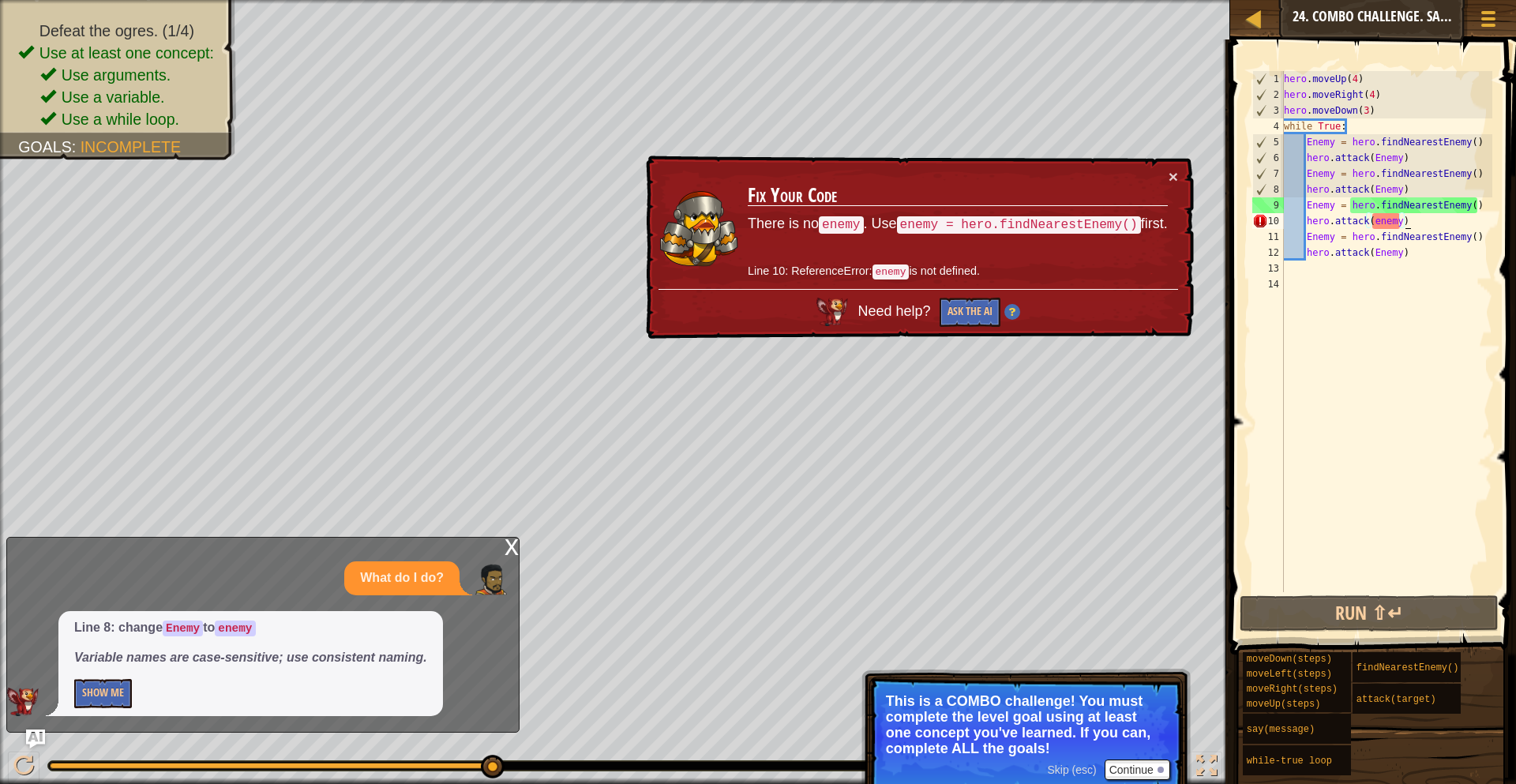
click at [1376, 218] on div "hero . moveUp ( 4 ) hero . moveRight ( 4 ) hero . moveDown ( 3 ) while True : E…" at bounding box center [1387, 348] width 212 height 552
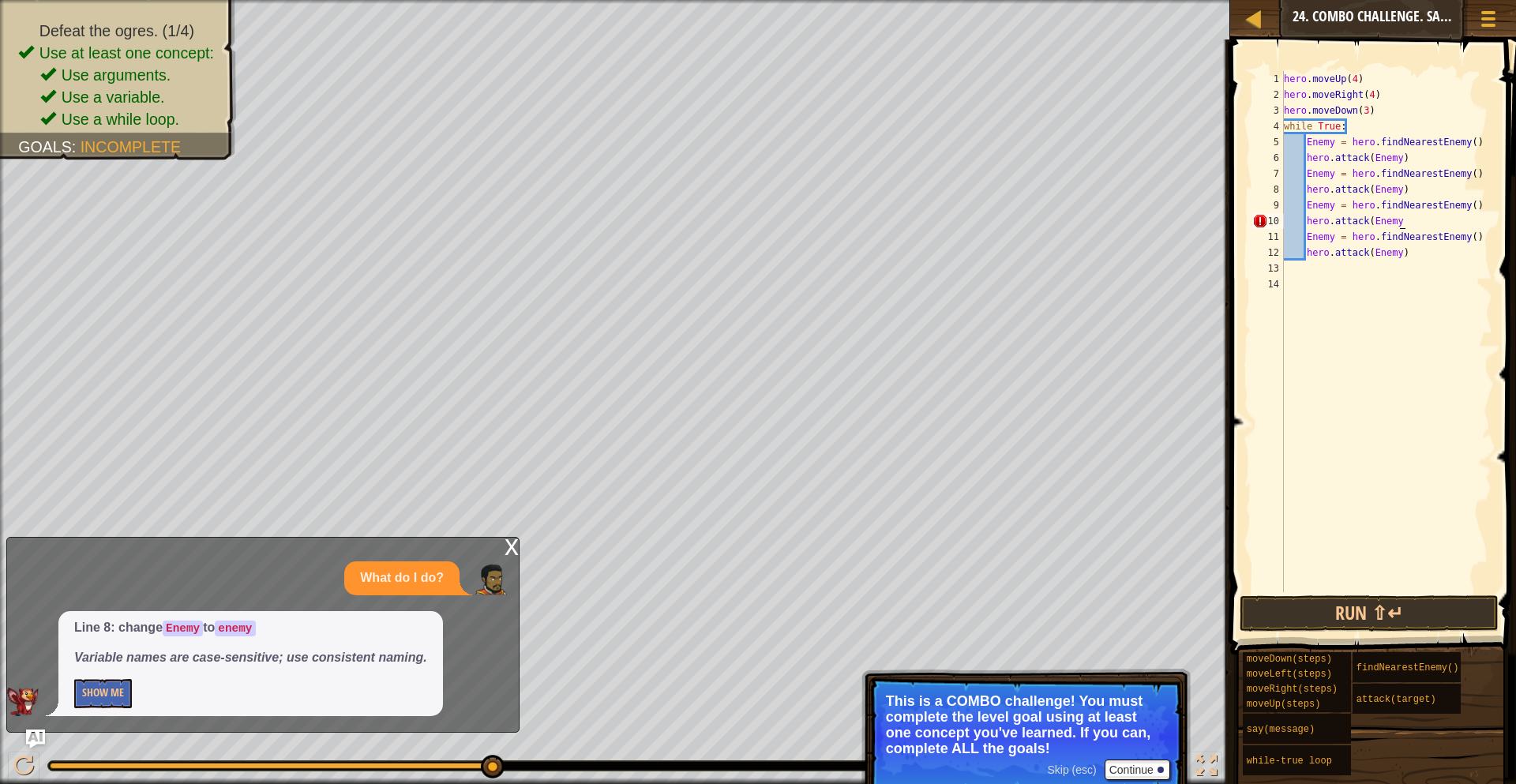
scroll to position [7, 18]
click at [1419, 191] on div "hero . moveUp ( 4 ) hero . moveRight ( 4 ) hero . moveDown ( 3 ) while True : E…" at bounding box center [1387, 348] width 212 height 552
type textarea "hero.attack(Enemy)"
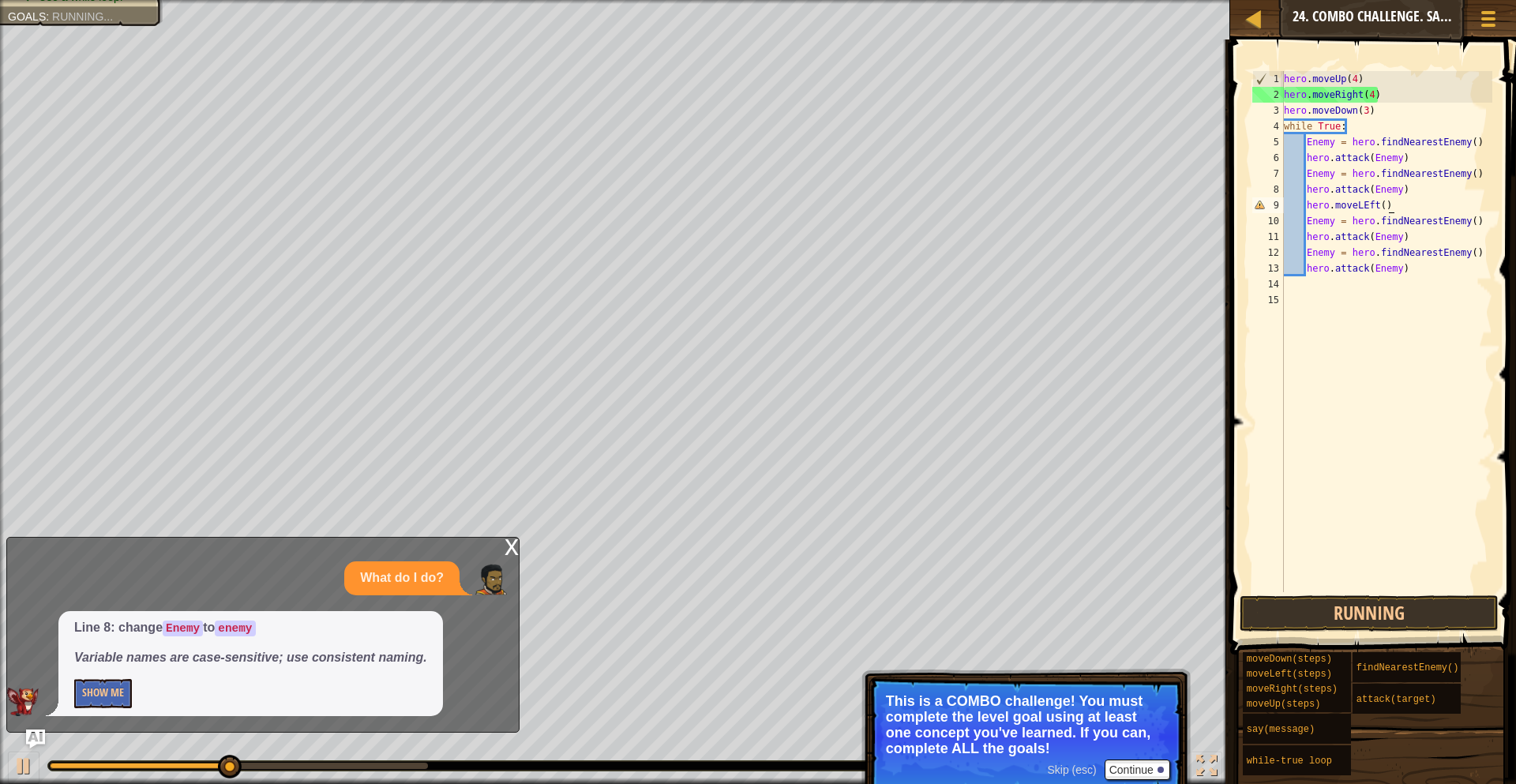
scroll to position [7, 14]
click at [1369, 205] on div "hero . moveUp ( 4 ) hero . moveRight ( 4 ) hero . moveDown ( 3 ) while True : E…" at bounding box center [1387, 348] width 212 height 552
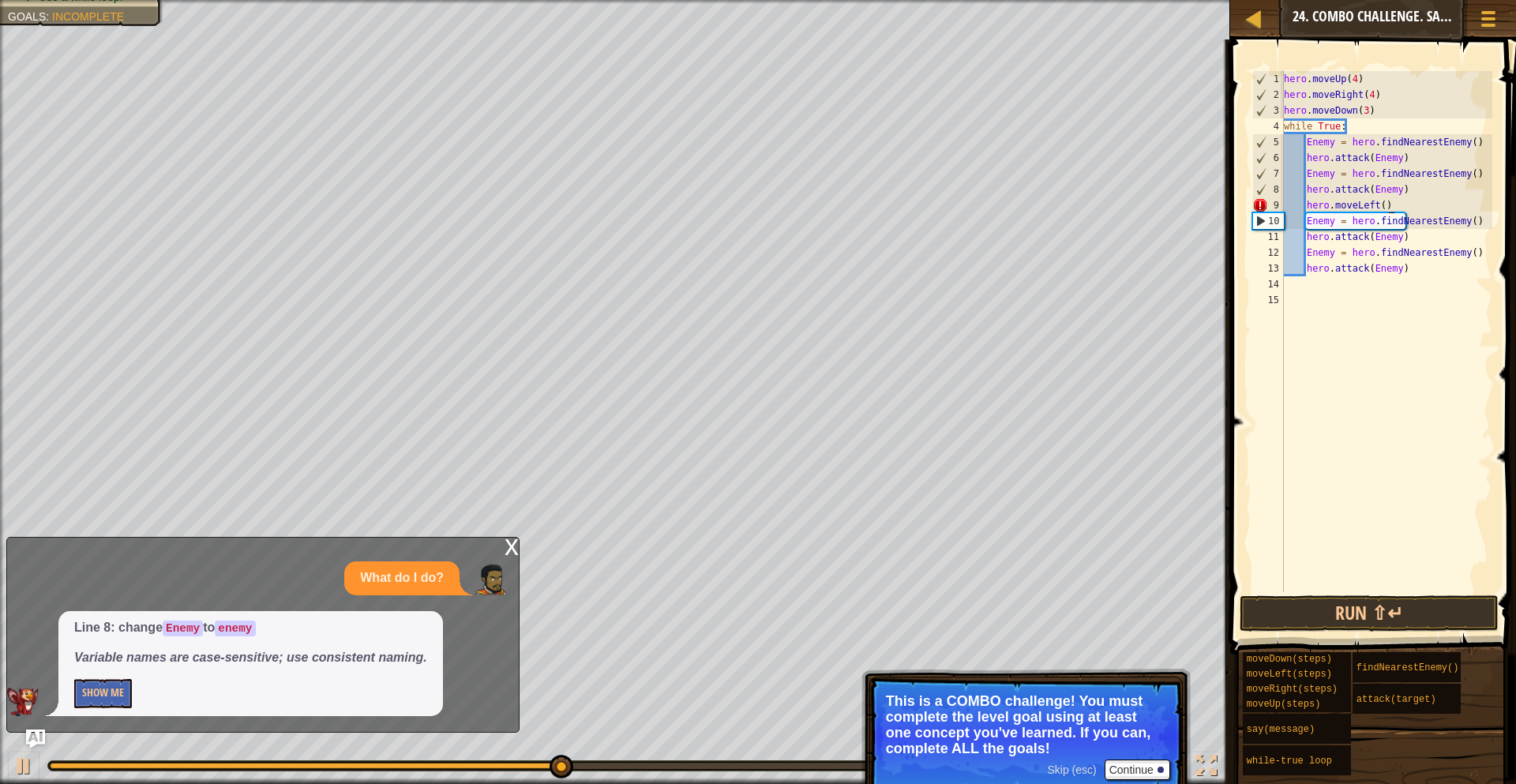
scroll to position [7, 15]
click at [1378, 624] on button "Run ⇧↵" at bounding box center [1369, 613] width 259 height 36
type textarea "hero.moveLeft()"
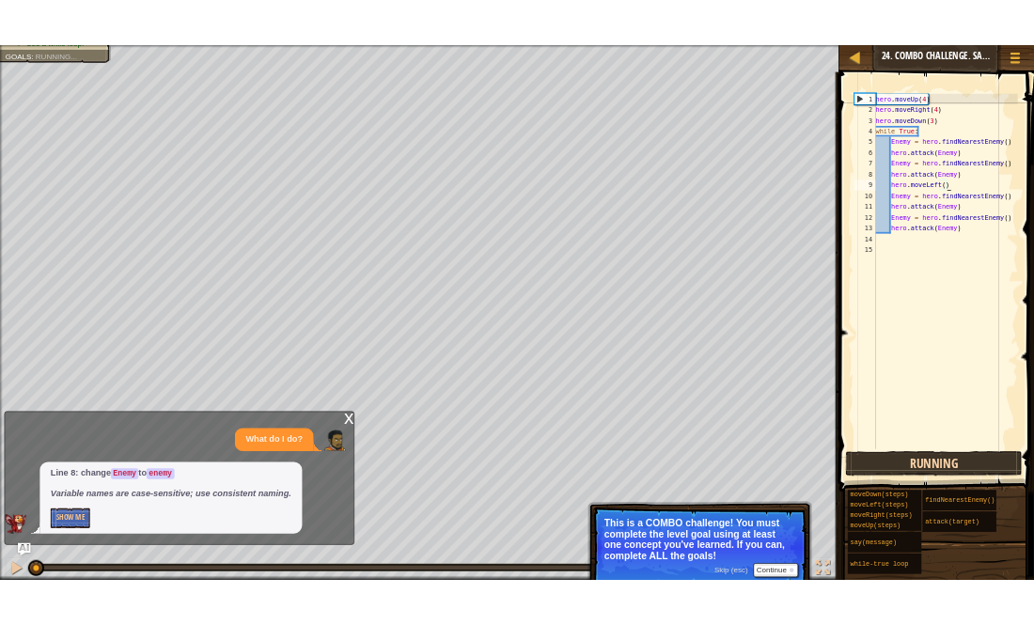
scroll to position [8, 17]
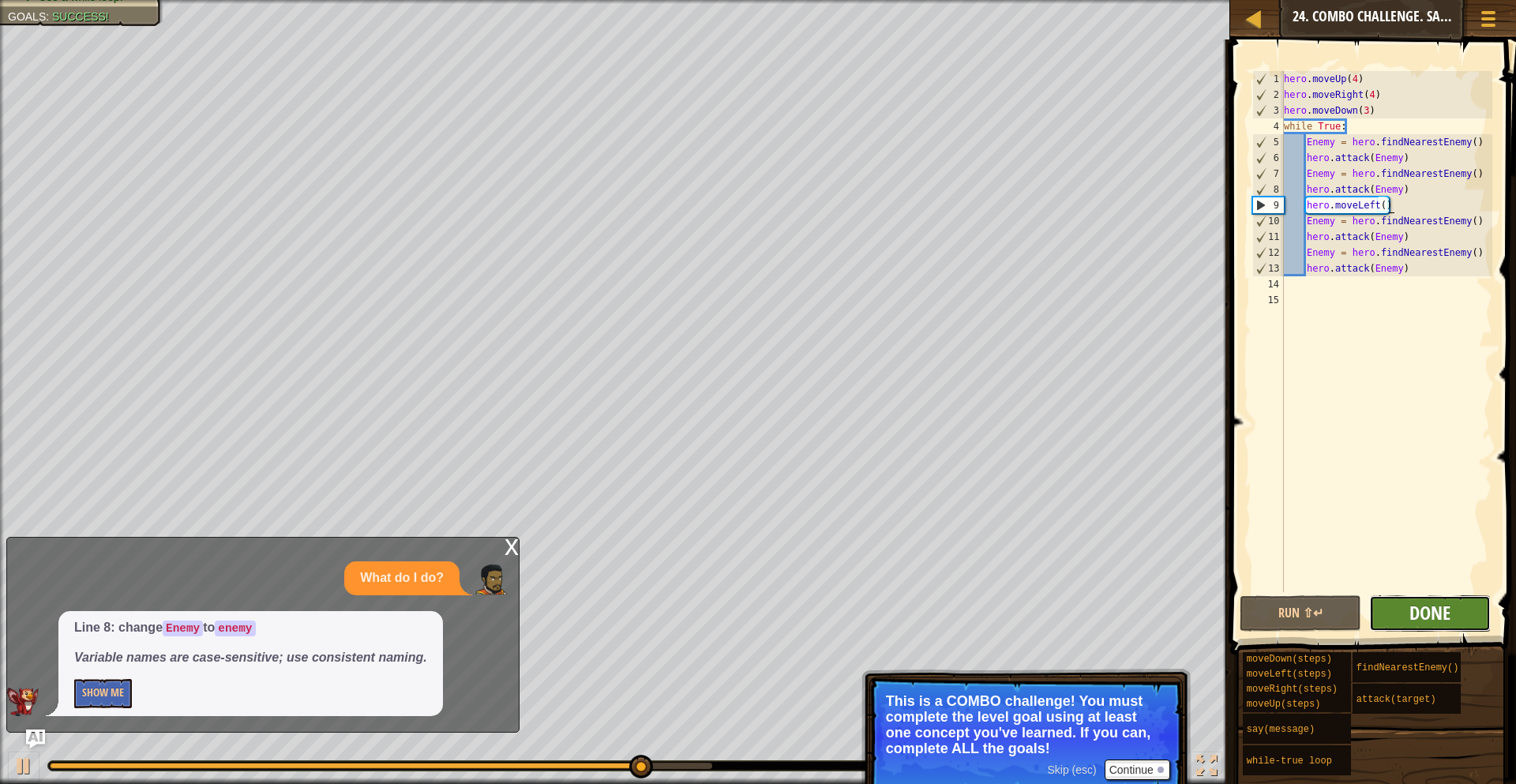
click at [1430, 620] on span "Done" at bounding box center [1429, 613] width 41 height 25
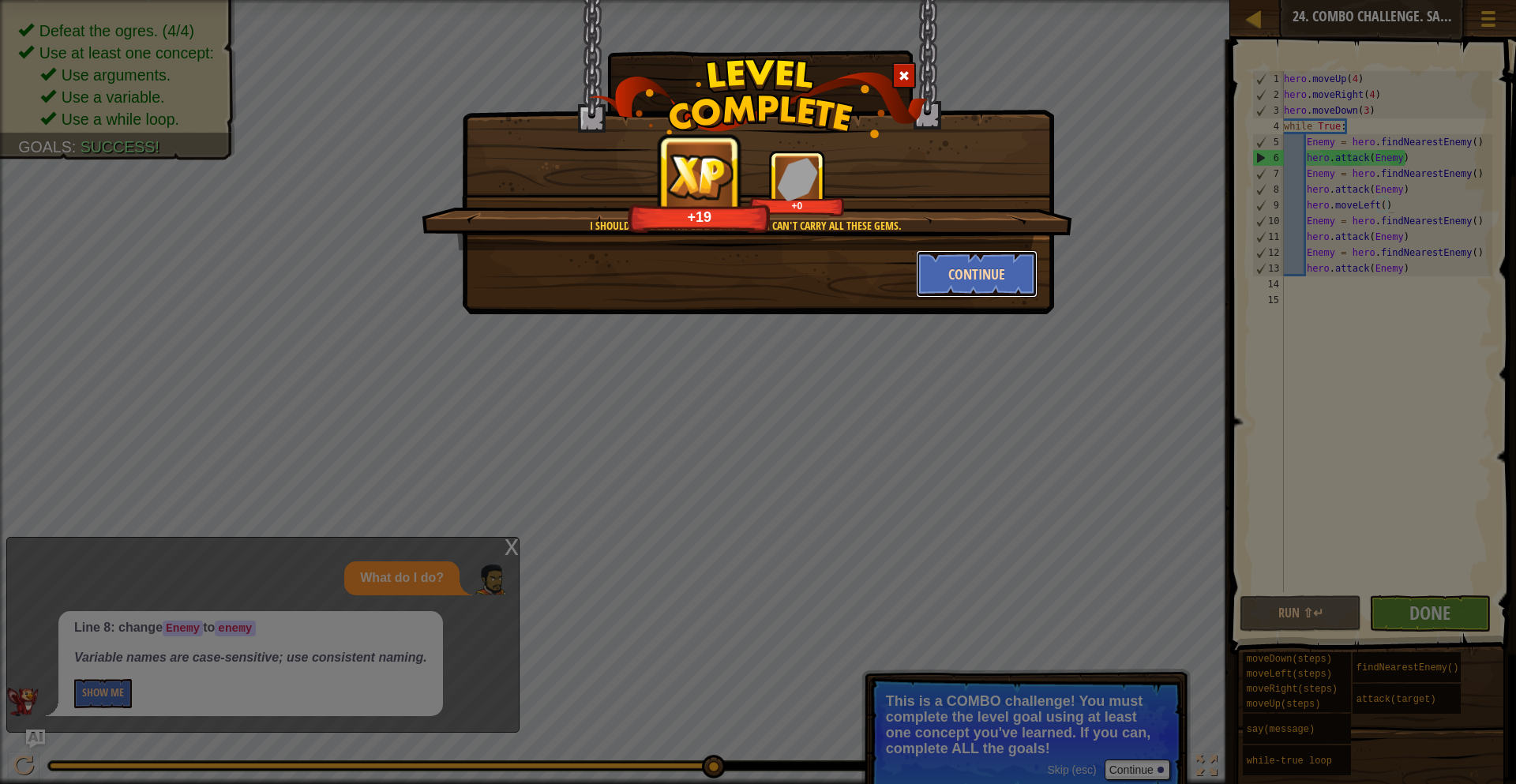
click at [1000, 280] on button "Continue" at bounding box center [978, 274] width 123 height 47
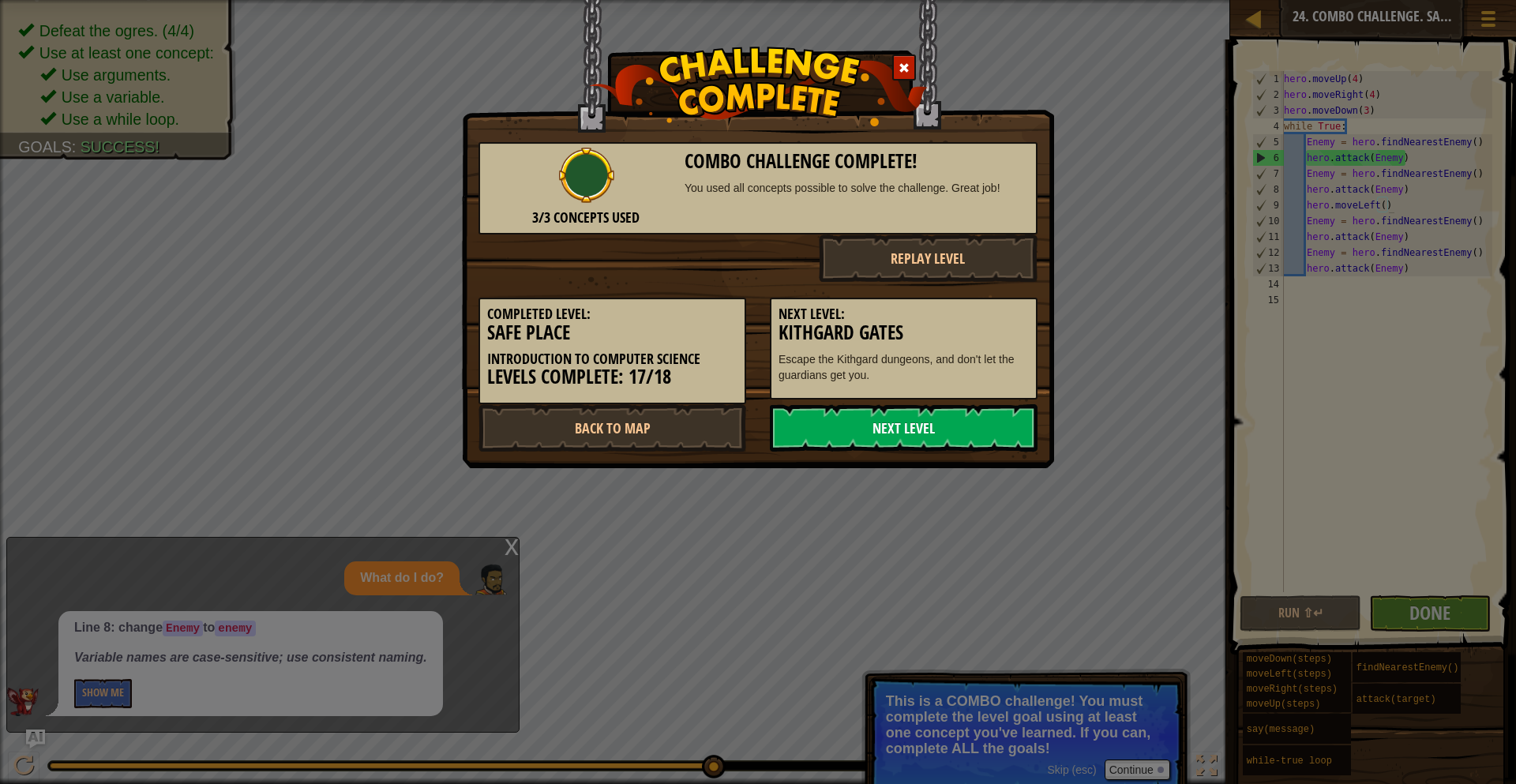
click at [915, 426] on link "Next Level" at bounding box center [904, 427] width 268 height 47
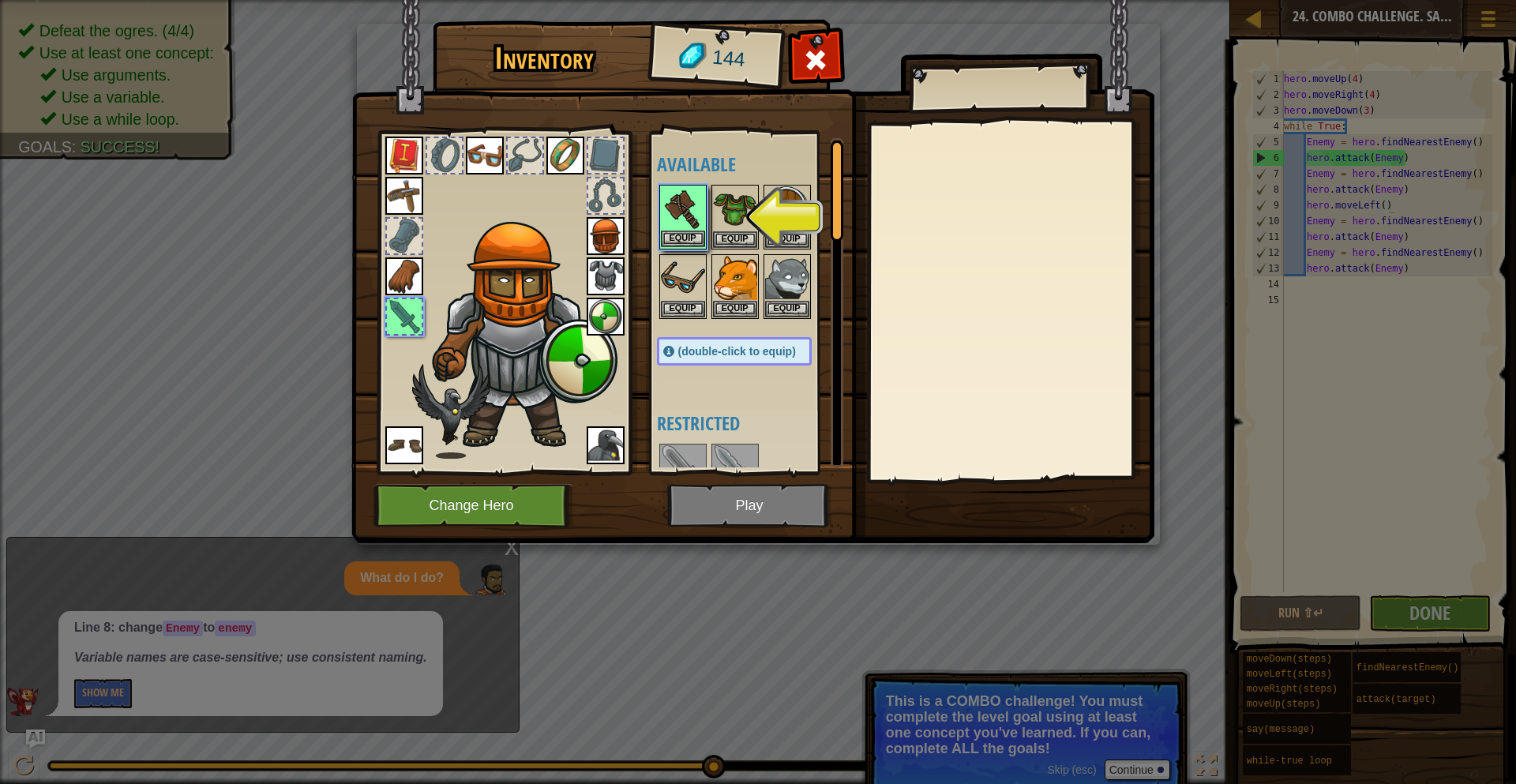
click at [685, 227] on img at bounding box center [683, 208] width 45 height 44
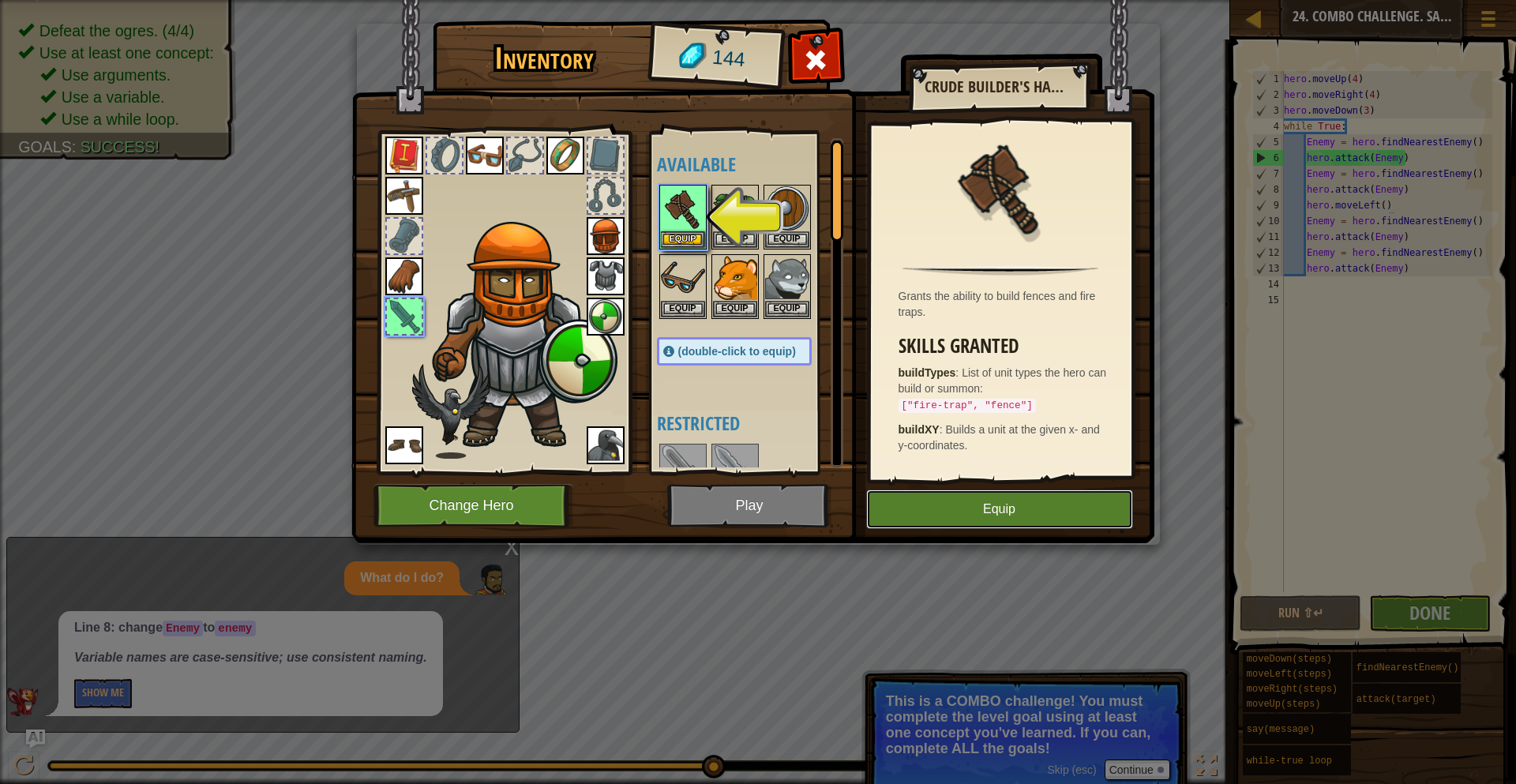
click at [937, 504] on button "Equip" at bounding box center [1000, 509] width 267 height 39
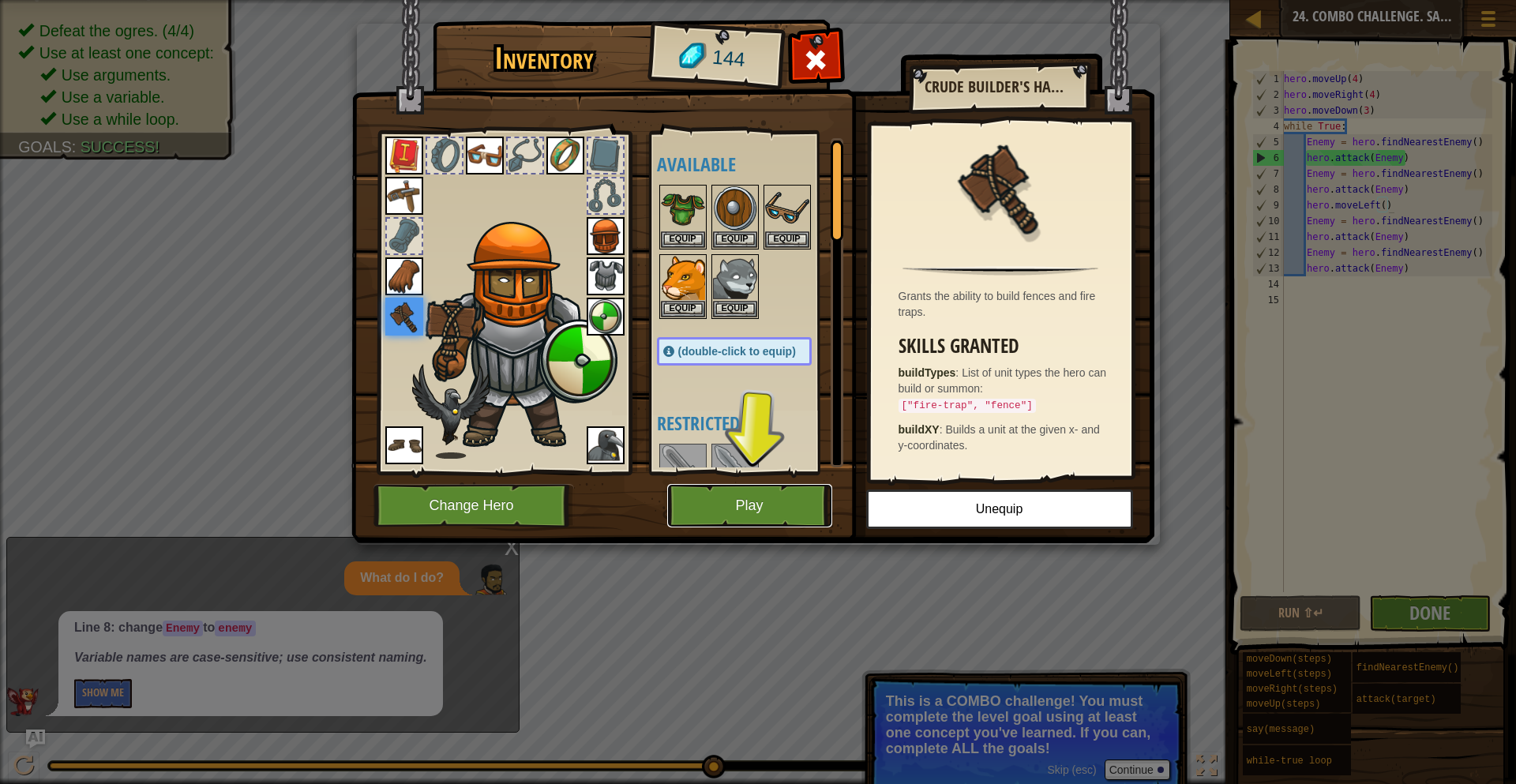
click at [741, 501] on button "Play" at bounding box center [750, 505] width 165 height 44
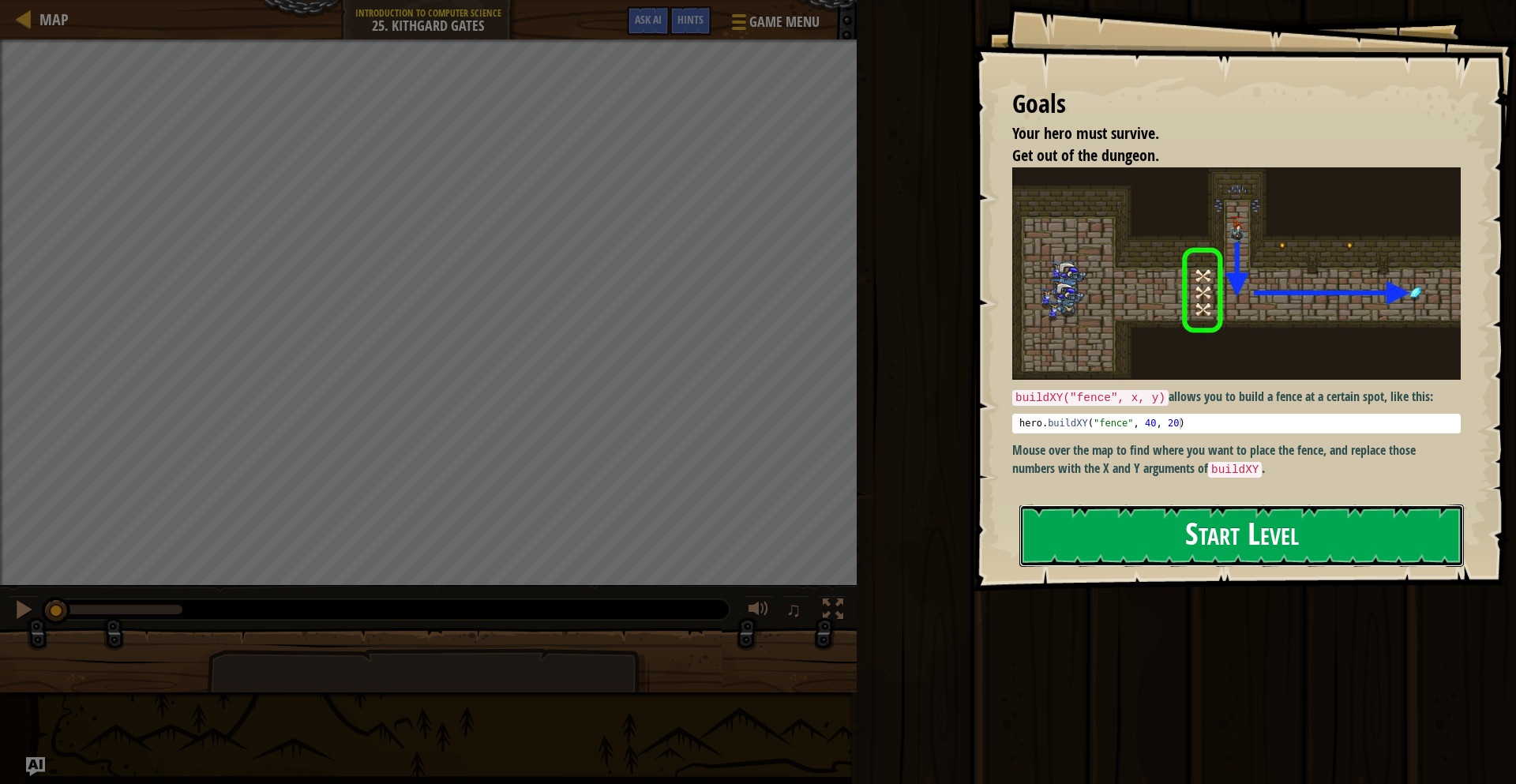
click at [1129, 559] on button "Start Level" at bounding box center [1241, 536] width 444 height 62
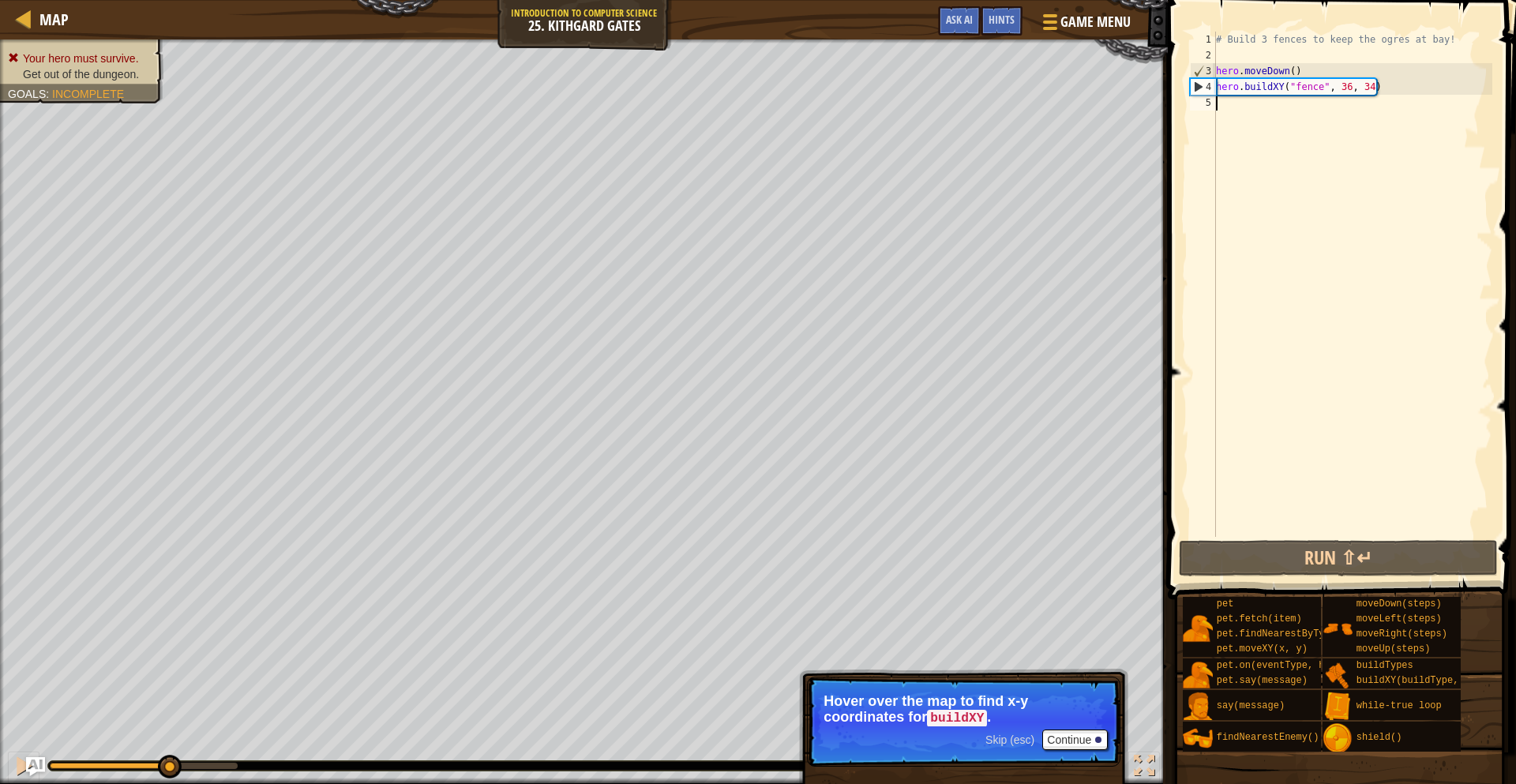
drag, startPoint x: 1223, startPoint y: 128, endPoint x: 1242, endPoint y: 130, distance: 19.1
click at [1242, 130] on div "# Build 3 fences to keep the ogres at bay! hero . moveDown ( ) hero . buildXY (…" at bounding box center [1352, 300] width 280 height 536
drag, startPoint x: 1248, startPoint y: 126, endPoint x: 1220, endPoint y: 86, distance: 48.8
click at [1220, 86] on div "# Build 3 fences to keep the ogres at bay! hero . moveDown ( ) hero . buildXY (…" at bounding box center [1352, 300] width 280 height 536
click at [1214, 88] on div "4" at bounding box center [1204, 86] width 25 height 16
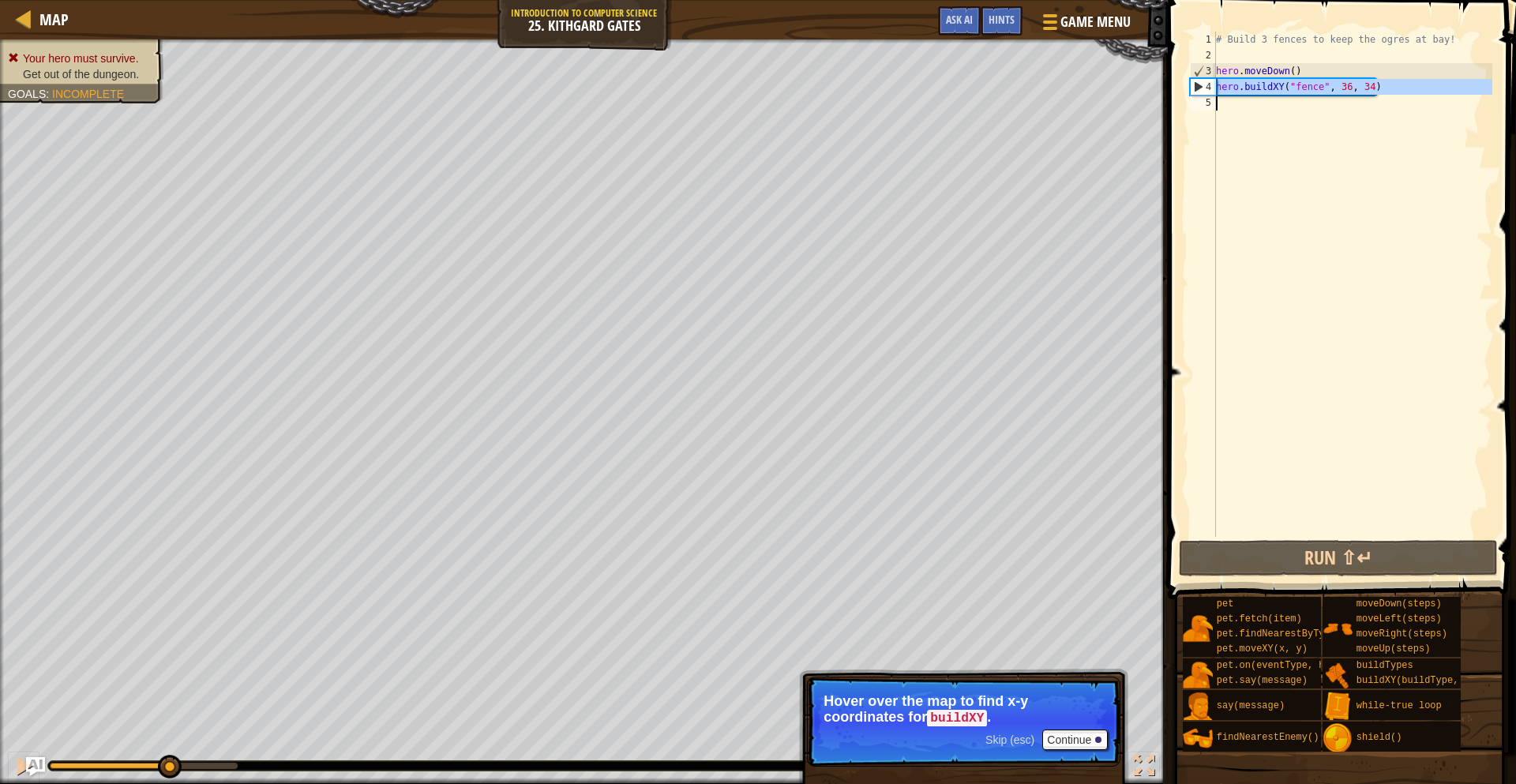
drag, startPoint x: 1217, startPoint y: 86, endPoint x: 1221, endPoint y: 116, distance: 30.3
click at [1221, 116] on div "# Build 3 fences to keep the ogres at bay! hero . moveDown ( ) hero . buildXY (…" at bounding box center [1352, 300] width 280 height 536
type textarea "hero.buildXY("fence", 36, 34)"
click at [1222, 102] on div "# Build 3 fences to keep the ogres at bay! hero . moveDown ( ) hero . buildXY (…" at bounding box center [1352, 285] width 280 height 505
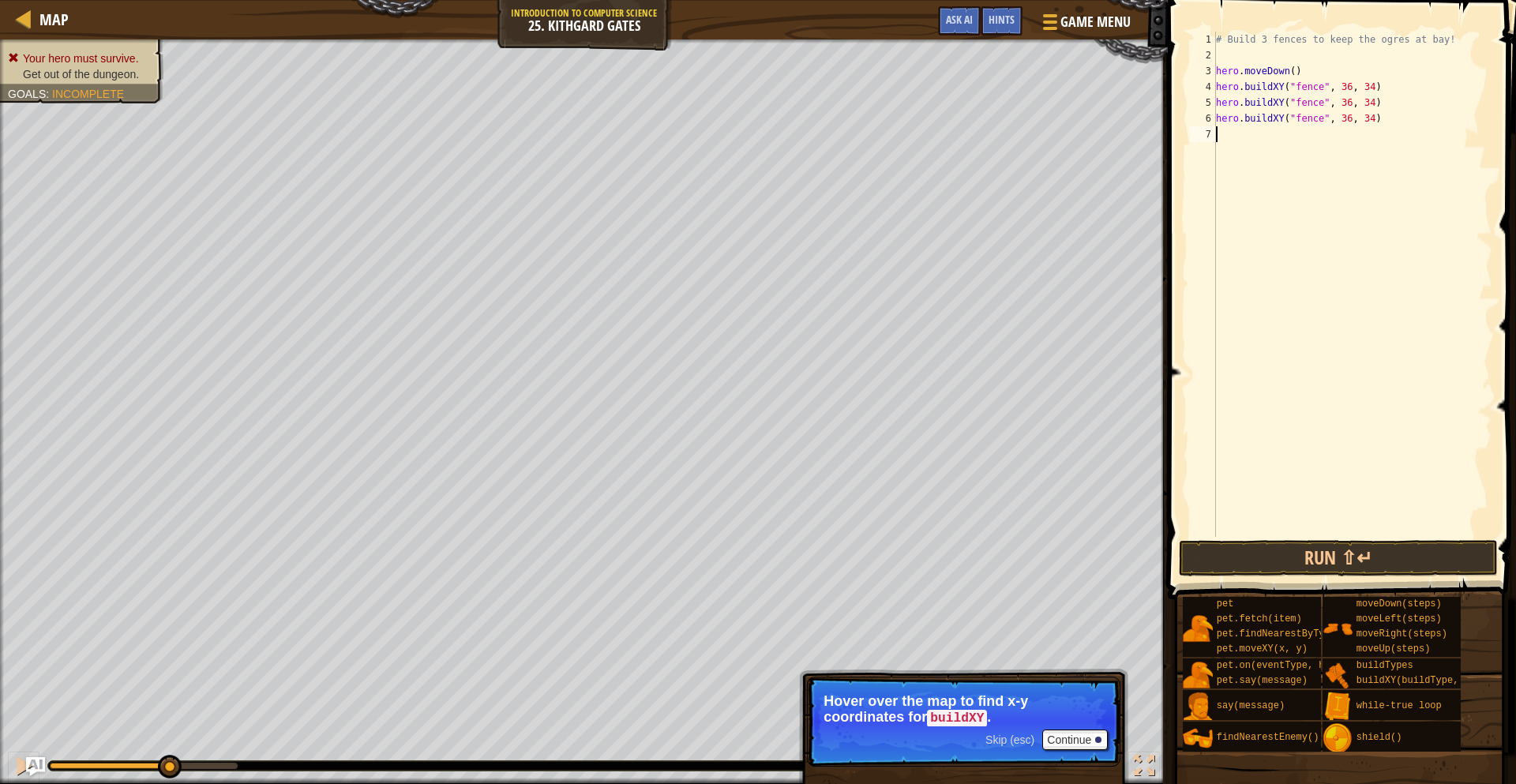
paste textarea "hero.buildXY("fence", 36, 34)"
type textarea "h"
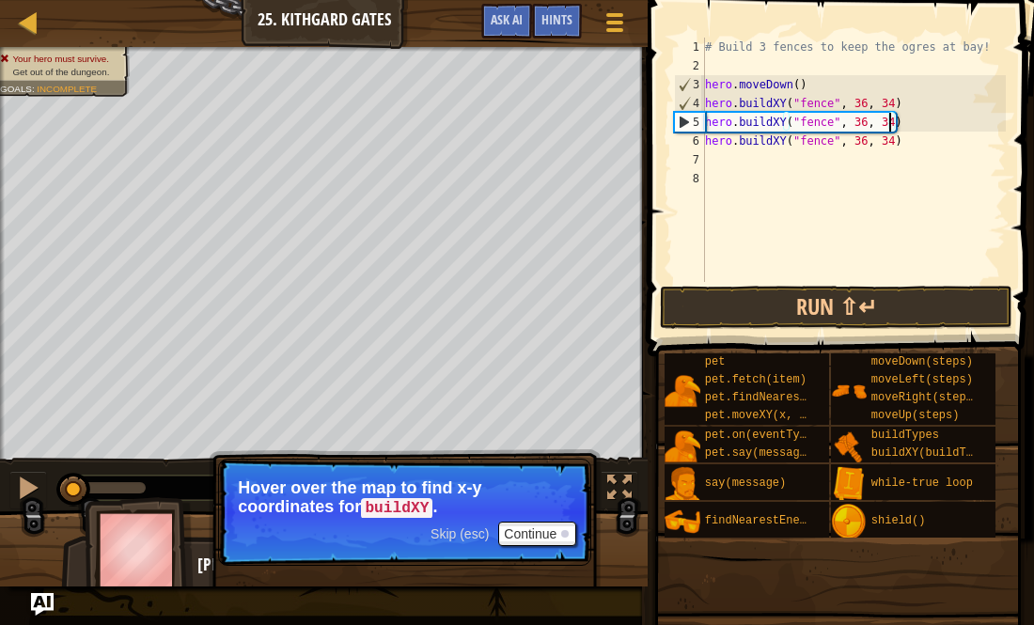
click at [890, 121] on div "# Build 3 fences to keep the ogres at bay! hero . moveDown ( ) hero . buildXY (…" at bounding box center [853, 179] width 305 height 282
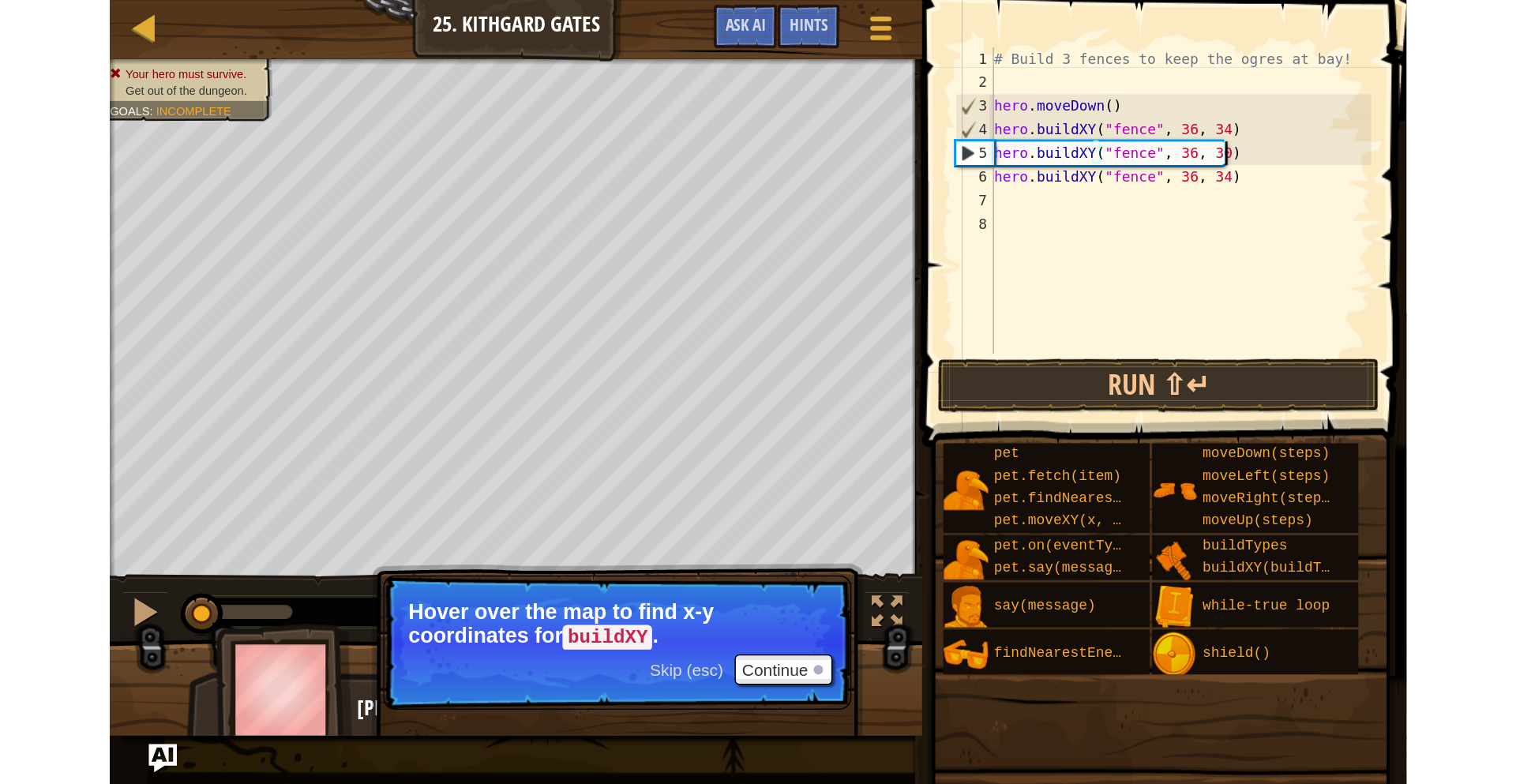
scroll to position [7, 22]
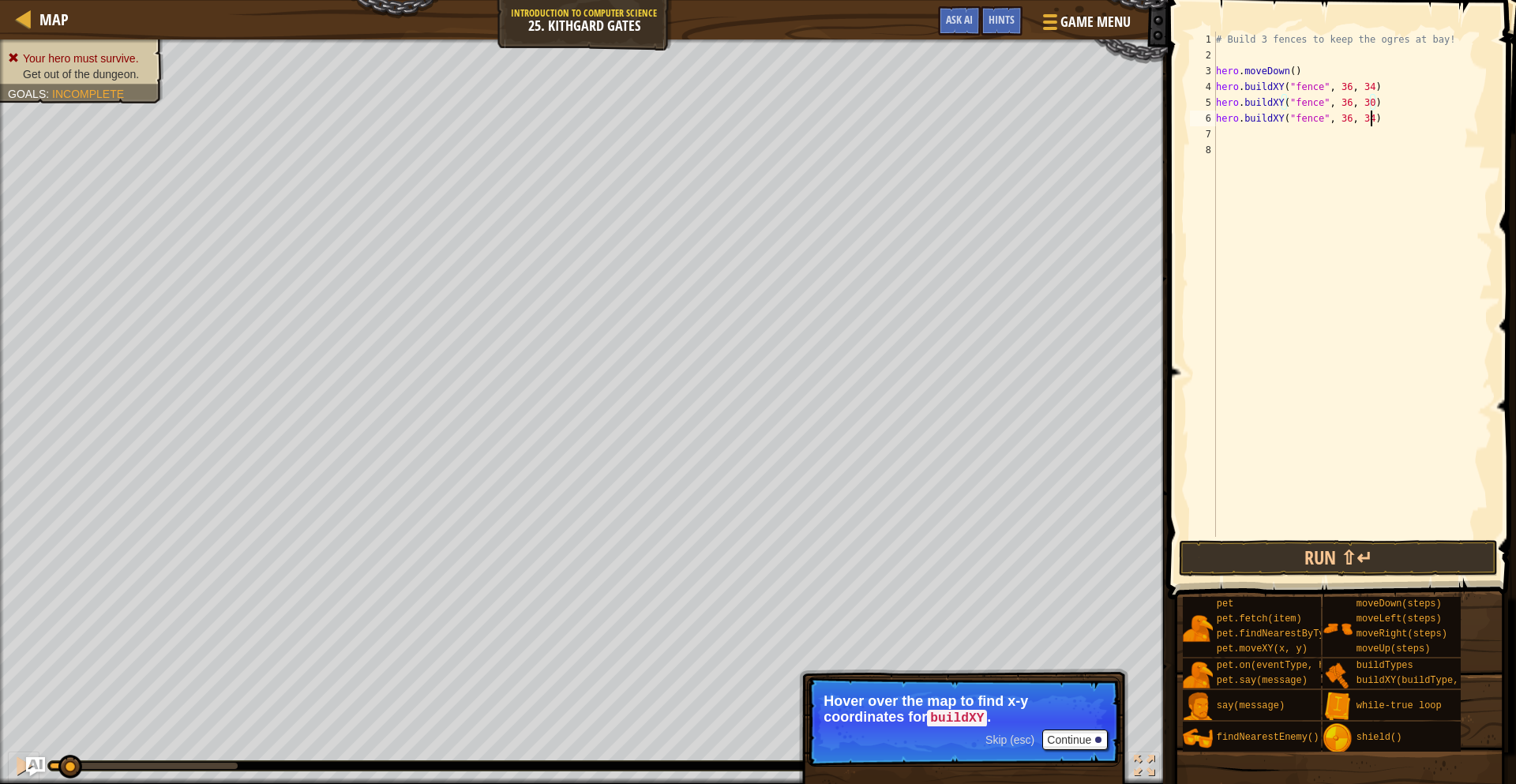
click at [1372, 123] on div "# Build 3 fences to keep the ogres at bay! hero . moveDown ( ) hero . buildXY (…" at bounding box center [1352, 300] width 280 height 536
type textarea "hero.buildXY("fence", 36, 26)"
click at [1343, 567] on button "Run ⇧↵" at bounding box center [1339, 557] width 319 height 36
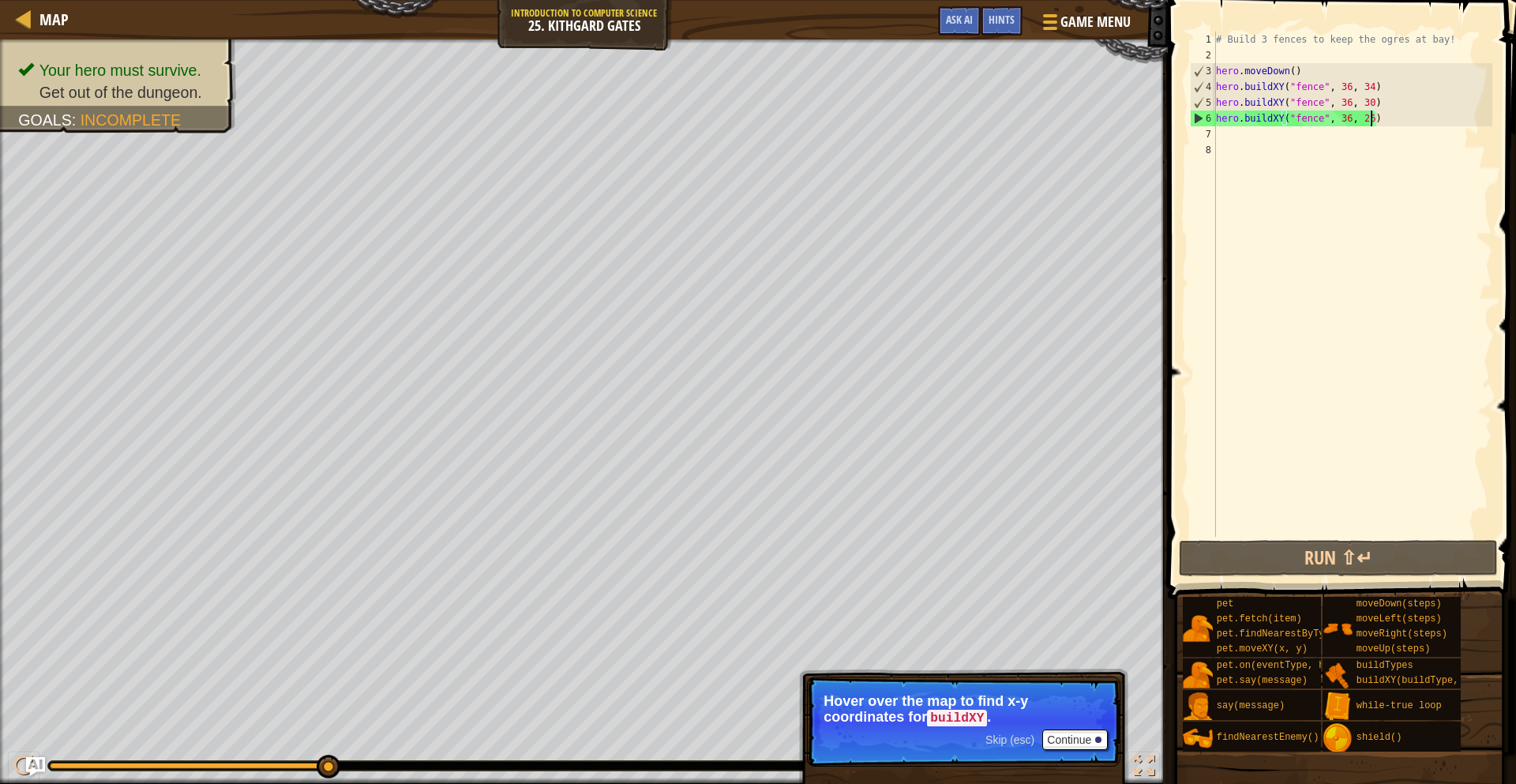
click at [1271, 149] on div "# Build 3 fences to keep the ogres at bay! hero . moveDown ( ) hero . buildXY (…" at bounding box center [1352, 300] width 280 height 536
click at [1227, 140] on div "# Build 3 fences to keep the ogres at bay! hero . moveDown ( ) hero . buildXY (…" at bounding box center [1352, 300] width 280 height 536
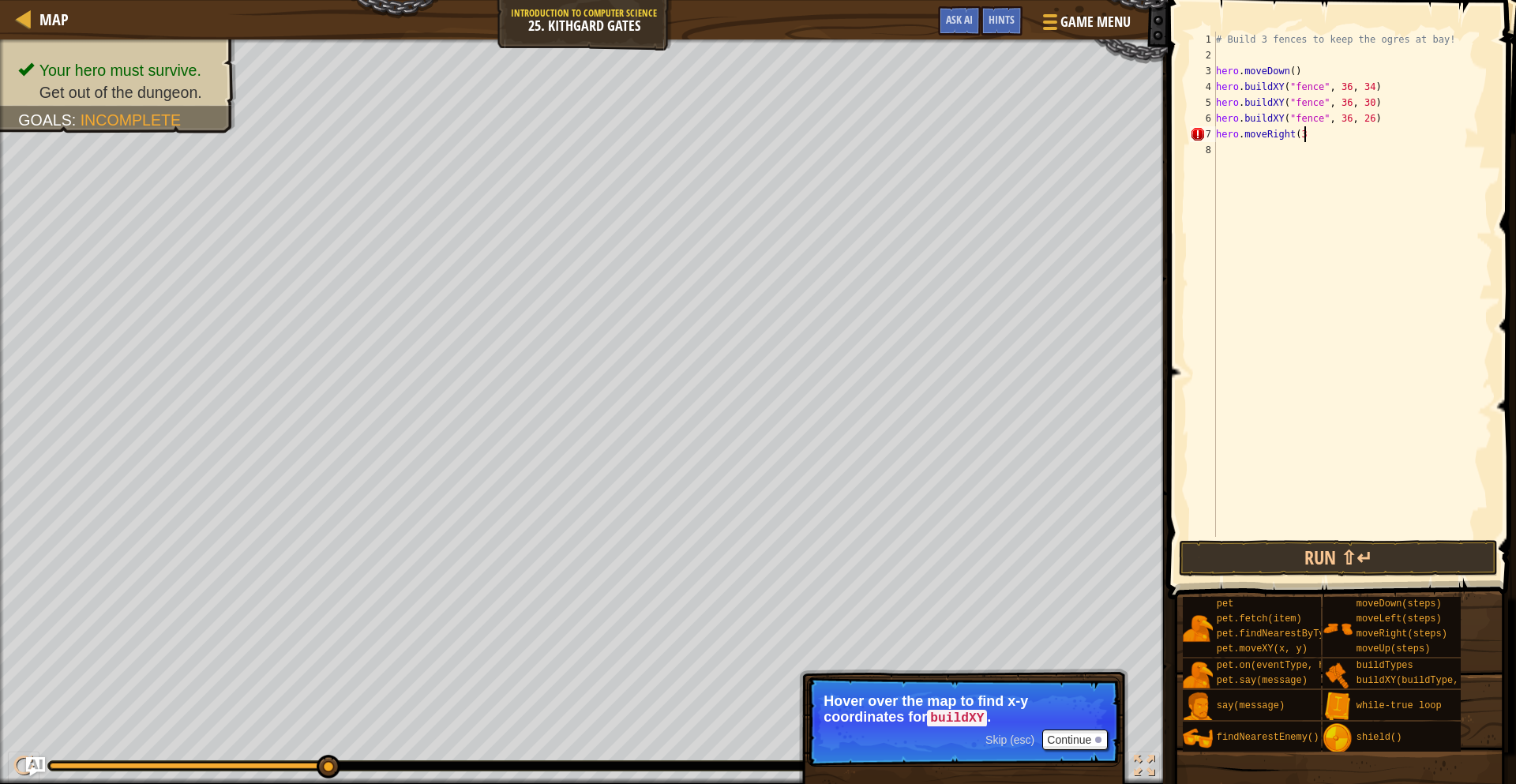
scroll to position [7, 13]
type textarea "hero.moveRight(3)"
click at [1393, 567] on button "Run ⇧↵" at bounding box center [1339, 557] width 319 height 36
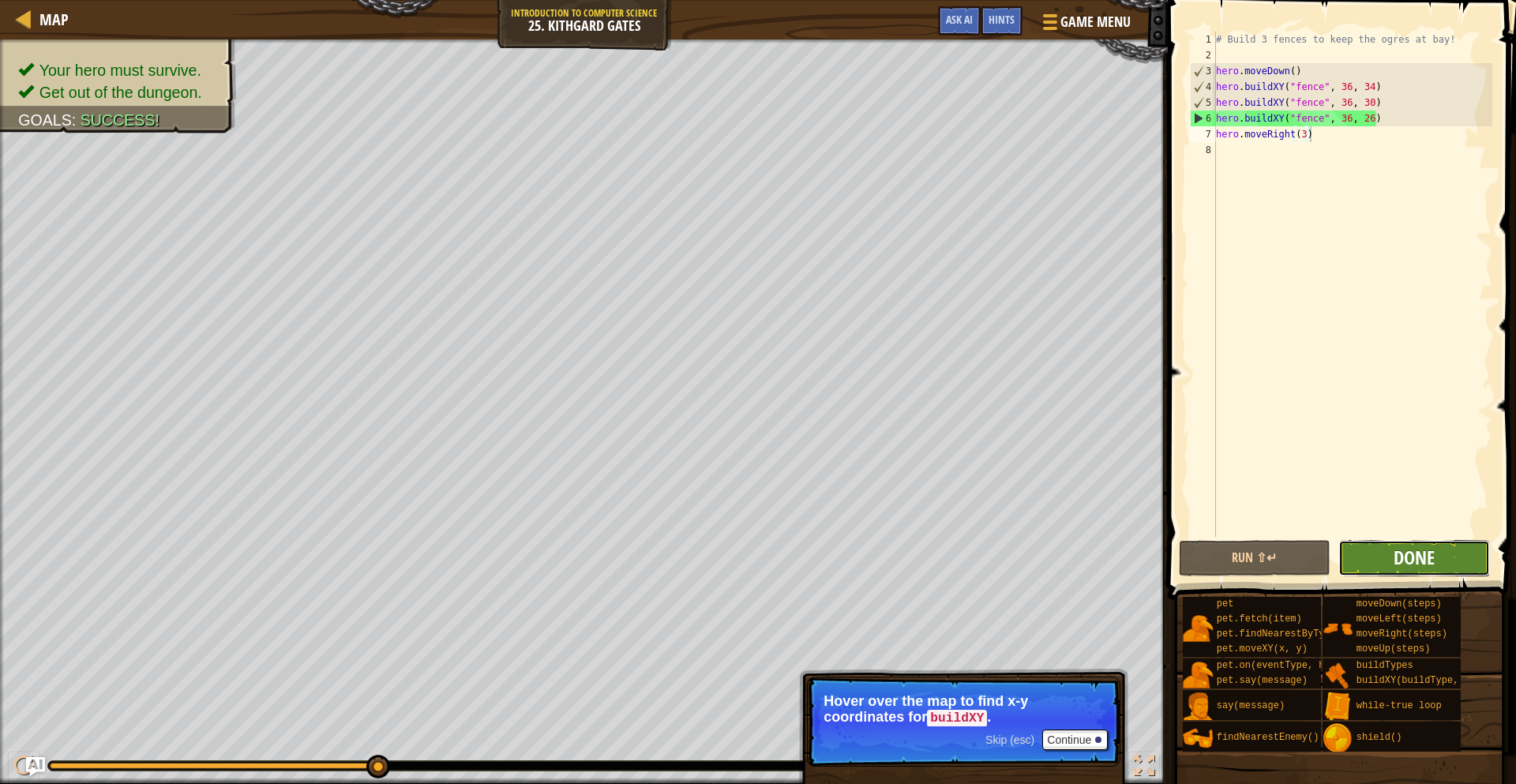
click at [1413, 559] on span "Done" at bounding box center [1414, 557] width 41 height 25
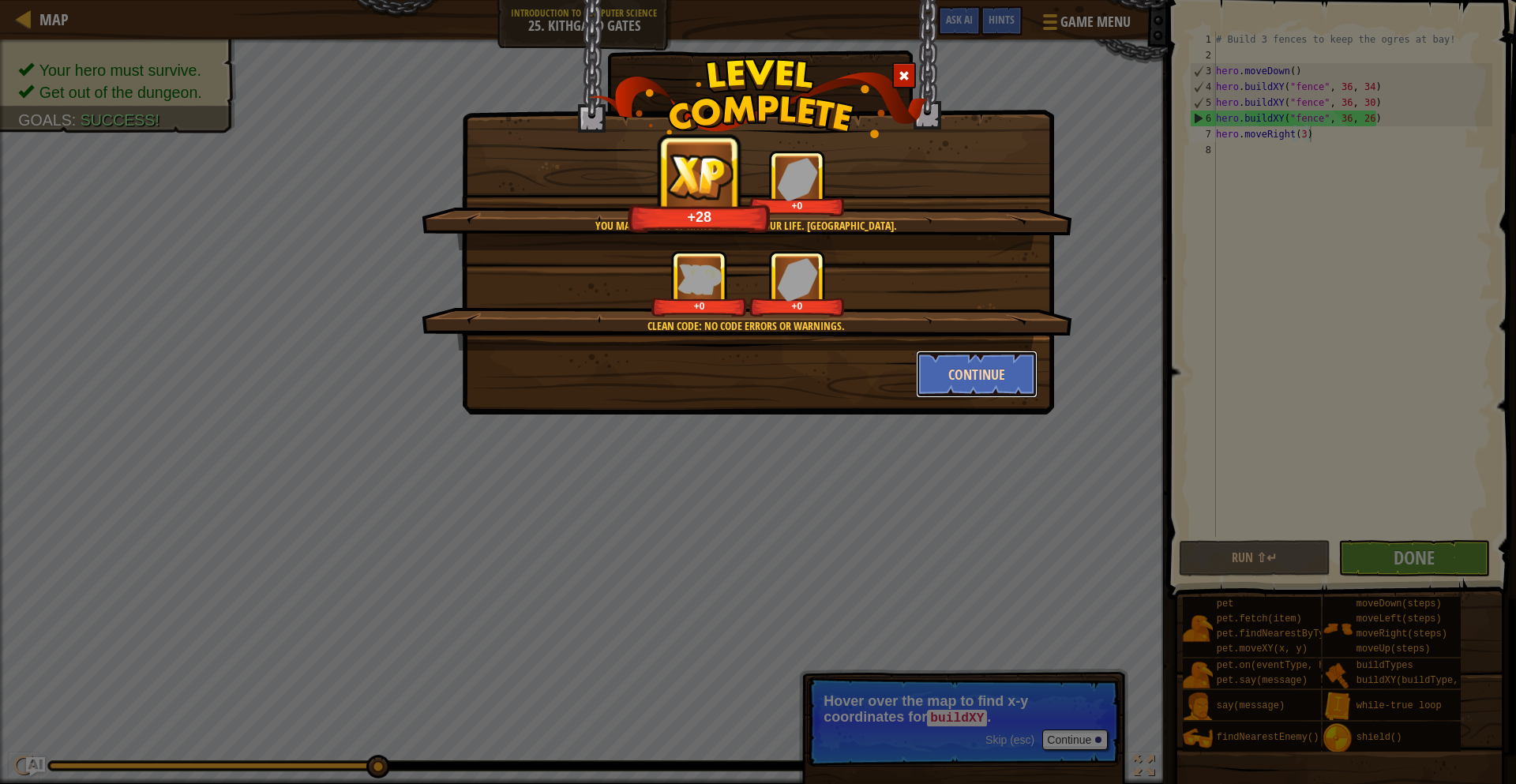
click at [1003, 378] on button "Continue" at bounding box center [978, 374] width 123 height 47
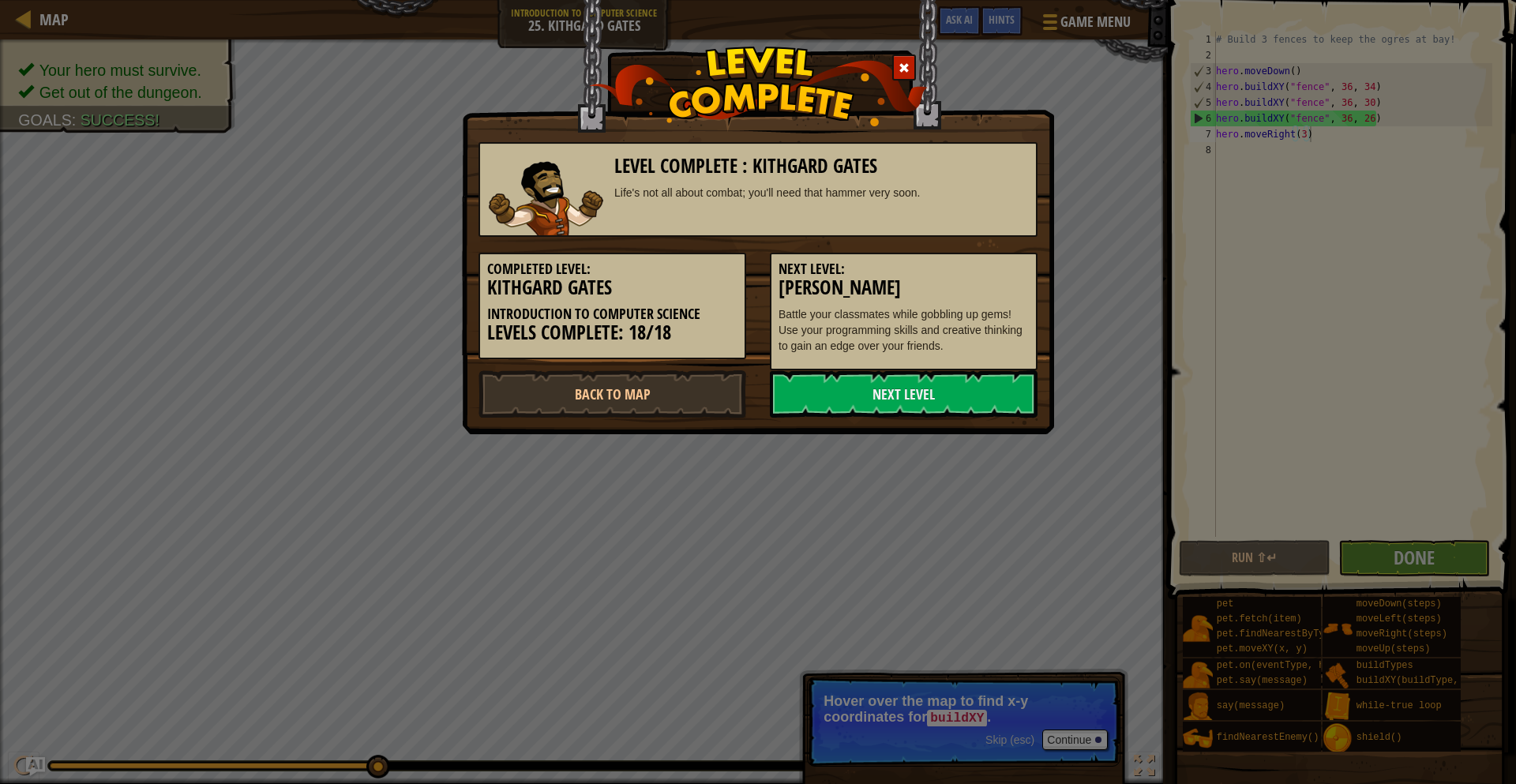
drag, startPoint x: 633, startPoint y: 340, endPoint x: 657, endPoint y: 336, distance: 24.3
click at [657, 336] on h3 "Levels Complete: 18/18" at bounding box center [612, 332] width 250 height 21
click at [823, 397] on link "Next Level" at bounding box center [904, 394] width 268 height 47
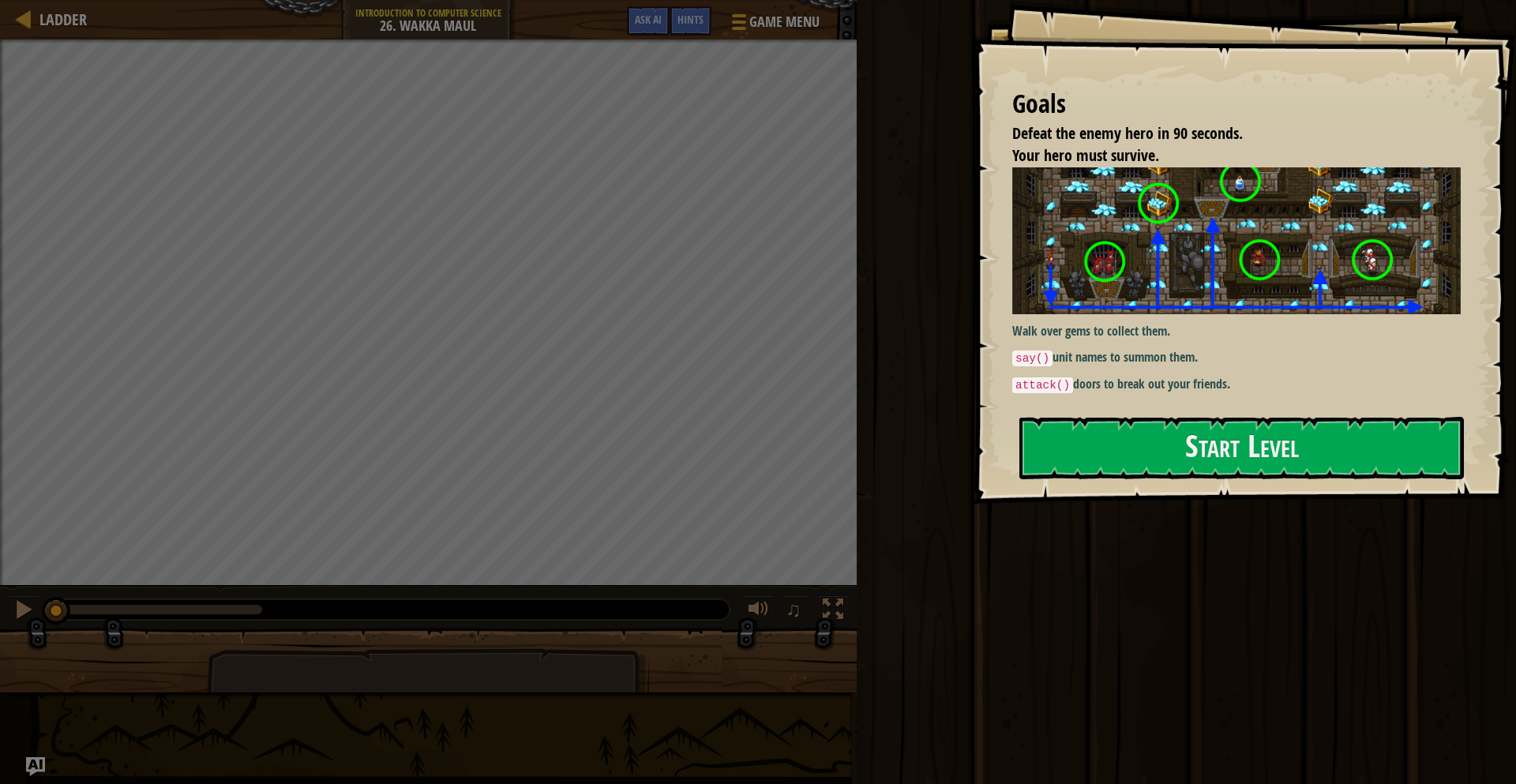
click at [1083, 498] on div at bounding box center [1241, 513] width 444 height 35
click at [1111, 455] on button "Start Level" at bounding box center [1241, 447] width 444 height 62
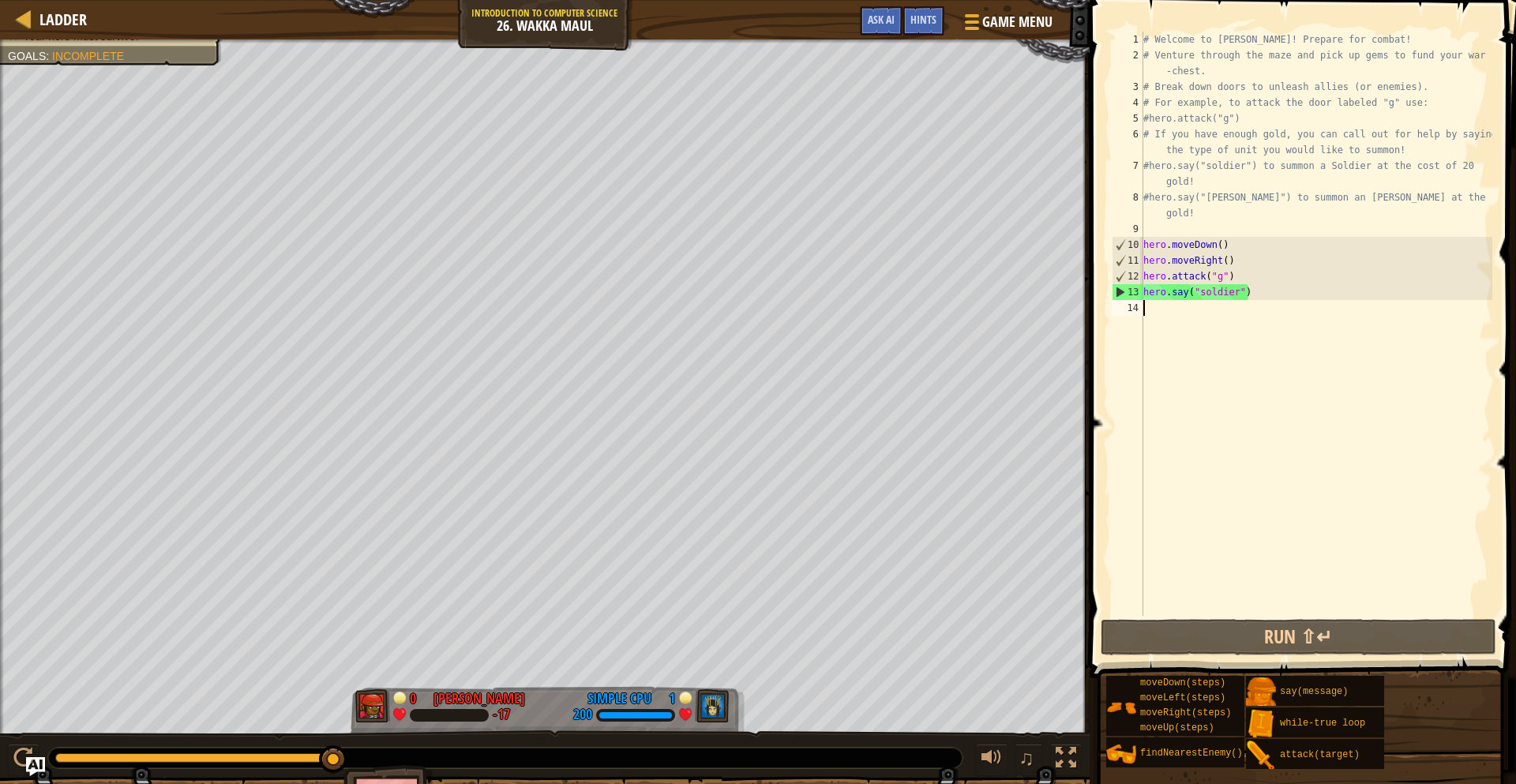
scroll to position [7, 2]
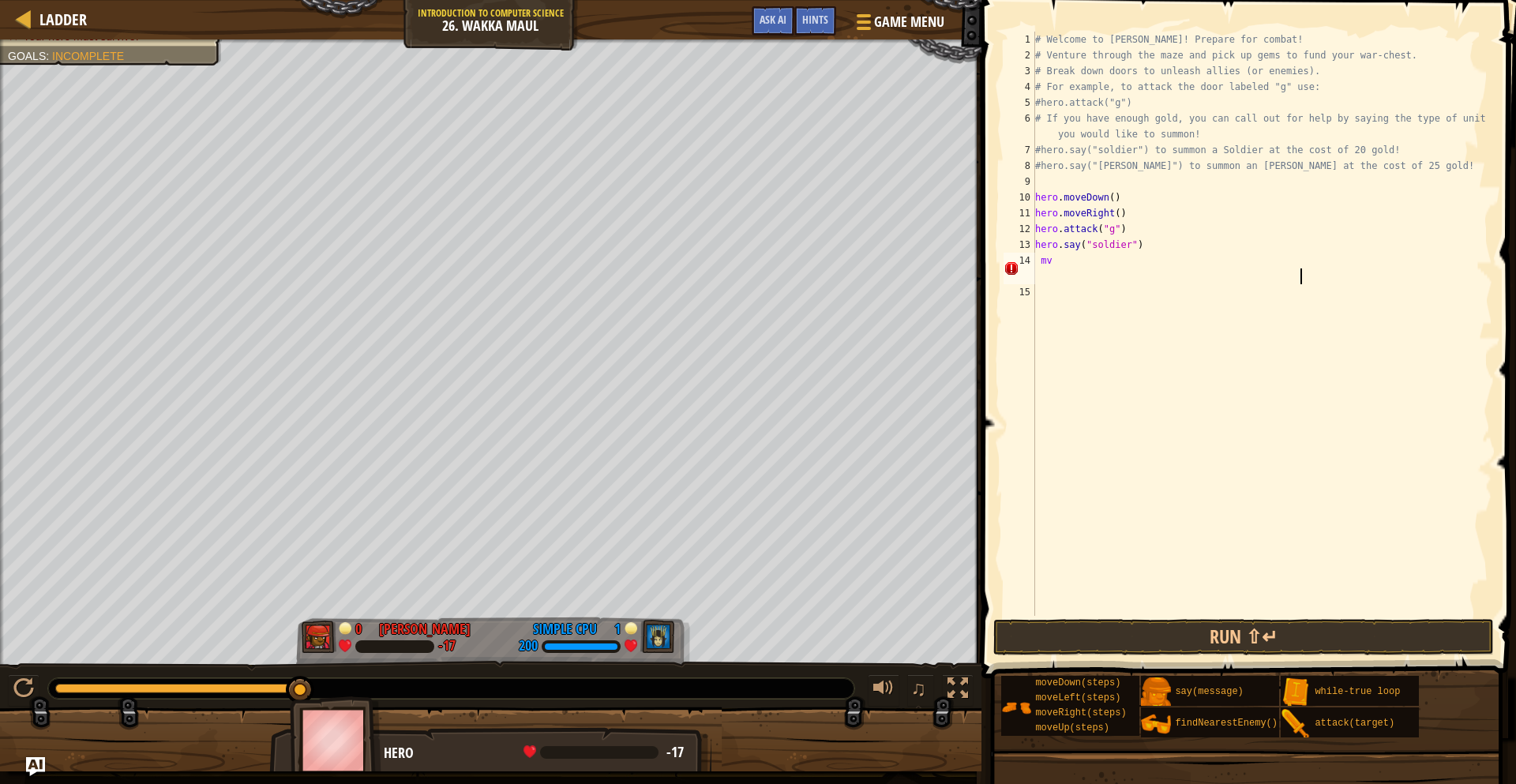
type textarea "mv"
